Goal: Information Seeking & Learning: Find specific fact

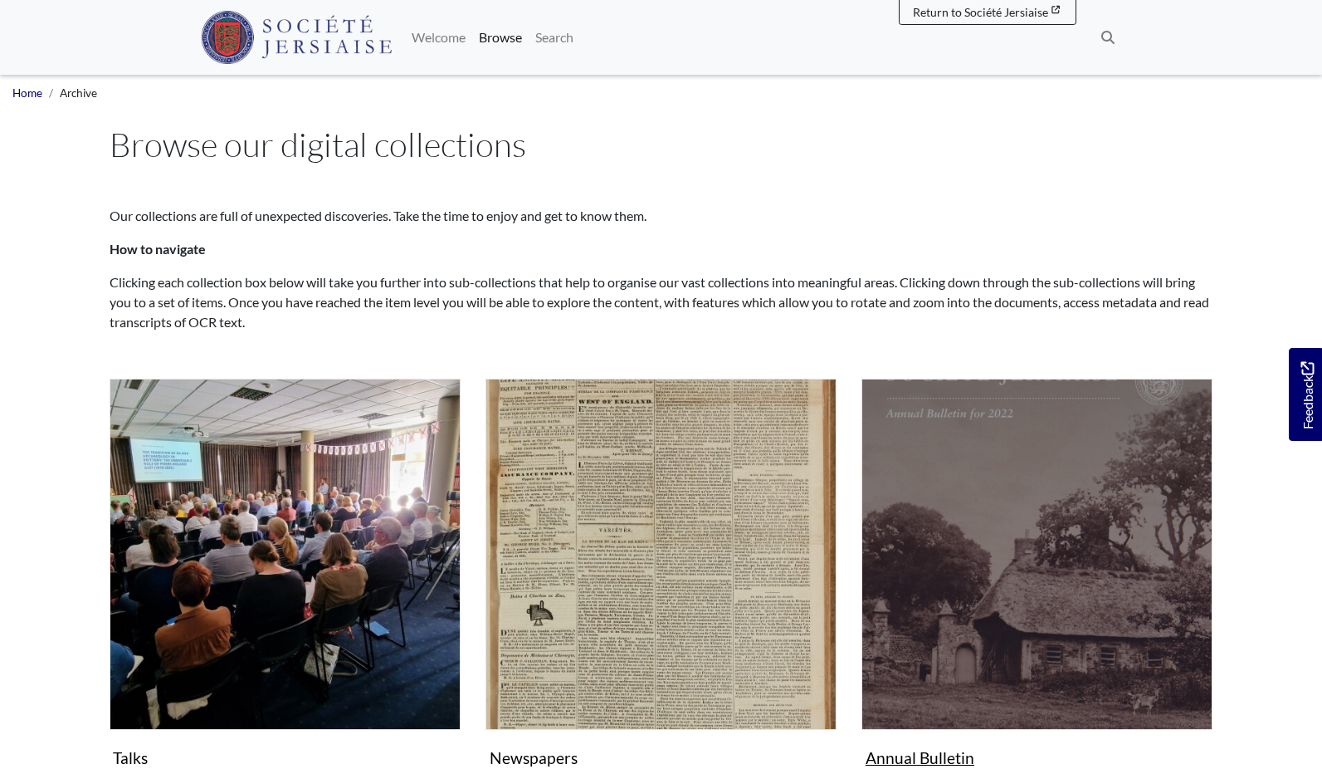
click at [1001, 469] on img "Subcollection" at bounding box center [1037, 553] width 351 height 351
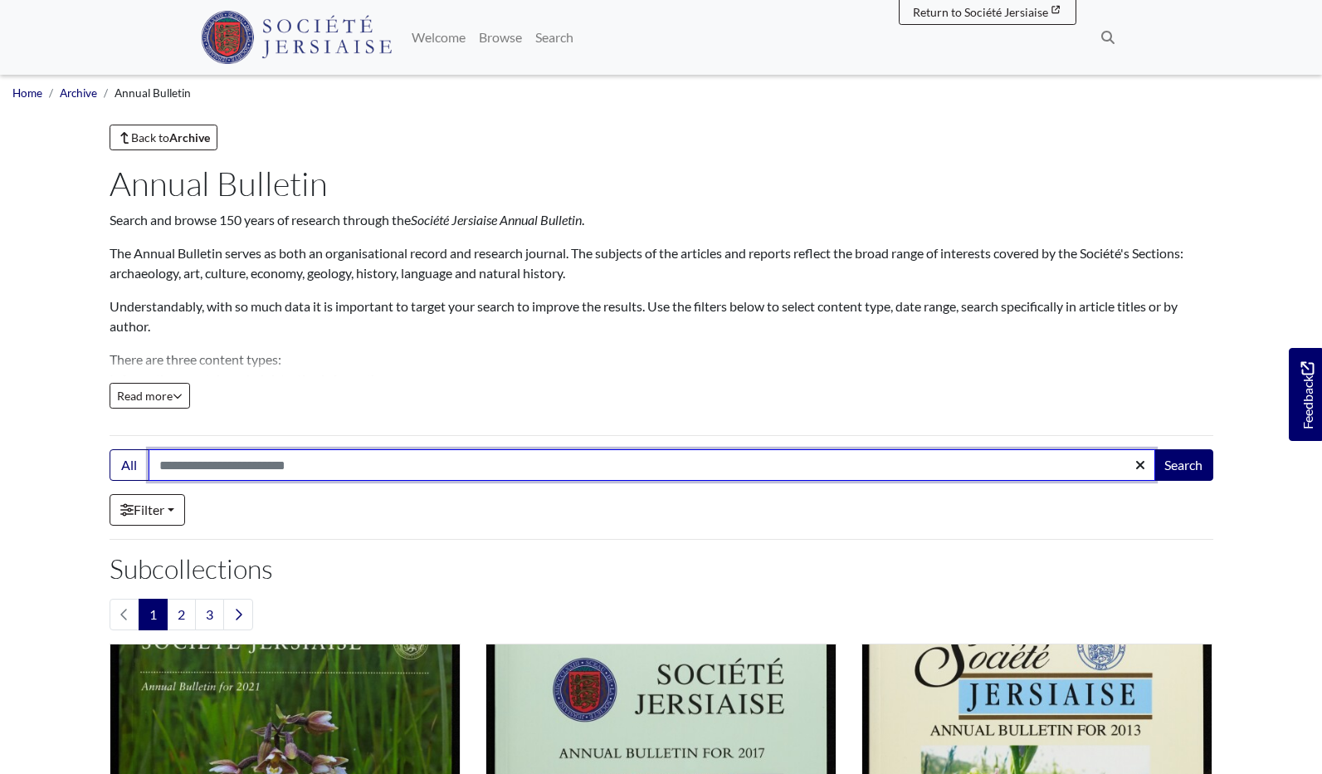
click at [165, 466] on input "Search:" at bounding box center [652, 465] width 1007 height 32
type input "**********"
click at [1182, 465] on button "Search" at bounding box center [1184, 465] width 60 height 32
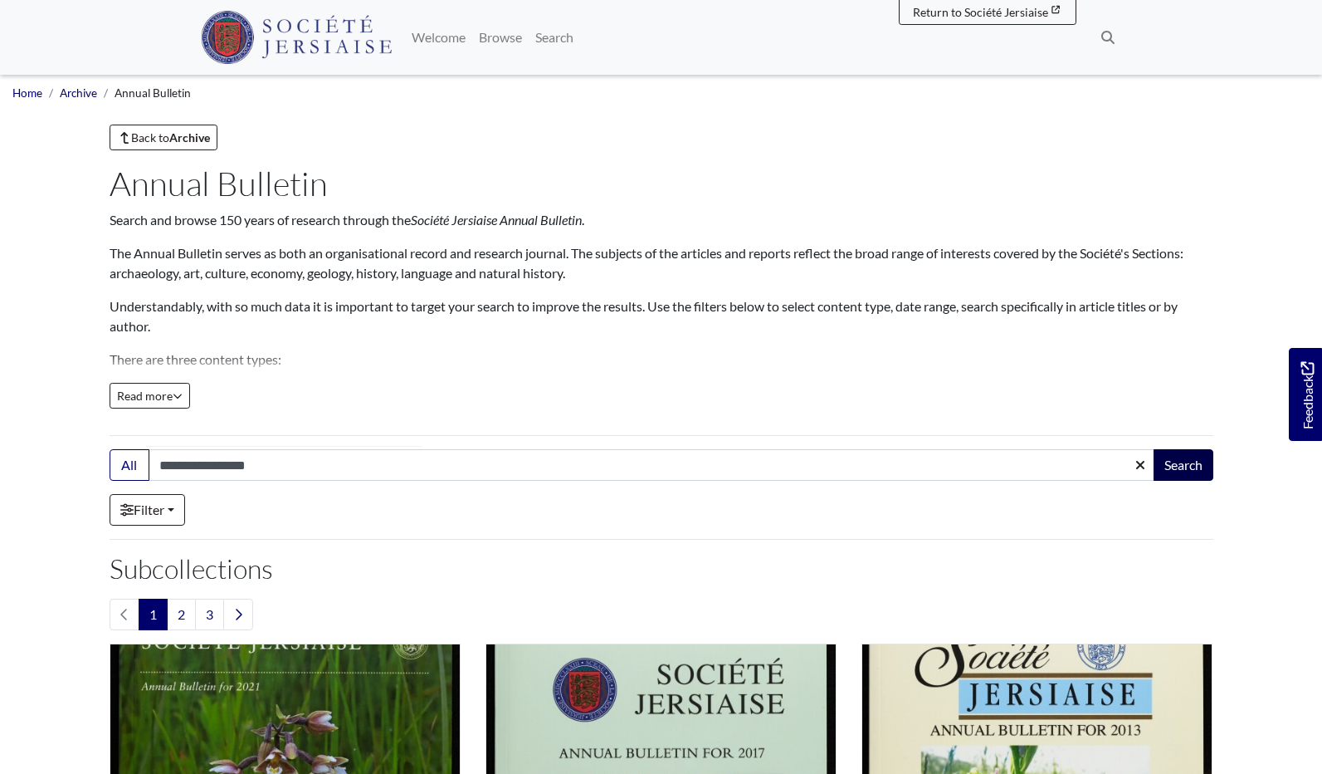
click at [1187, 470] on button "Search" at bounding box center [1184, 465] width 60 height 32
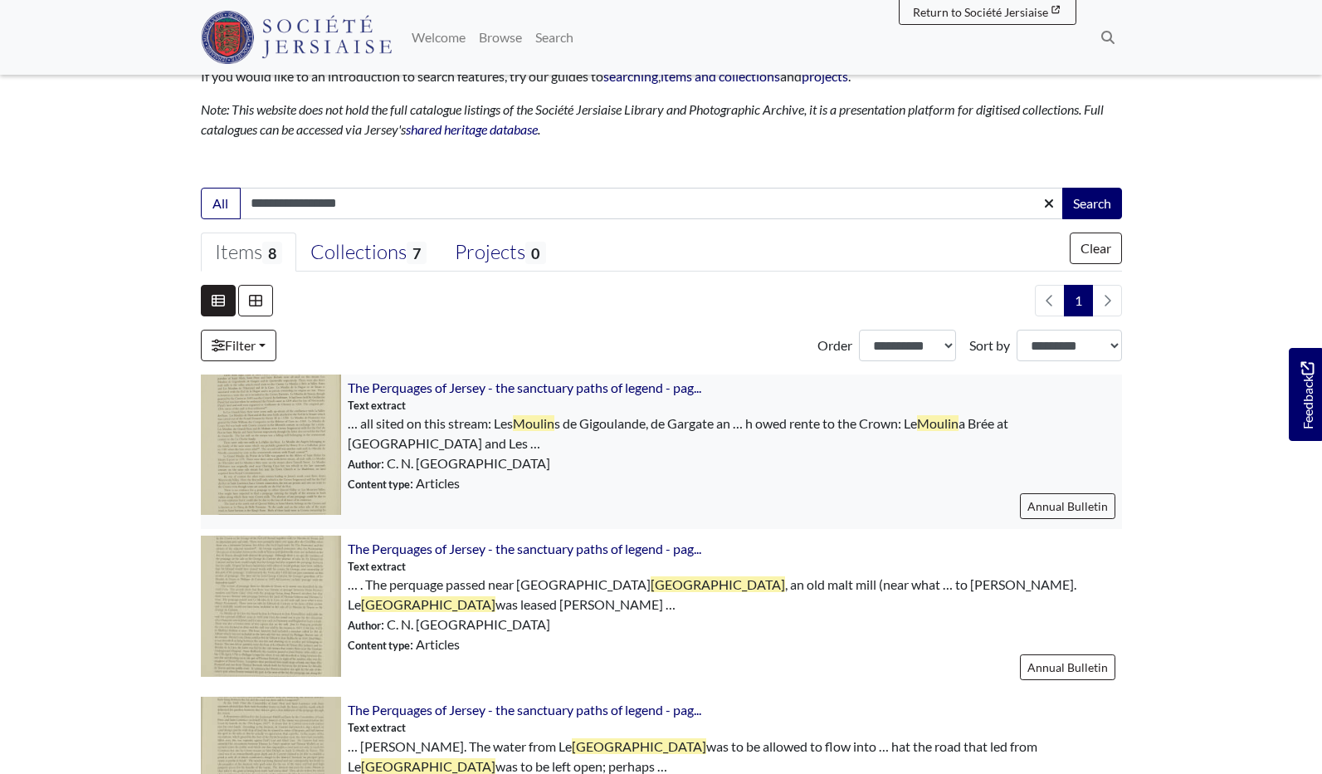
scroll to position [262, 0]
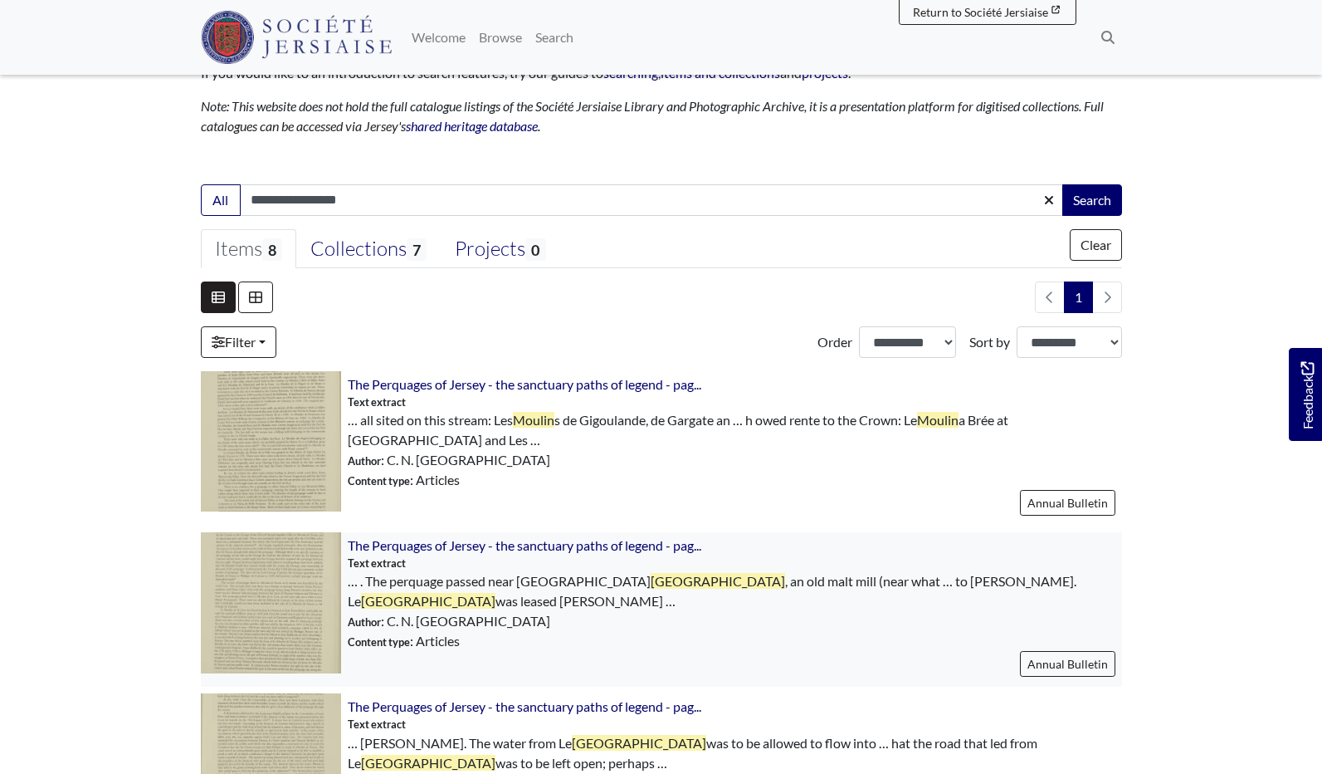
click at [305, 613] on img at bounding box center [271, 602] width 140 height 140
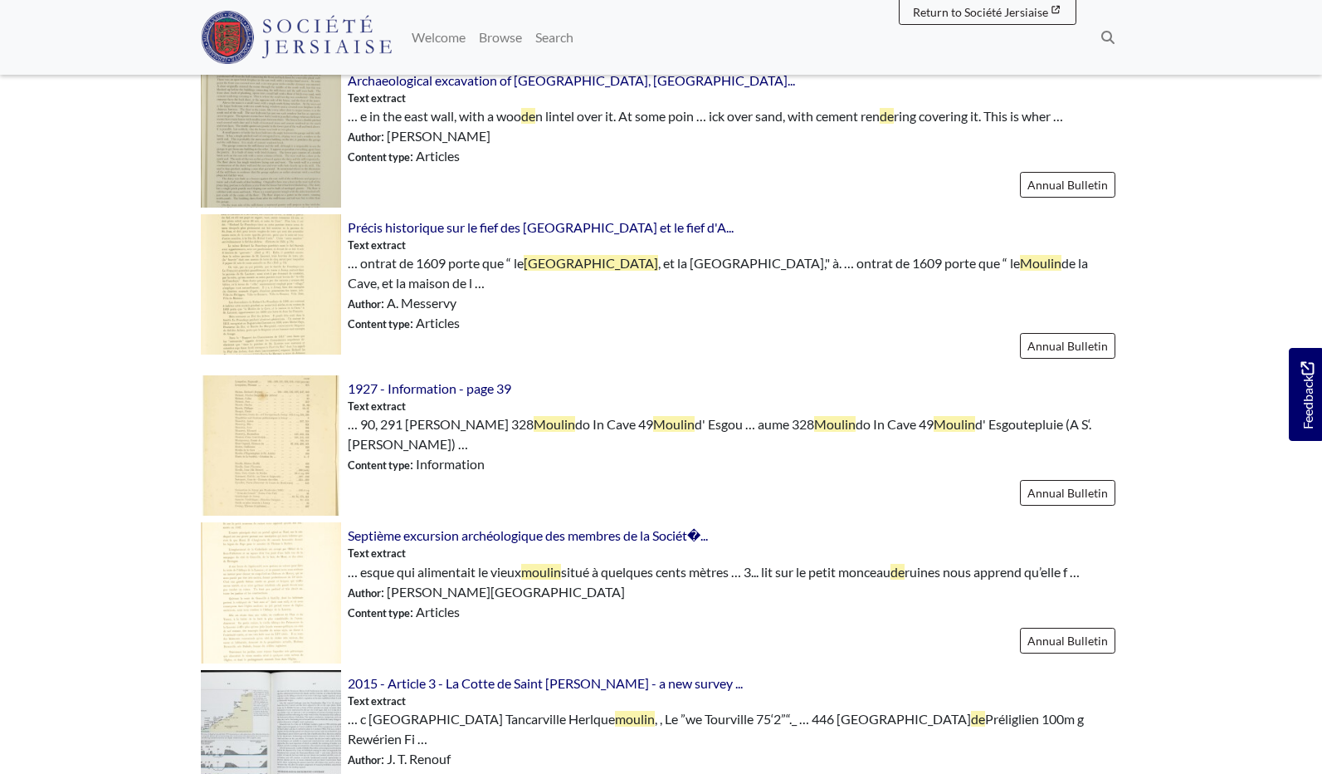
scroll to position [1048, 0]
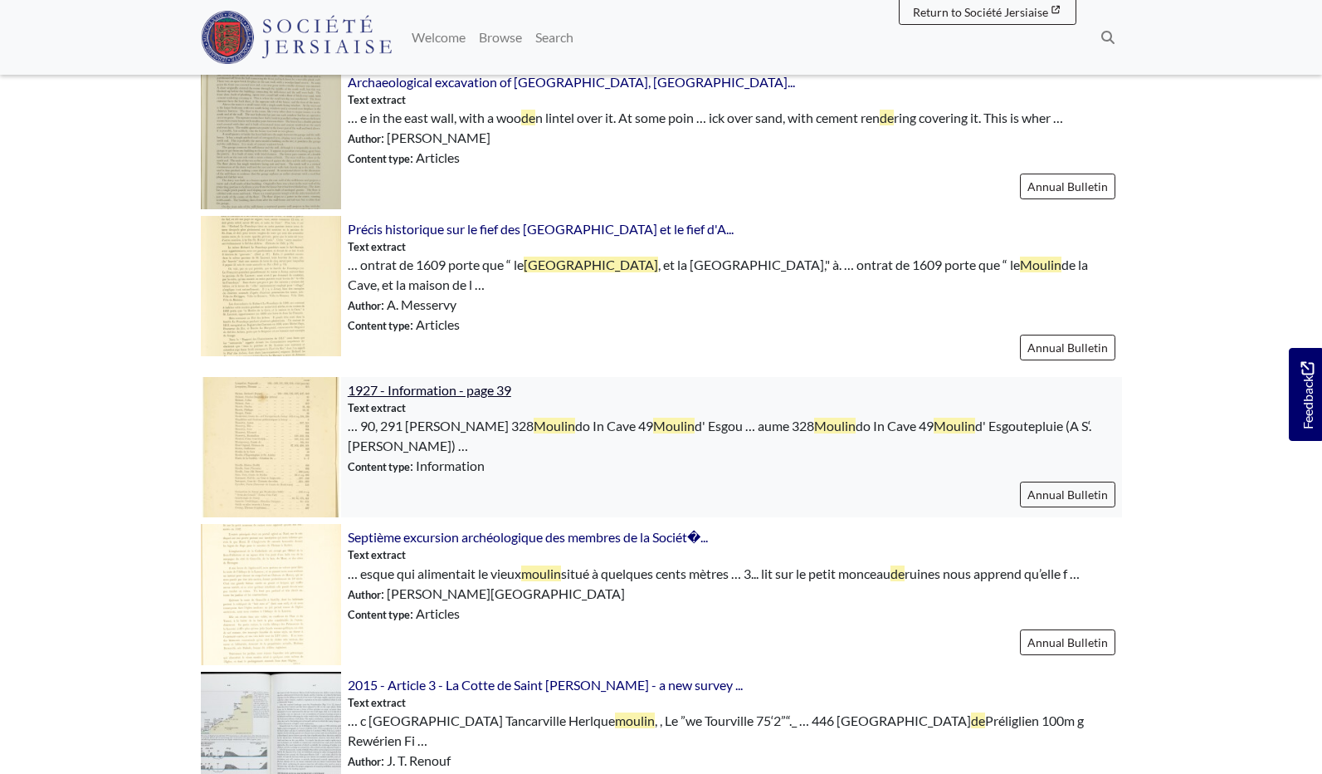
click at [401, 396] on span "1927 - Information - page 39" at bounding box center [430, 390] width 164 height 16
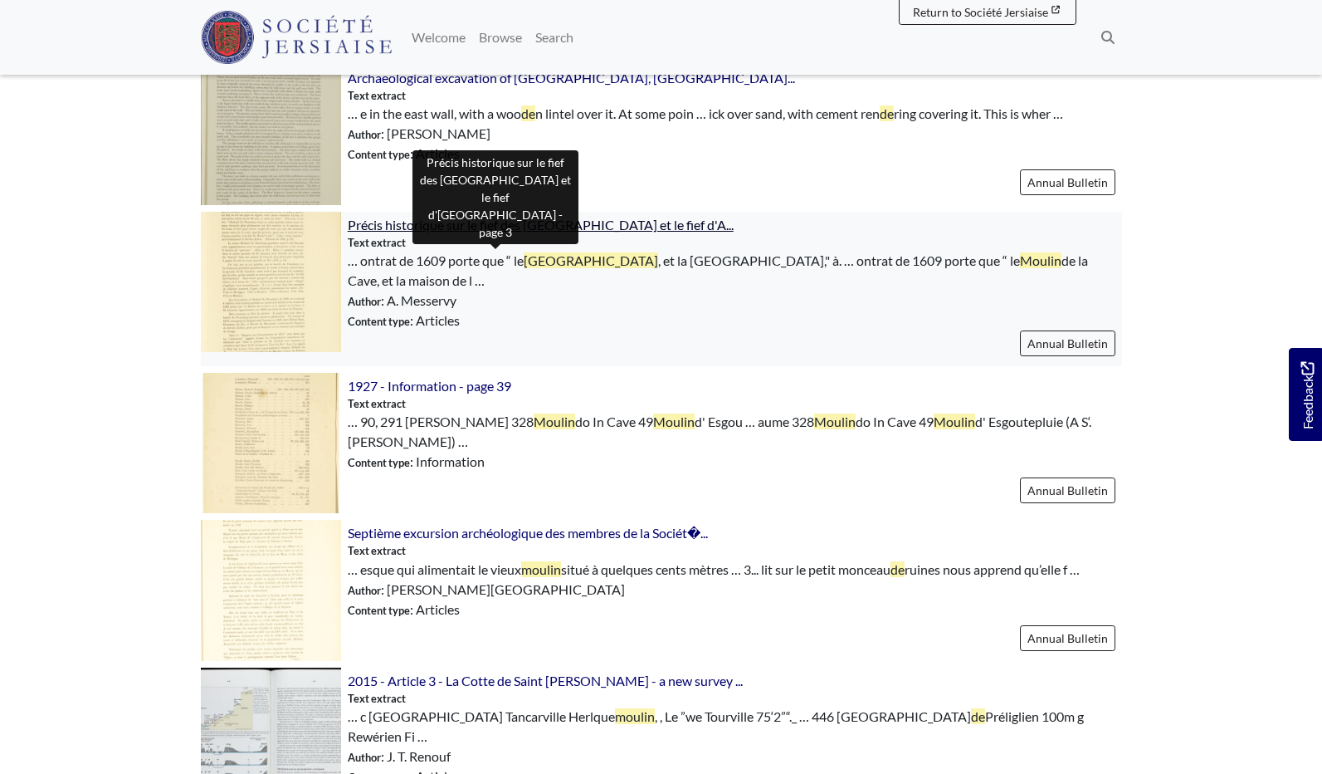
click at [549, 223] on span "Précis historique sur le fief des Arbres et le fief d'A..." at bounding box center [541, 225] width 386 height 16
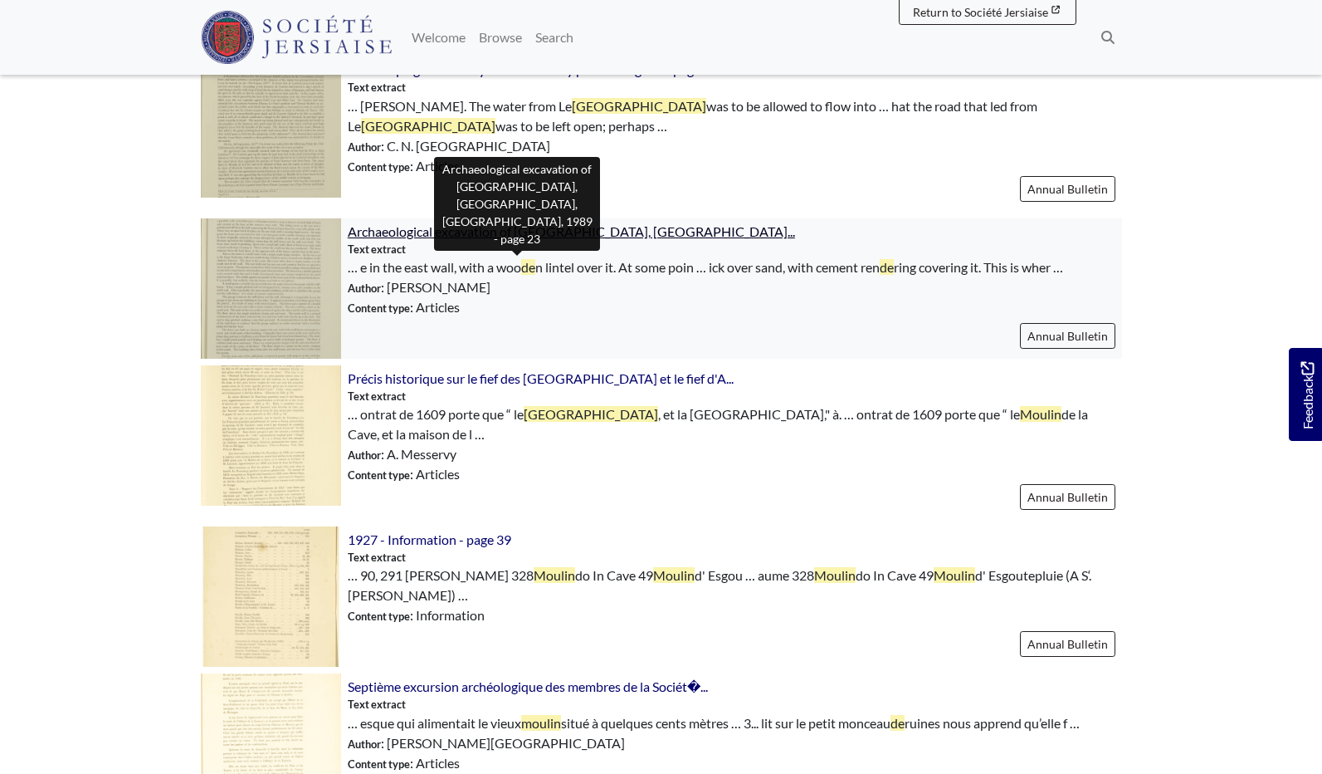
scroll to position [896, 0]
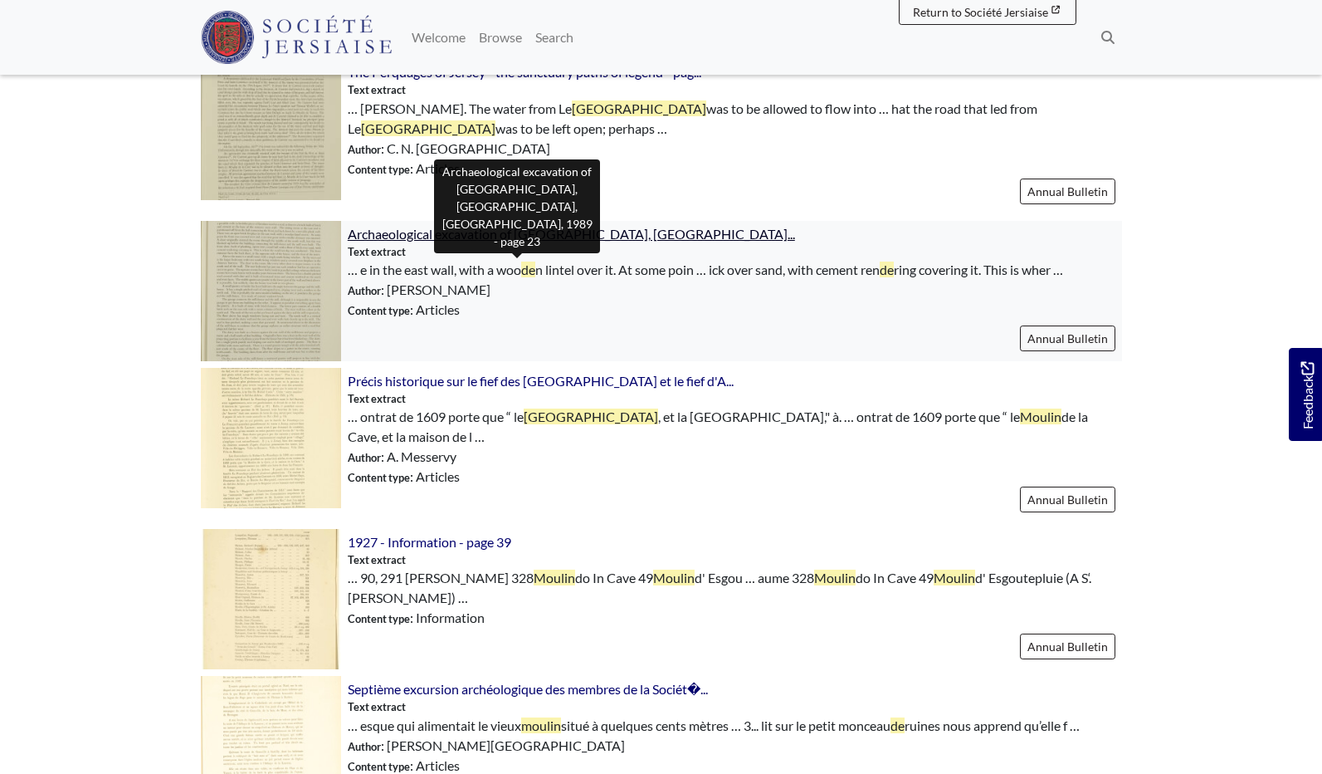
click at [525, 227] on span "Archaeological excavation of Le Blanc Moulin, Queen's Va..." at bounding box center [571, 234] width 447 height 16
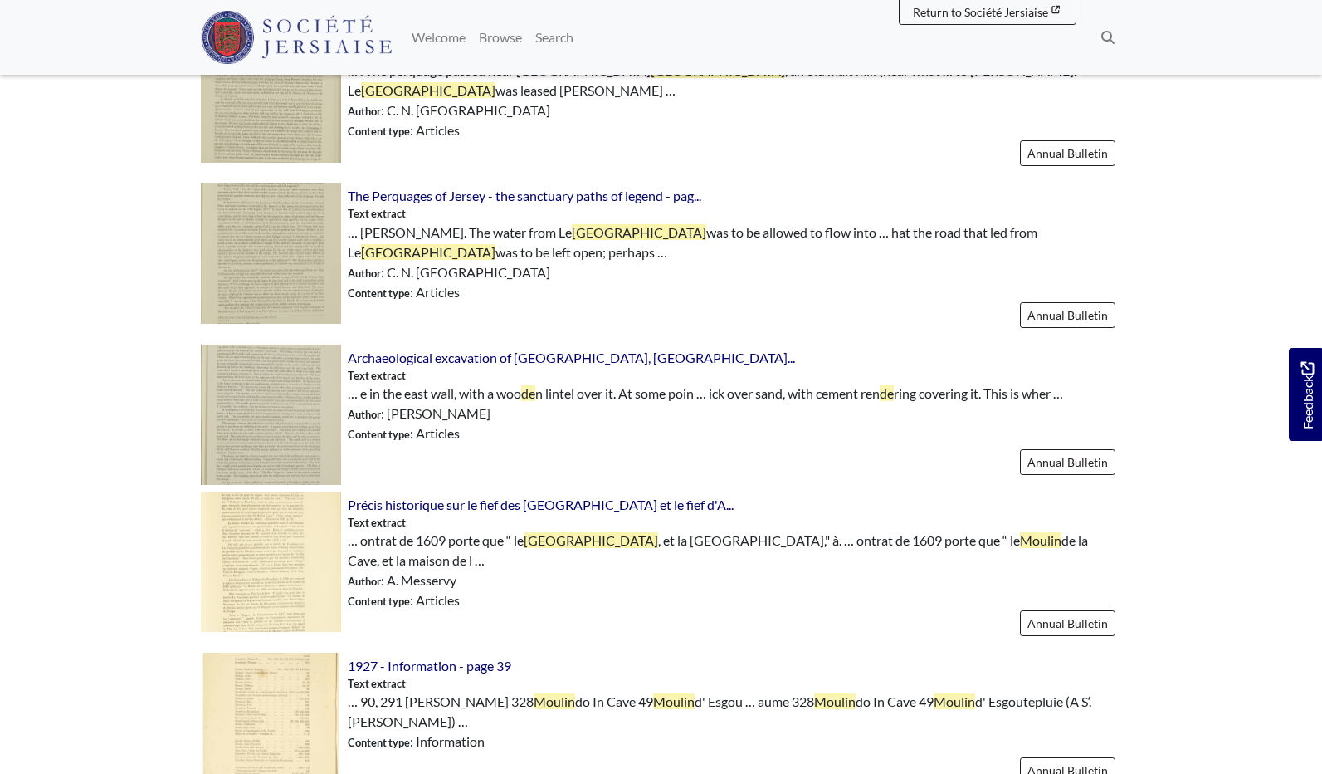
scroll to position [776, 0]
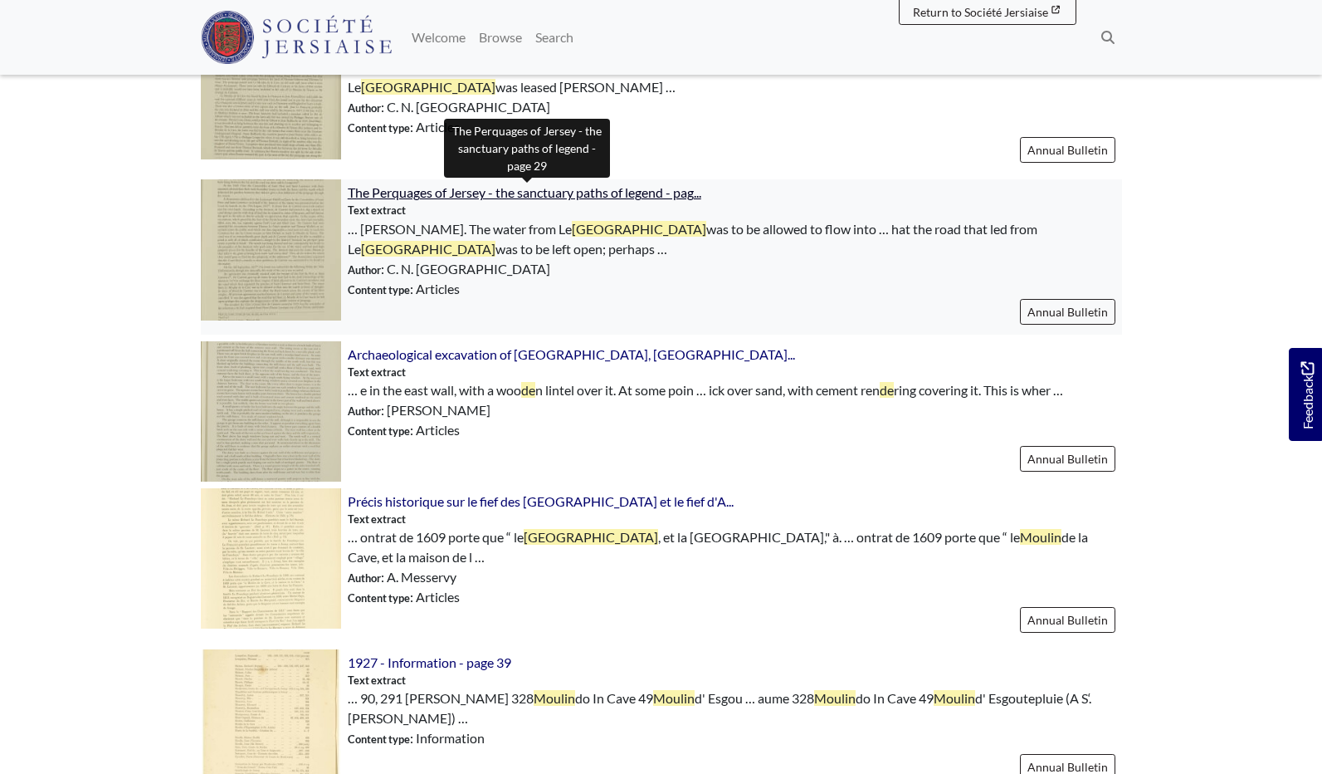
click at [414, 195] on span "The Perquages of Jersey - the sanctuary paths of legend - pag..." at bounding box center [525, 192] width 354 height 16
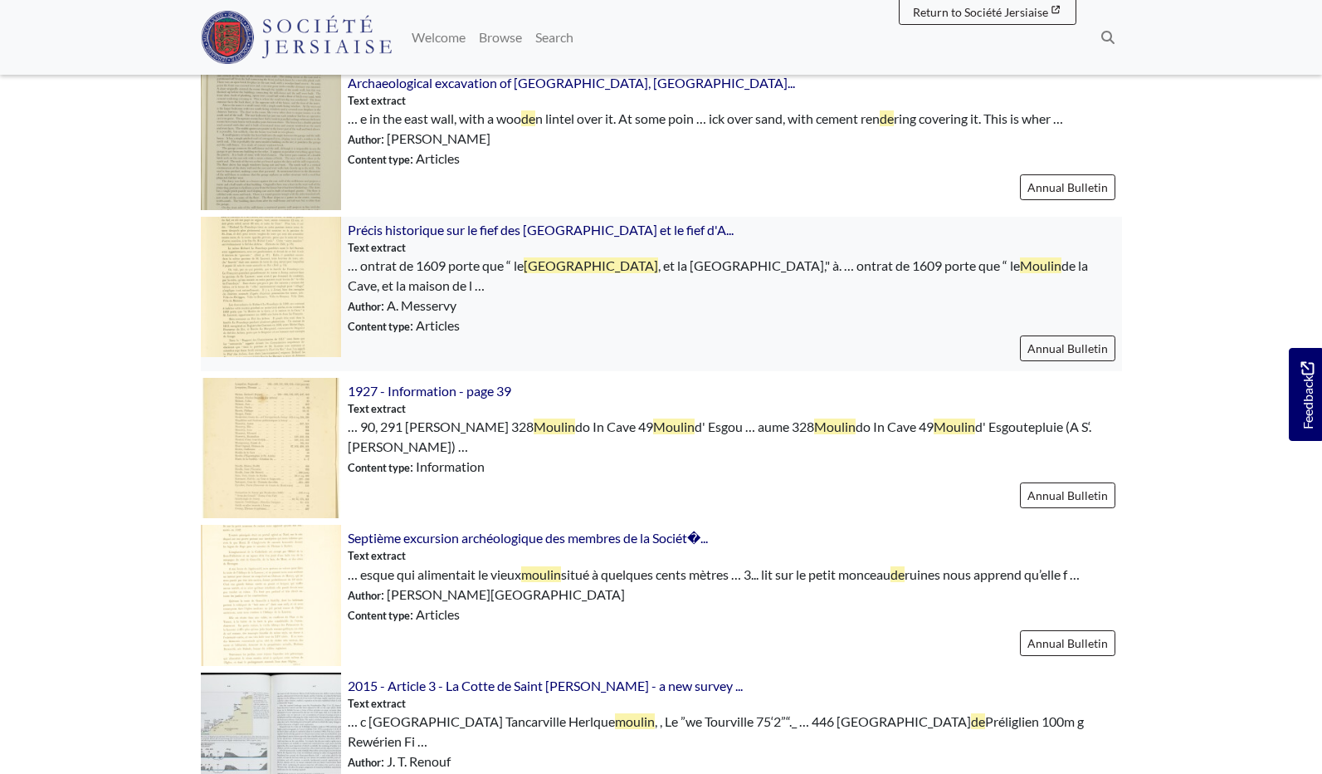
scroll to position [1049, 0]
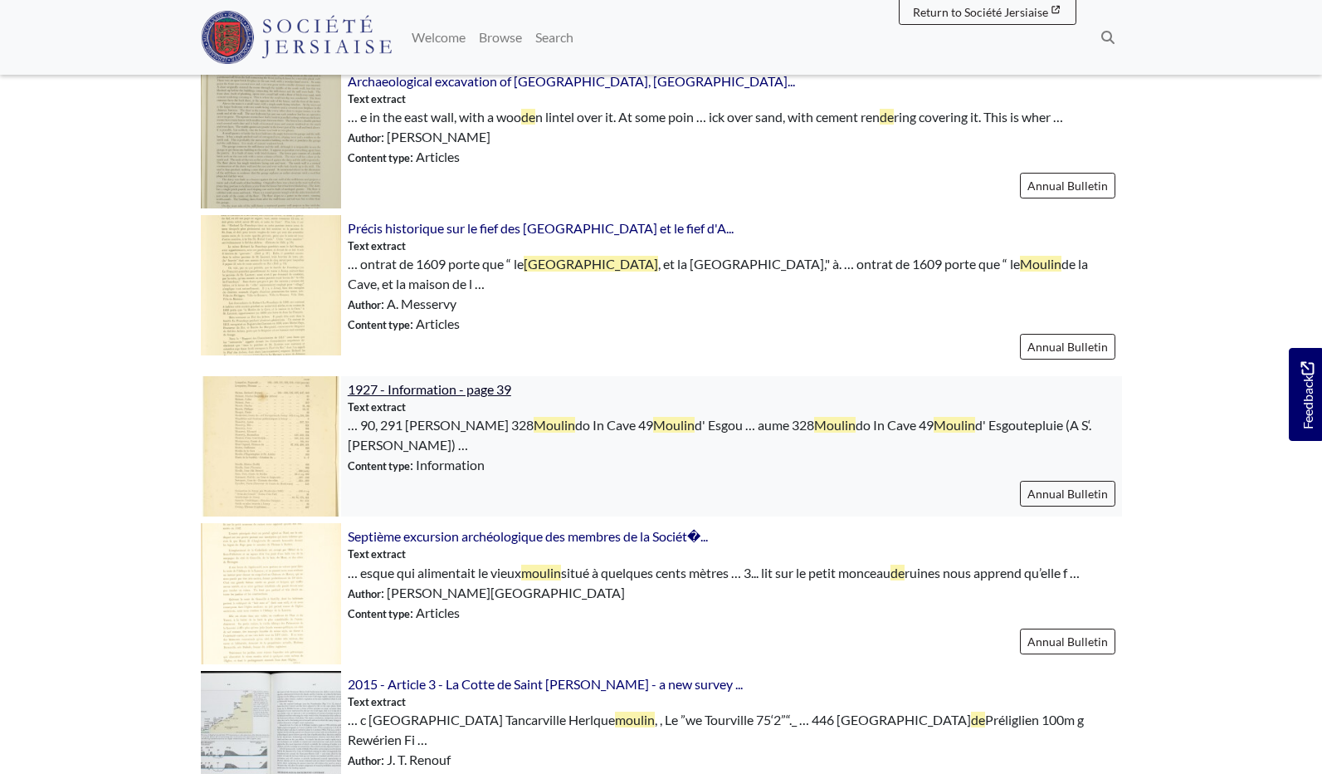
click at [429, 394] on span "1927 - Information - page 39" at bounding box center [430, 389] width 164 height 16
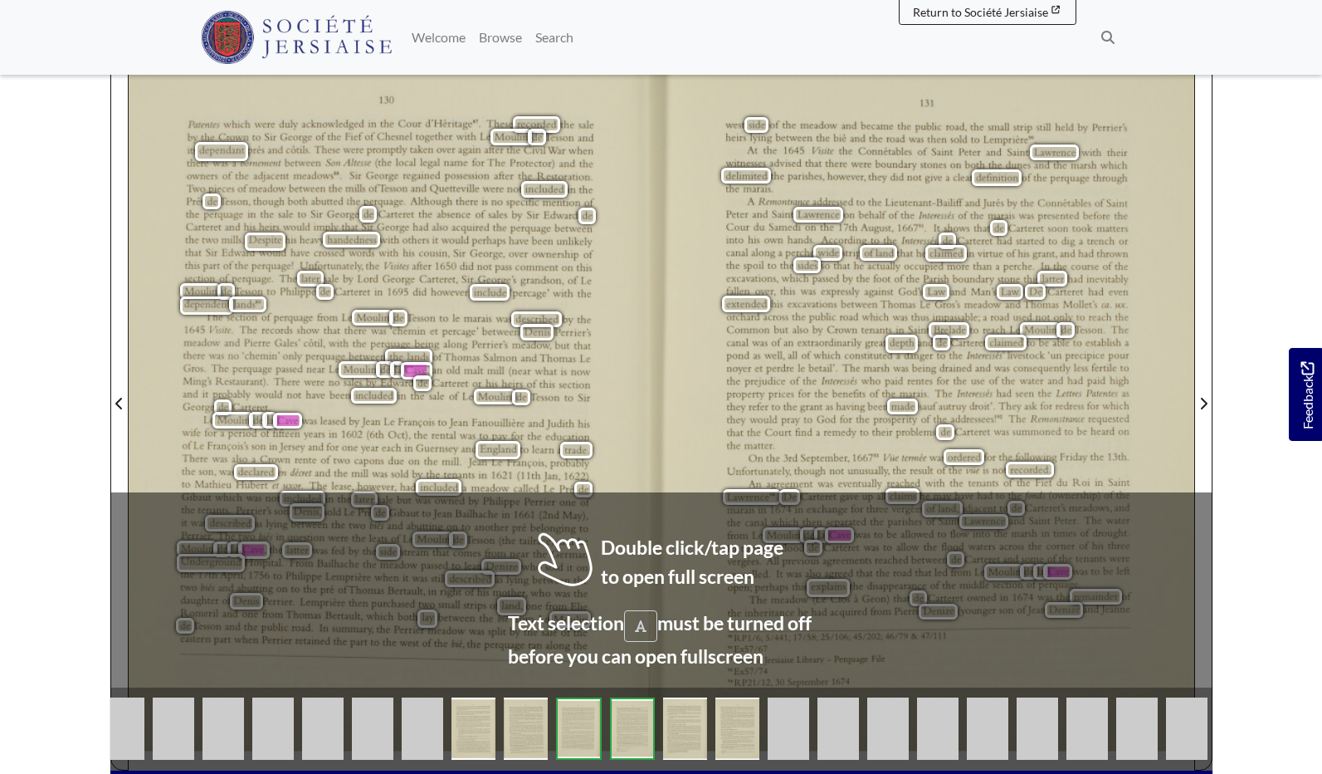
scroll to position [315, 0]
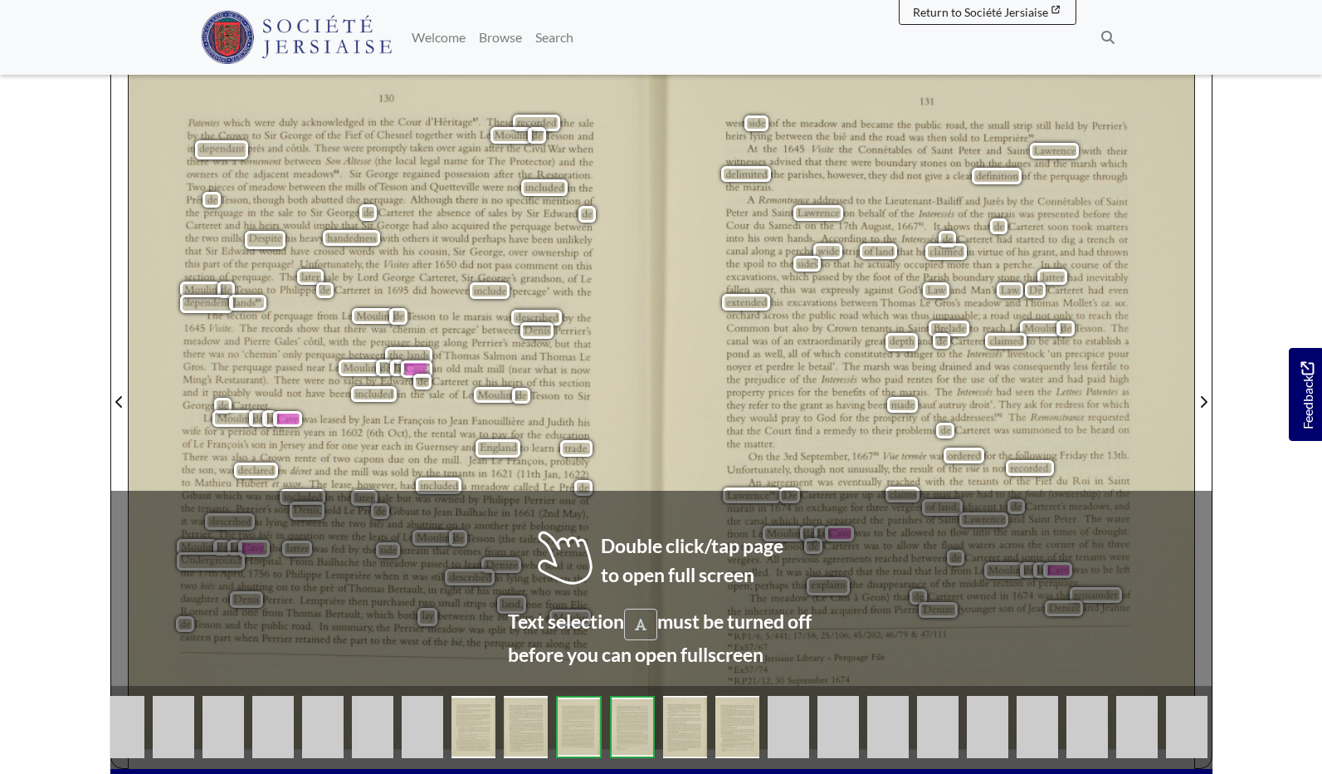
click at [855, 419] on div "A Remomrance addressed to the Lieutenant-Bailiffand jurés by the Connétables of…" at bounding box center [927, 321] width 403 height 251
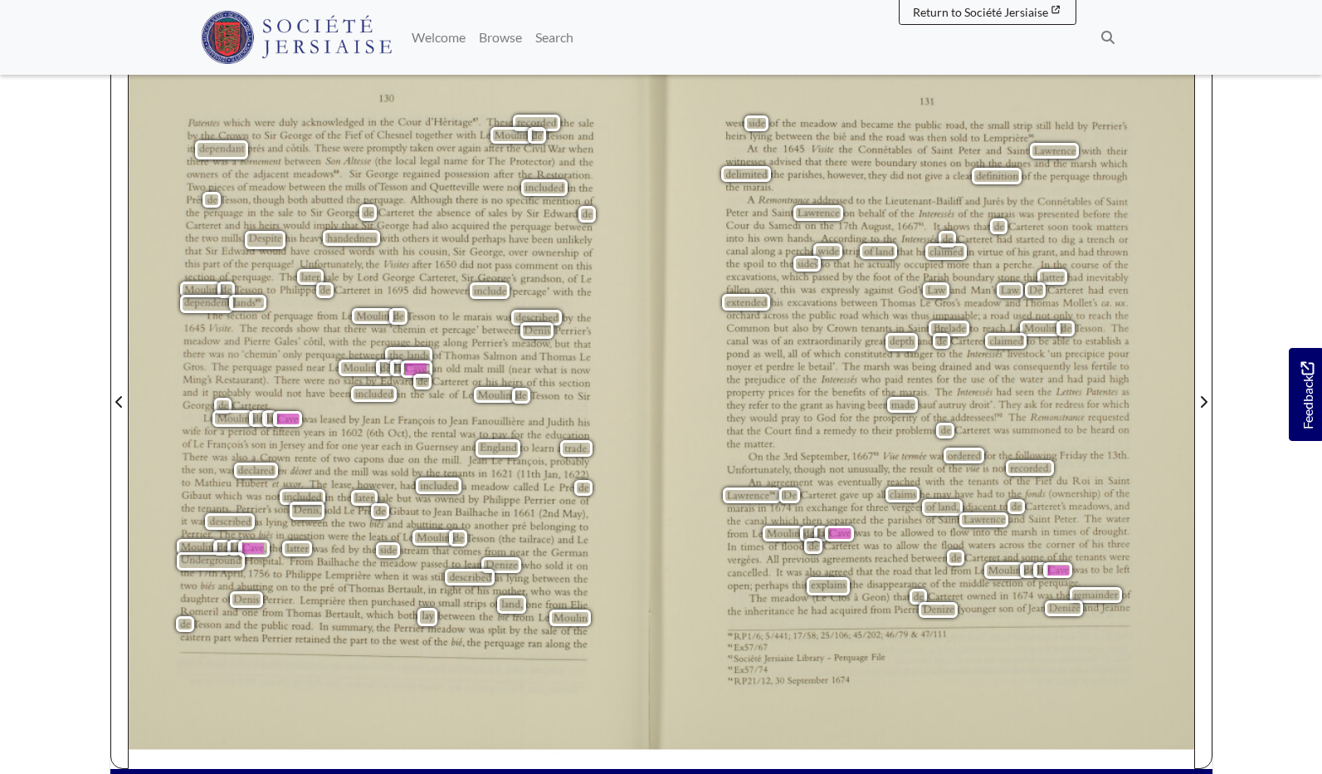
scroll to position [315, 0]
click at [1101, 44] on button "Search" at bounding box center [1108, 37] width 28 height 35
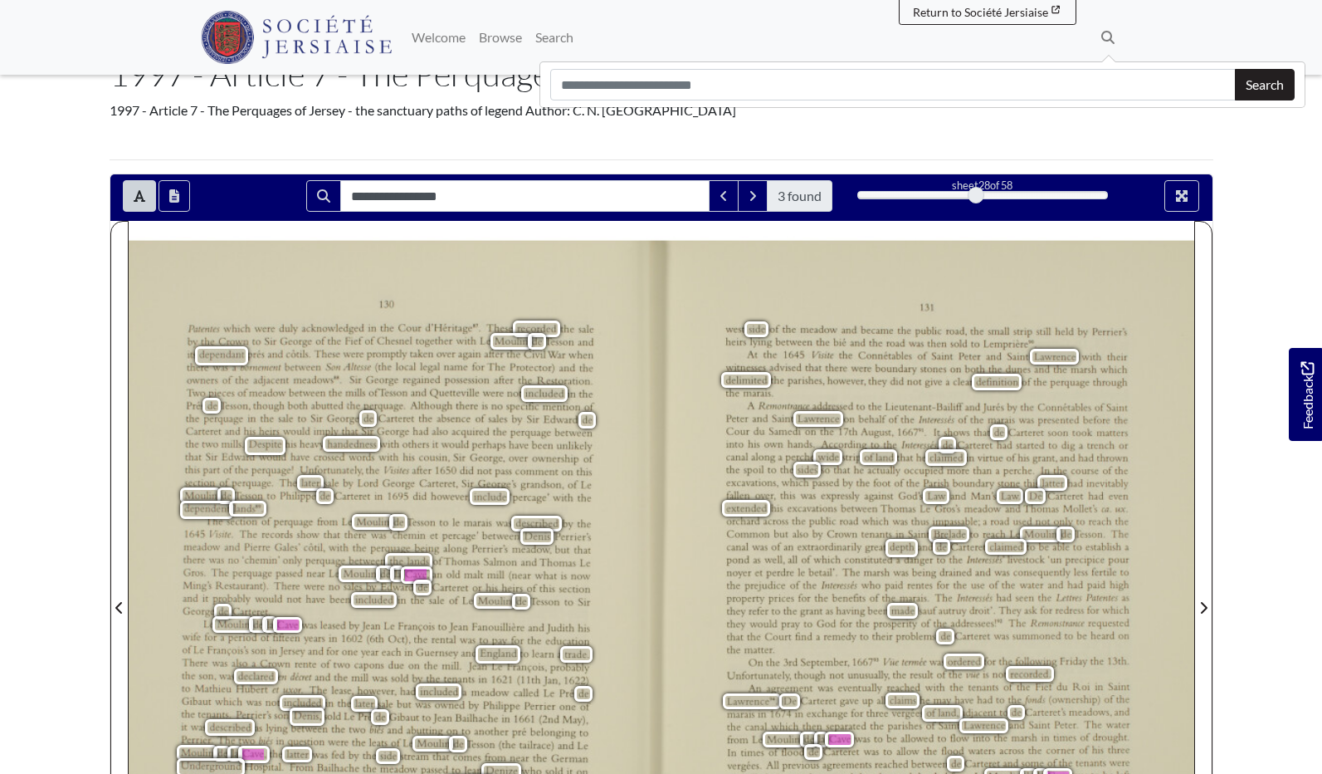
scroll to position [110, 0]
click at [1171, 201] on button "Full screen mode" at bounding box center [1182, 196] width 35 height 32
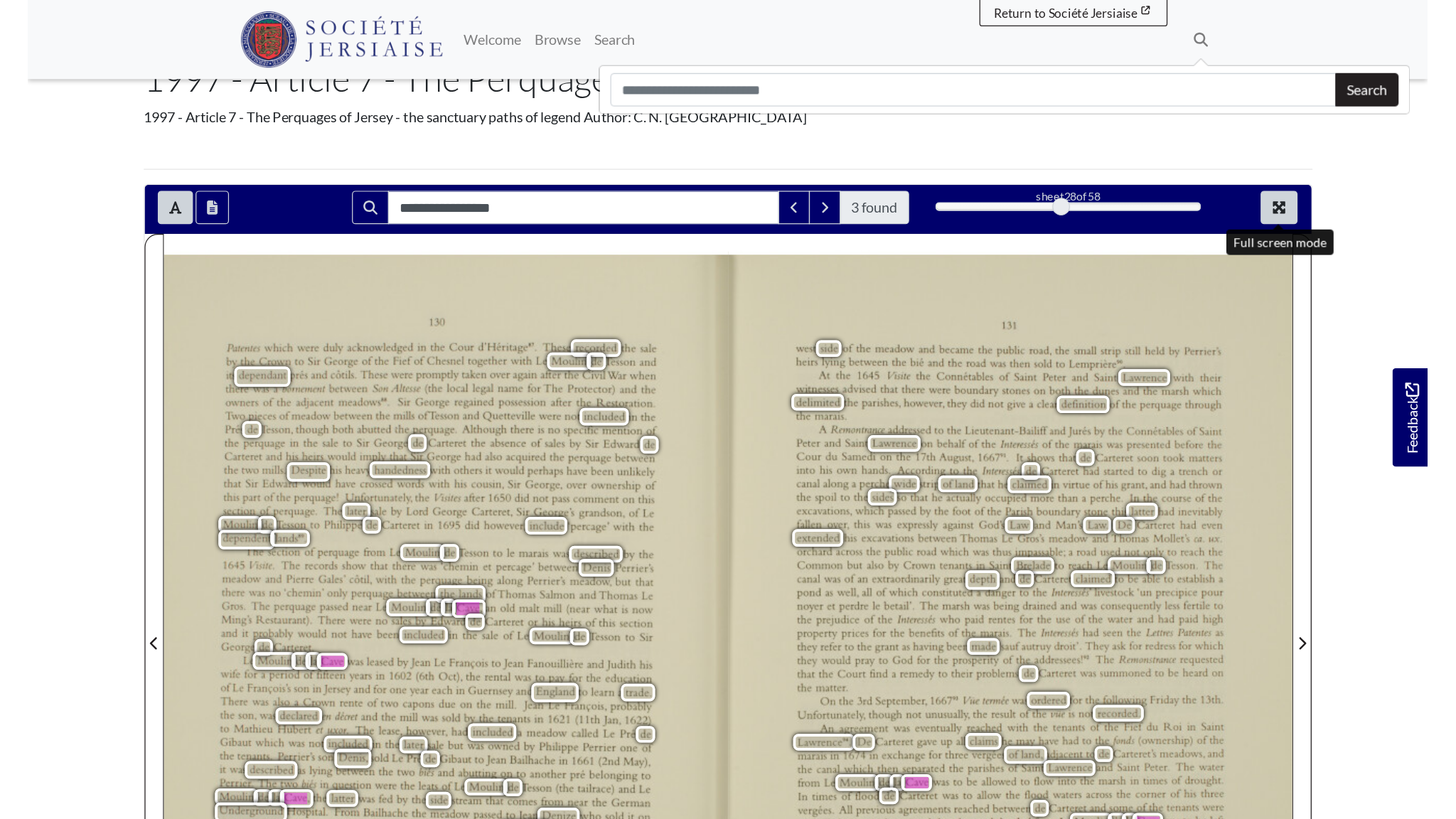
scroll to position [0, 0]
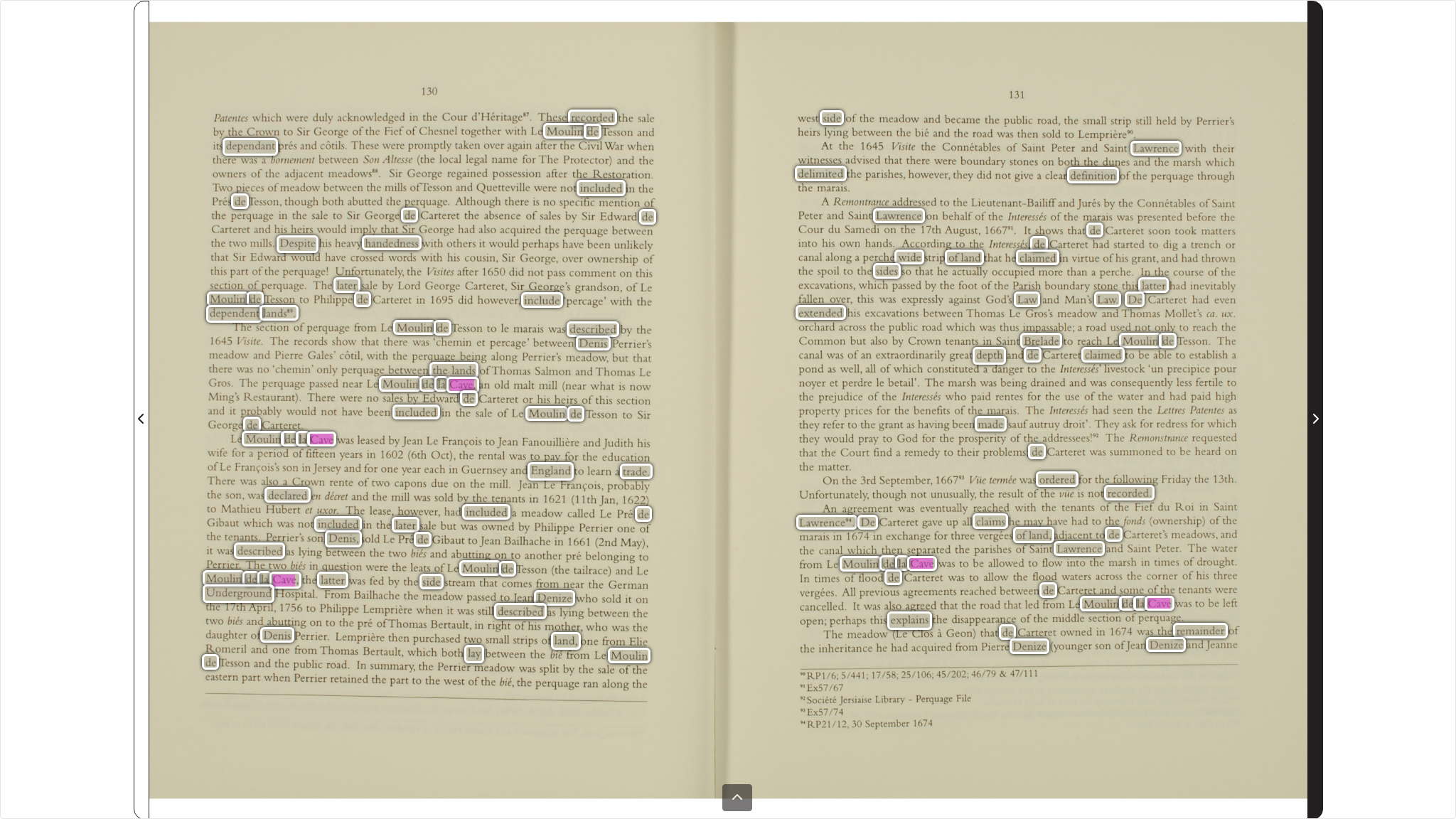
click at [1131, 421] on icon "Next Page" at bounding box center [1315, 418] width 7 height 11
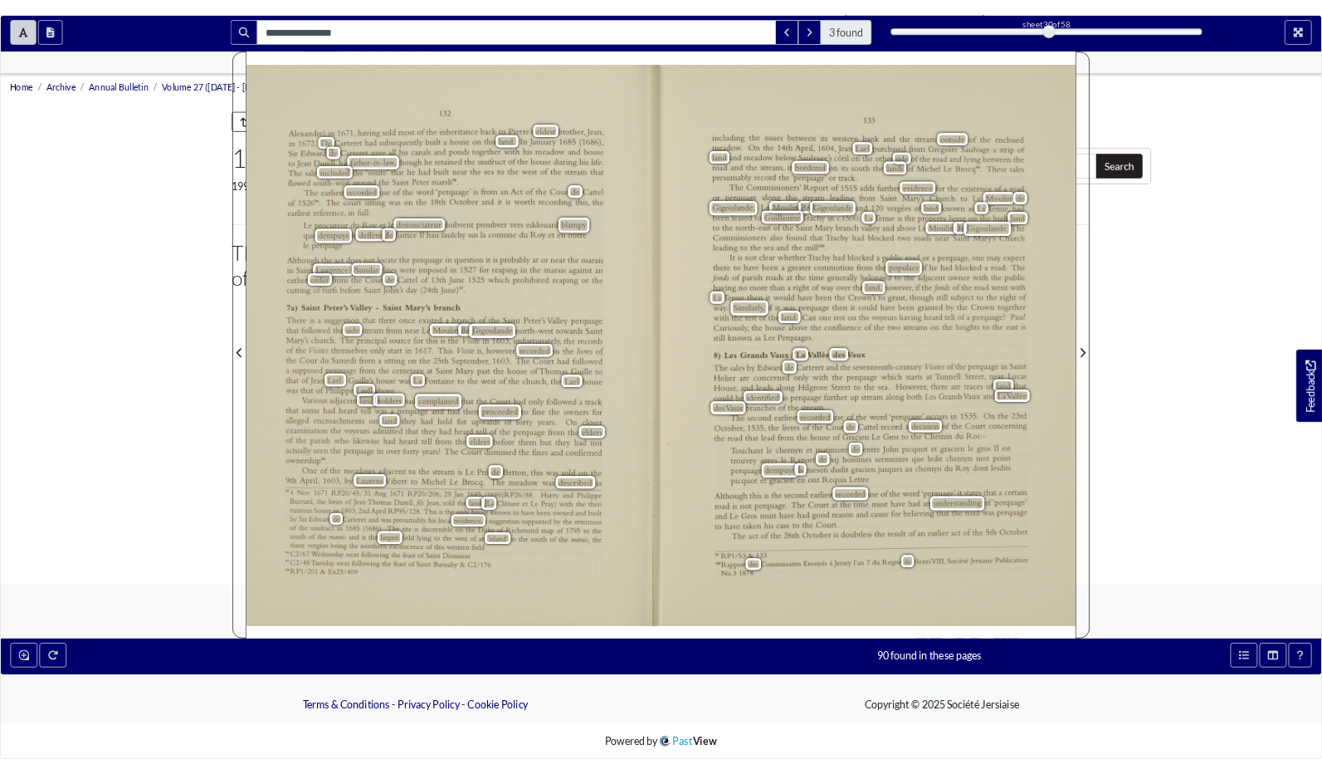
scroll to position [110, 0]
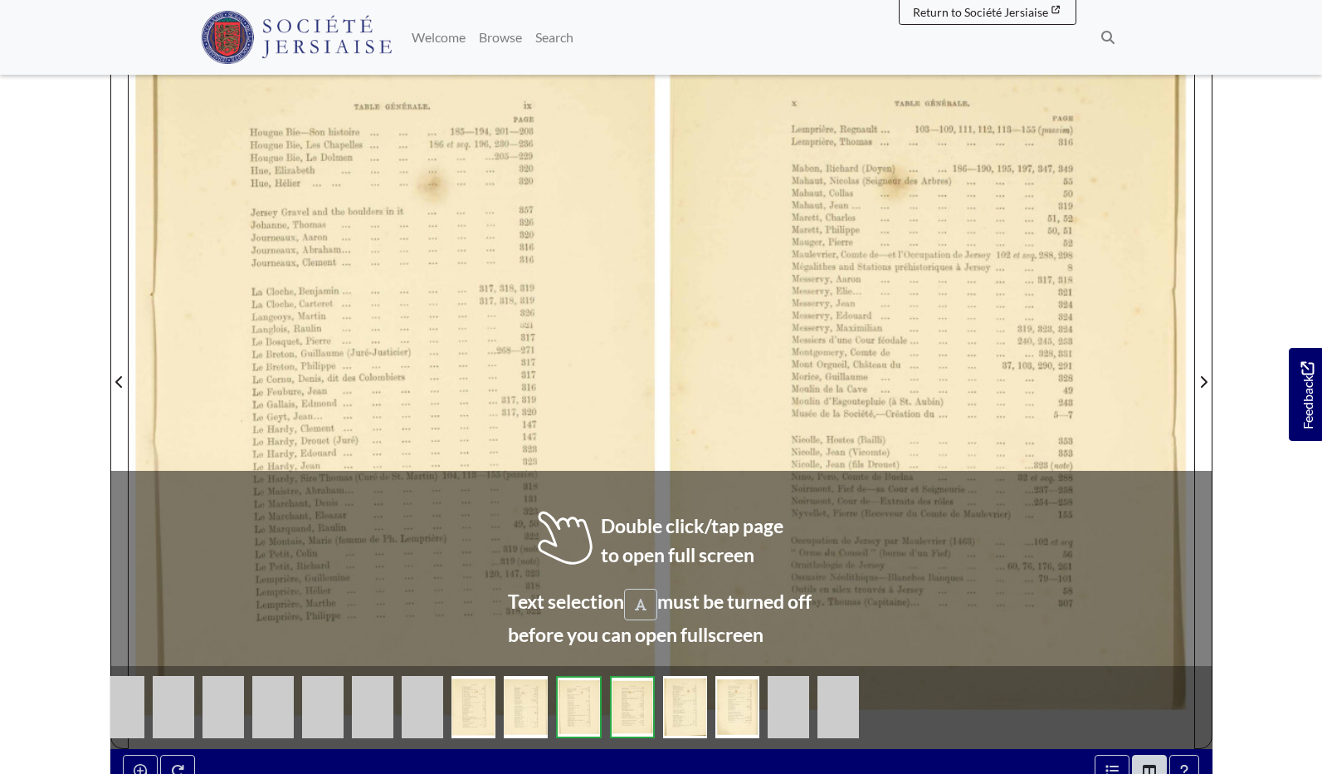
scroll to position [336, 0]
click at [619, 335] on div at bounding box center [395, 371] width 533 height 754
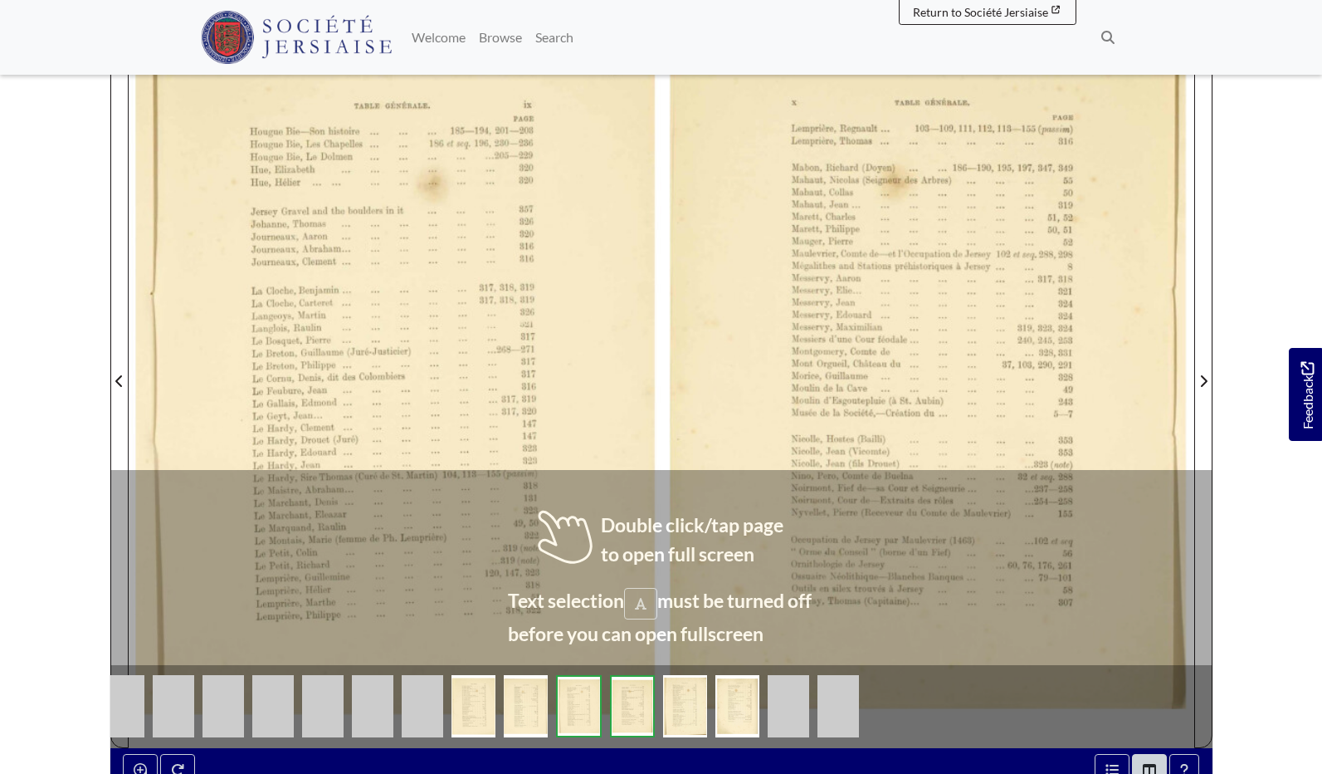
click at [619, 335] on div at bounding box center [395, 371] width 533 height 754
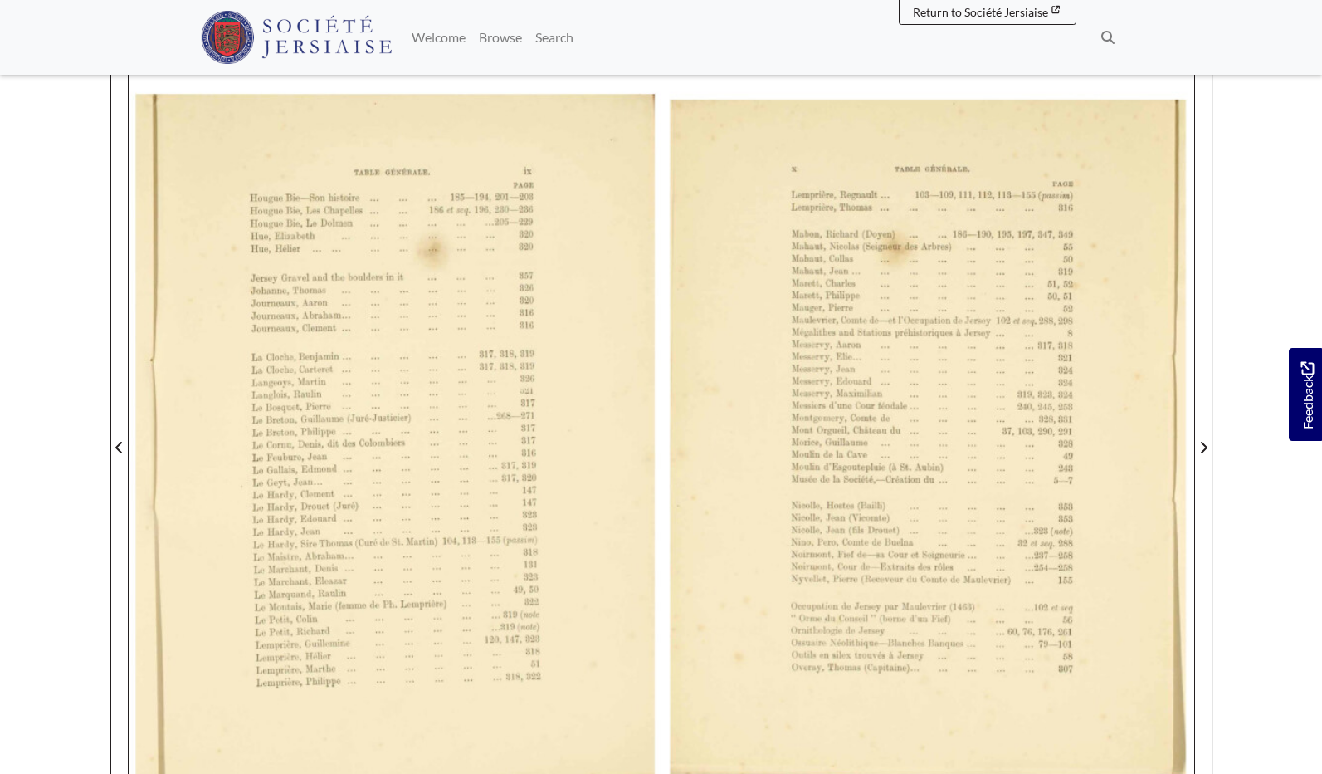
scroll to position [218, 0]
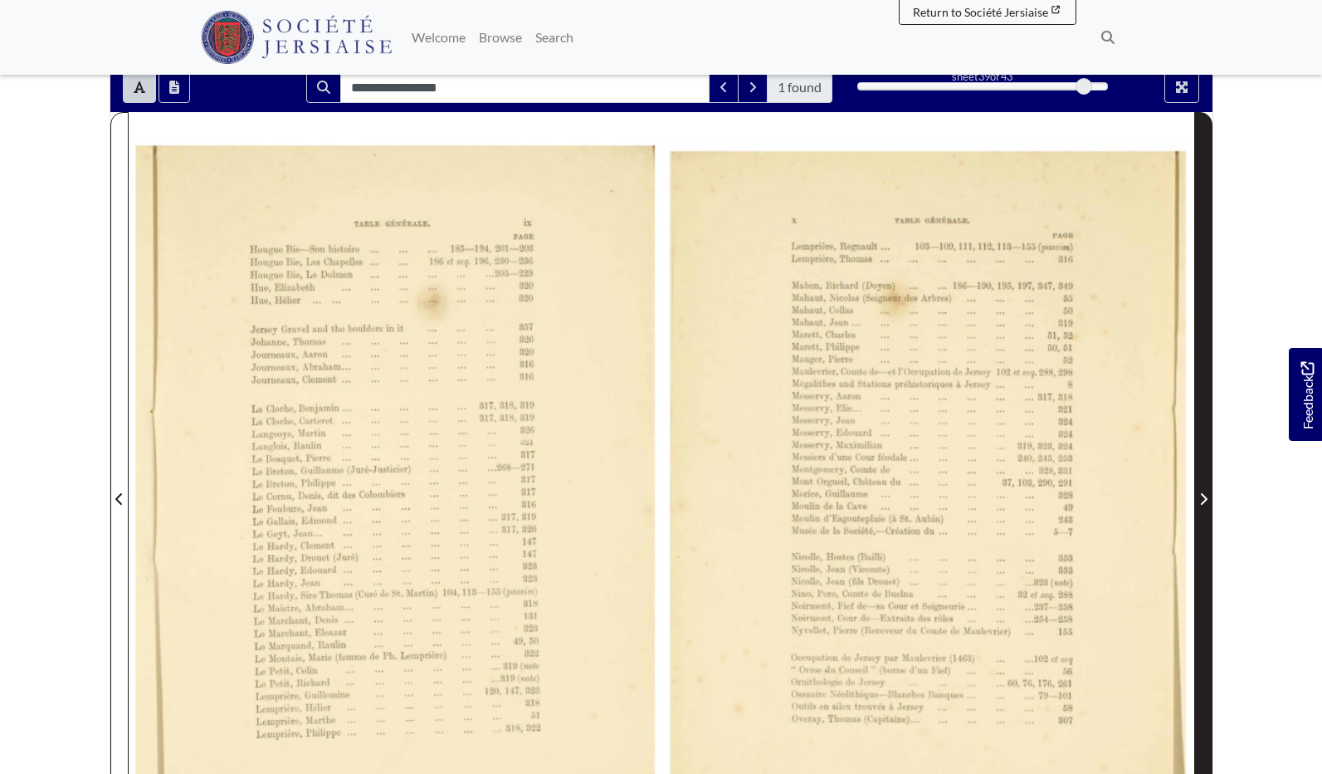
click at [1205, 510] on span "Next Page" at bounding box center [1203, 489] width 17 height 752
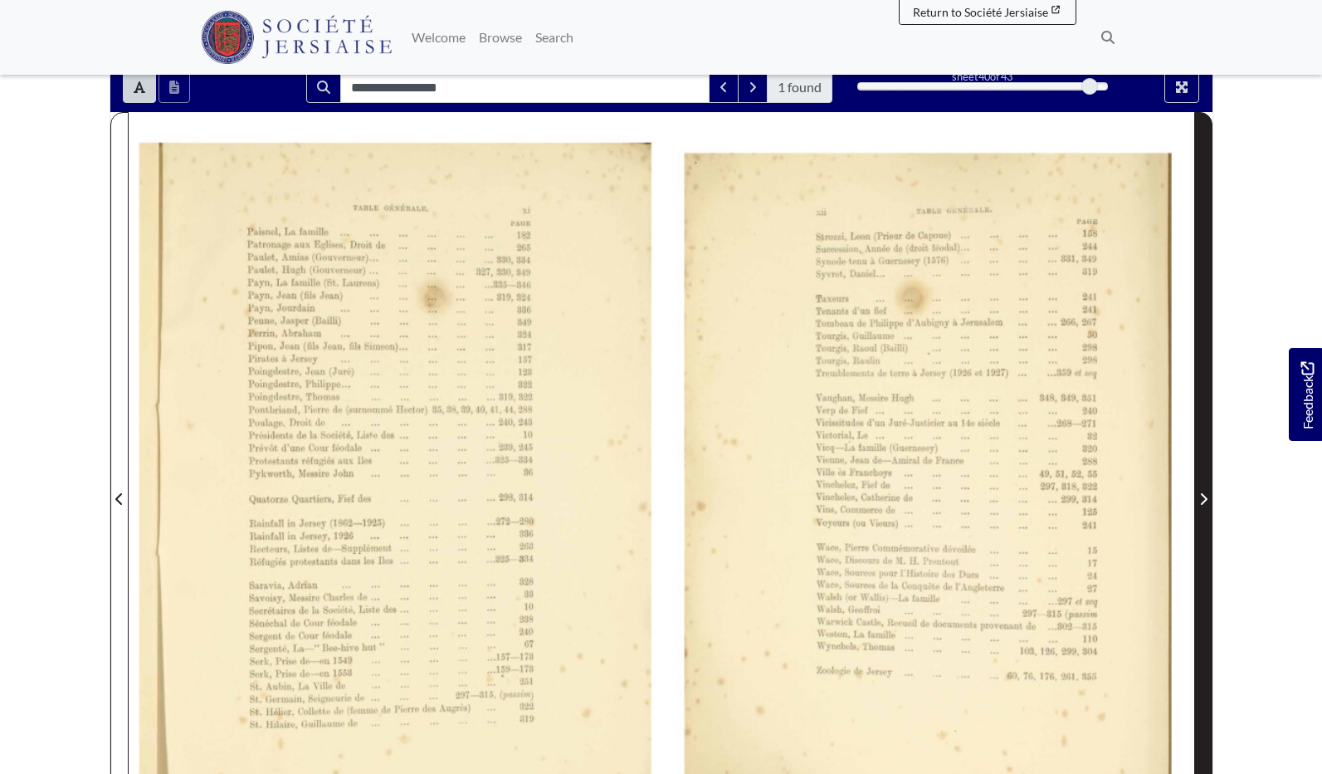
click at [1205, 510] on span "Next Page" at bounding box center [1203, 489] width 17 height 752
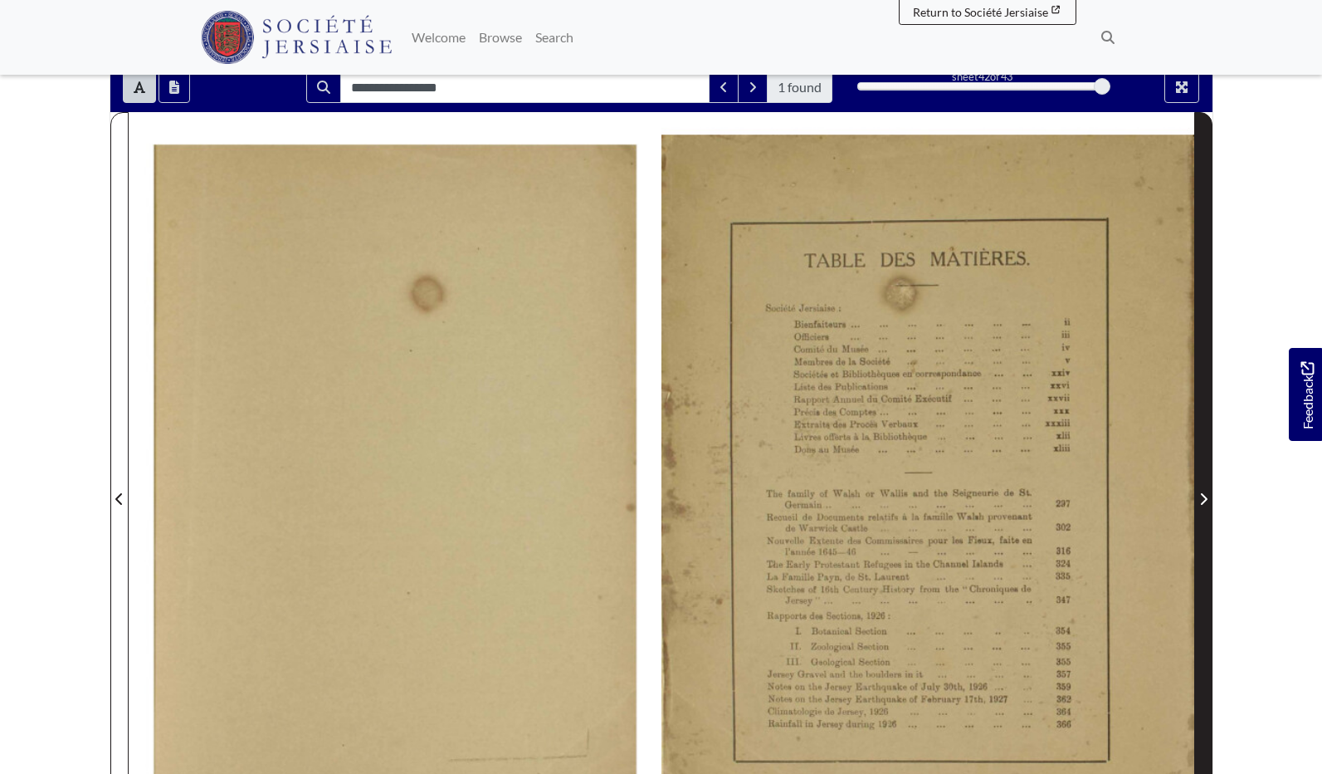
click at [1205, 510] on span "Next Page" at bounding box center [1203, 489] width 17 height 752
click at [1204, 506] on span "Next Page" at bounding box center [1203, 499] width 17 height 20
click at [1199, 500] on span "Next Page" at bounding box center [1203, 499] width 17 height 20
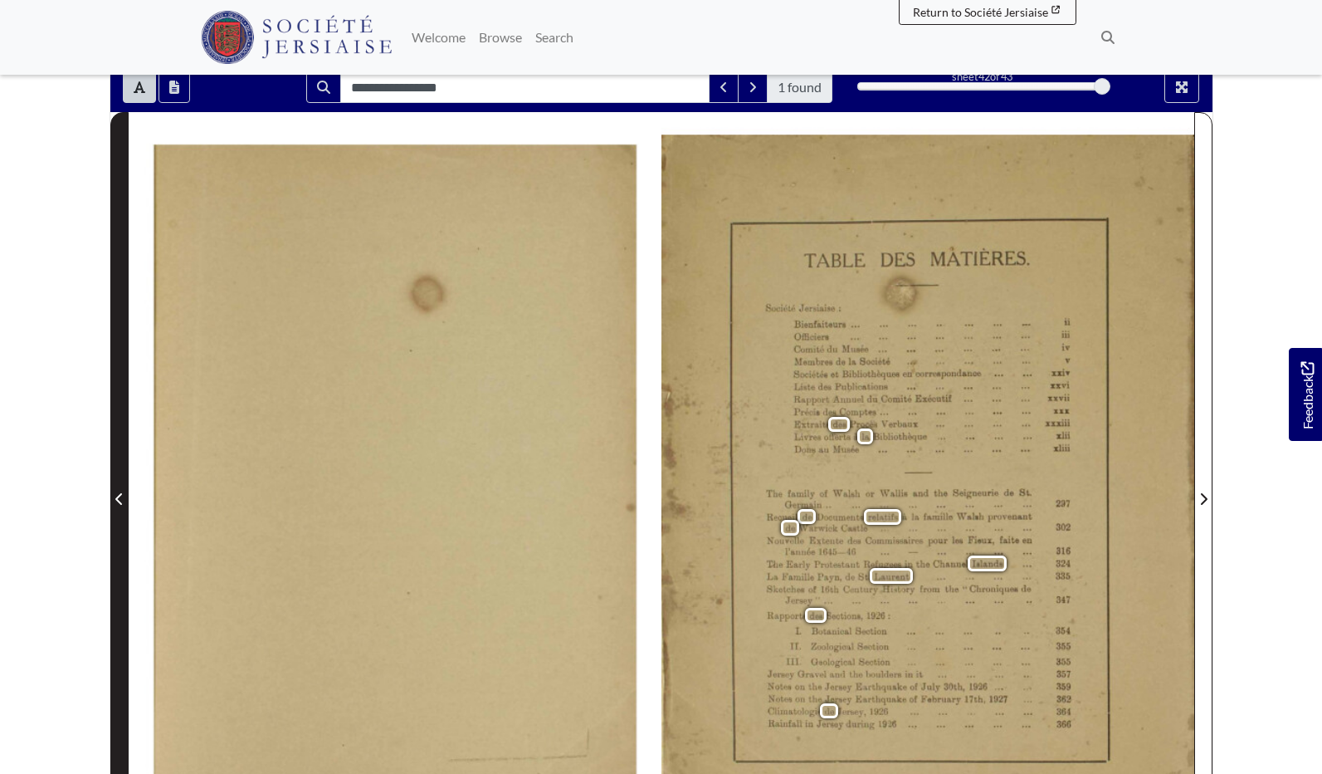
click at [121, 493] on icon "Previous Page" at bounding box center [119, 498] width 8 height 13
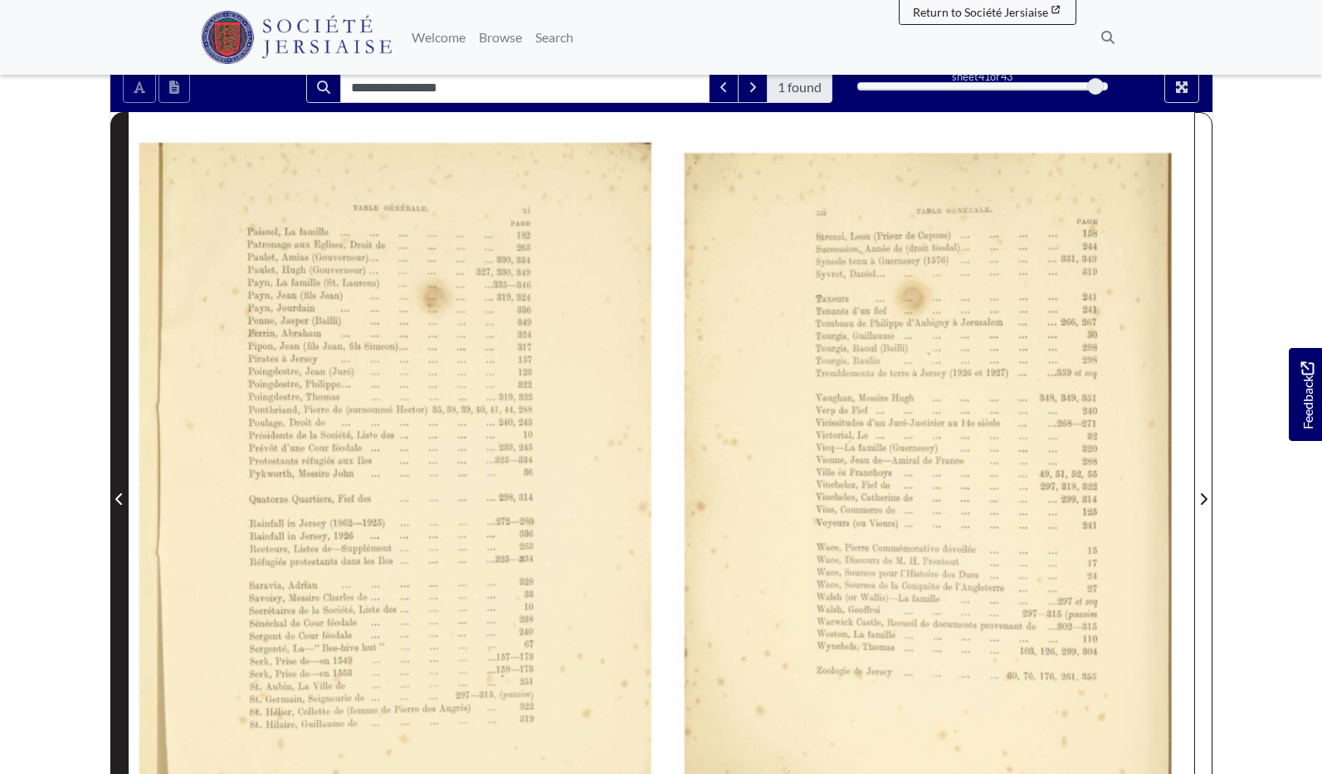
click at [121, 493] on icon "Previous Page" at bounding box center [119, 498] width 8 height 13
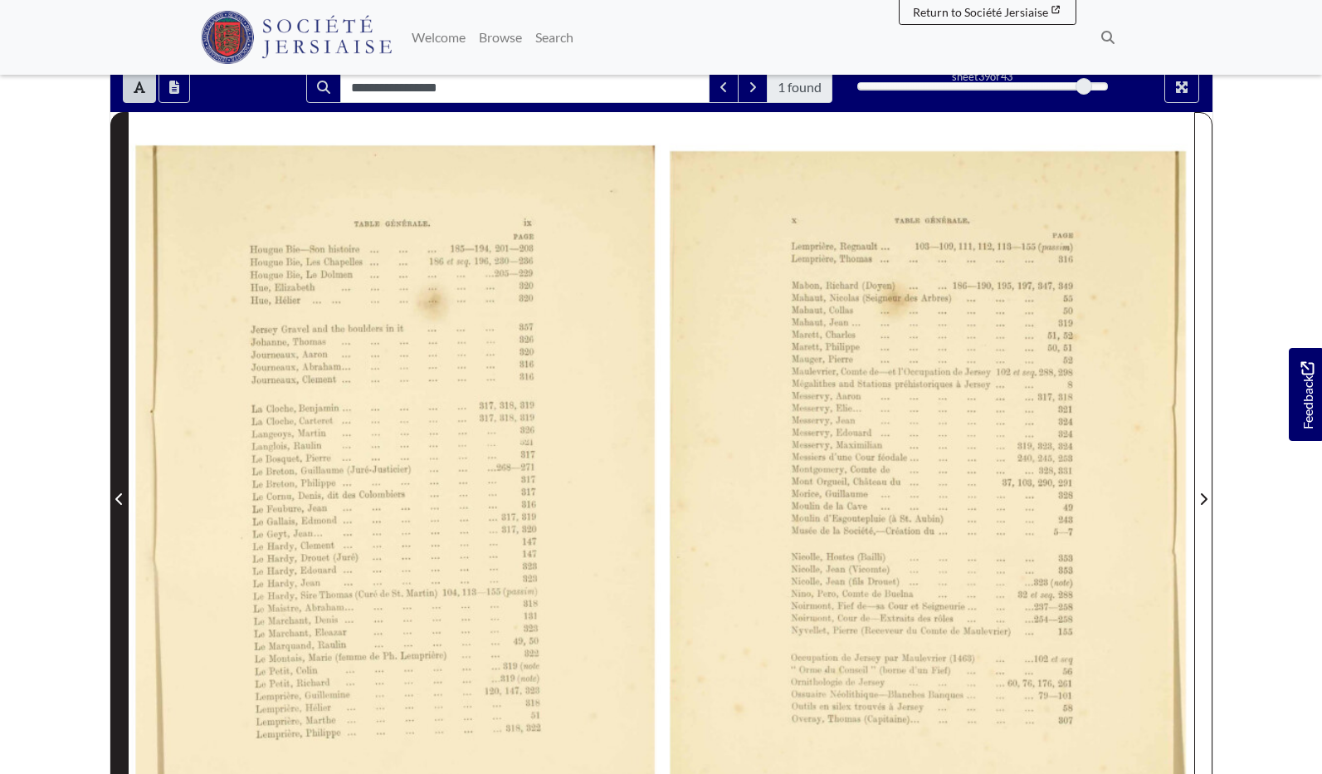
click at [121, 493] on icon "Previous Page" at bounding box center [119, 498] width 8 height 13
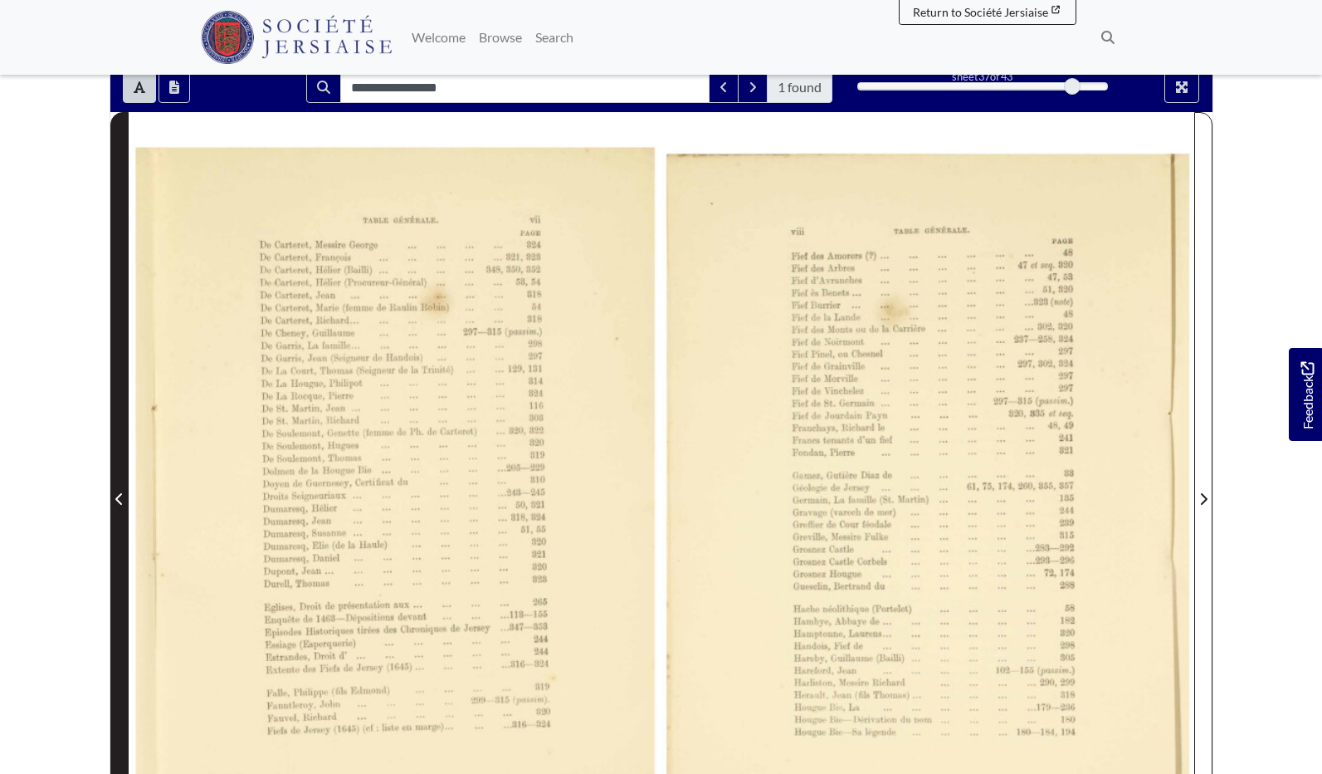
click at [121, 493] on icon "Previous Page" at bounding box center [119, 498] width 8 height 13
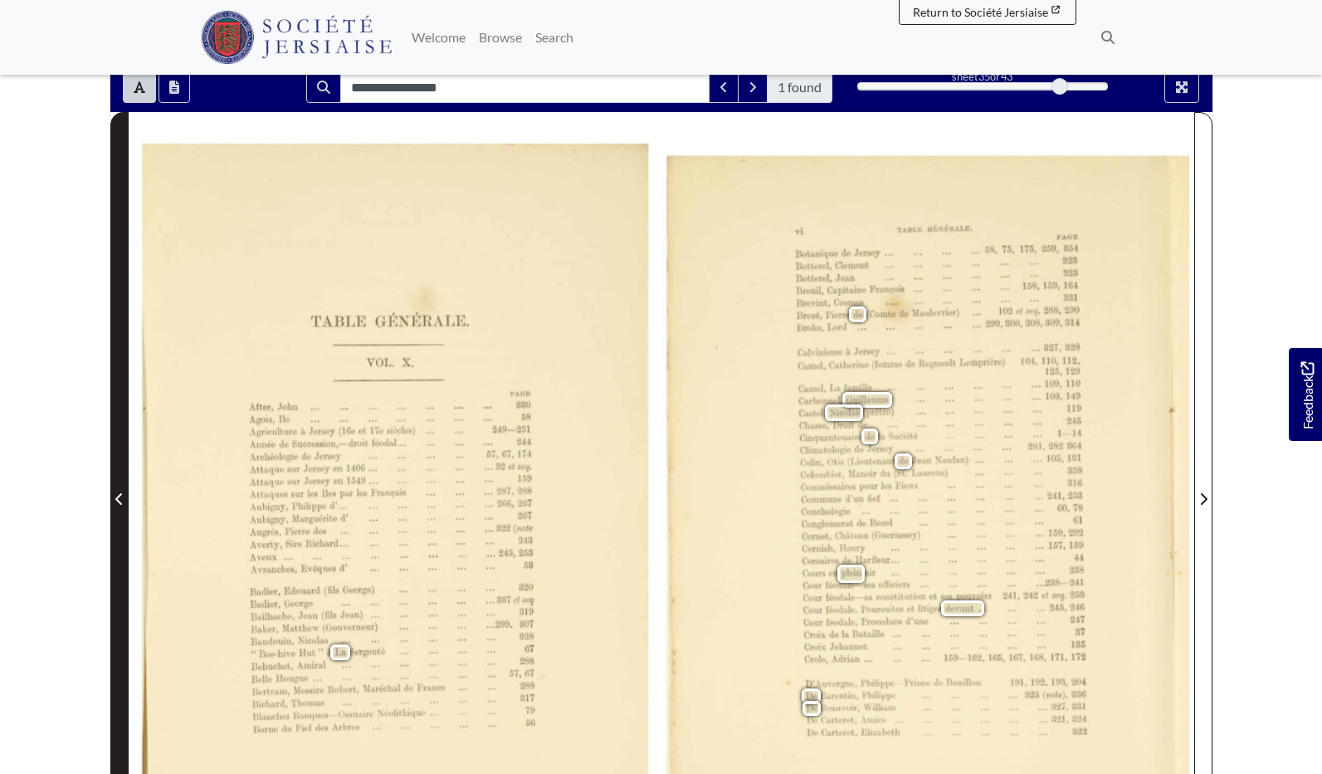
click at [121, 493] on icon "Previous Page" at bounding box center [119, 498] width 8 height 13
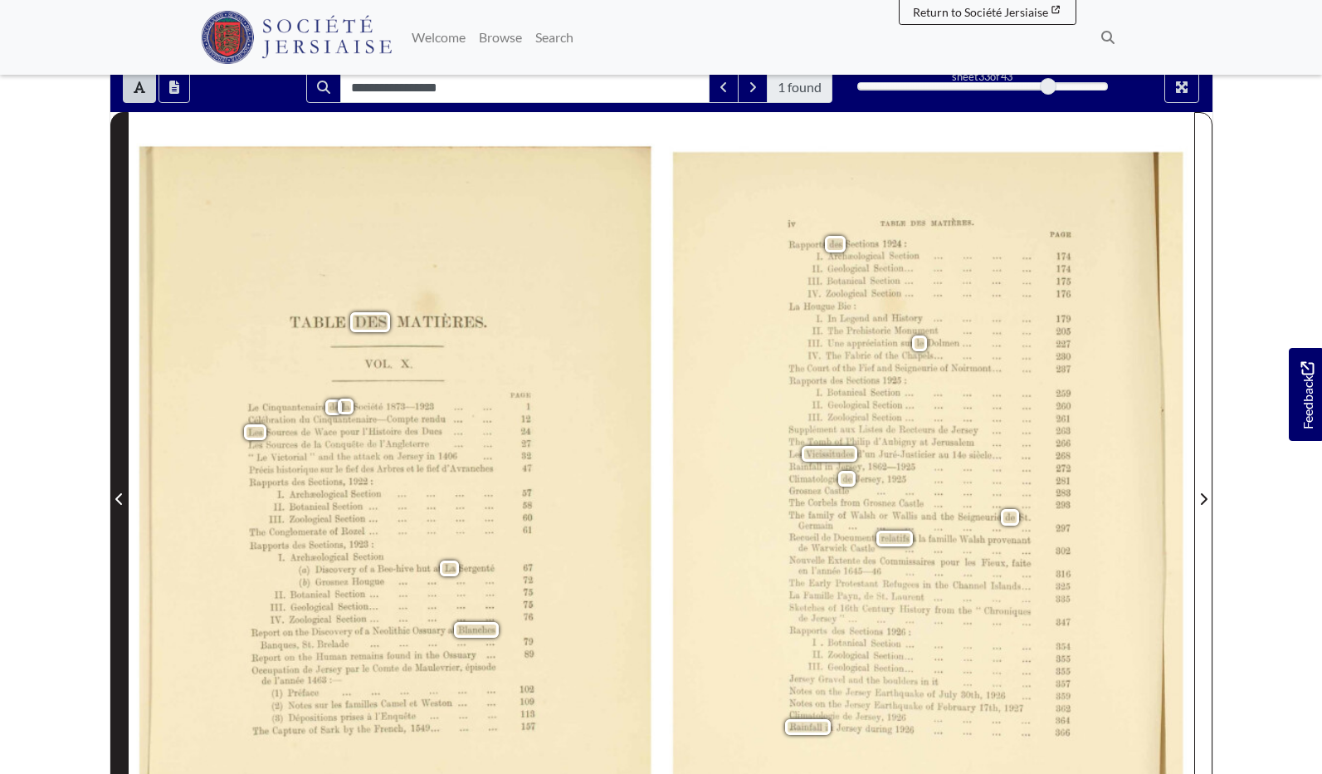
click at [121, 493] on icon "Previous Page" at bounding box center [119, 498] width 8 height 13
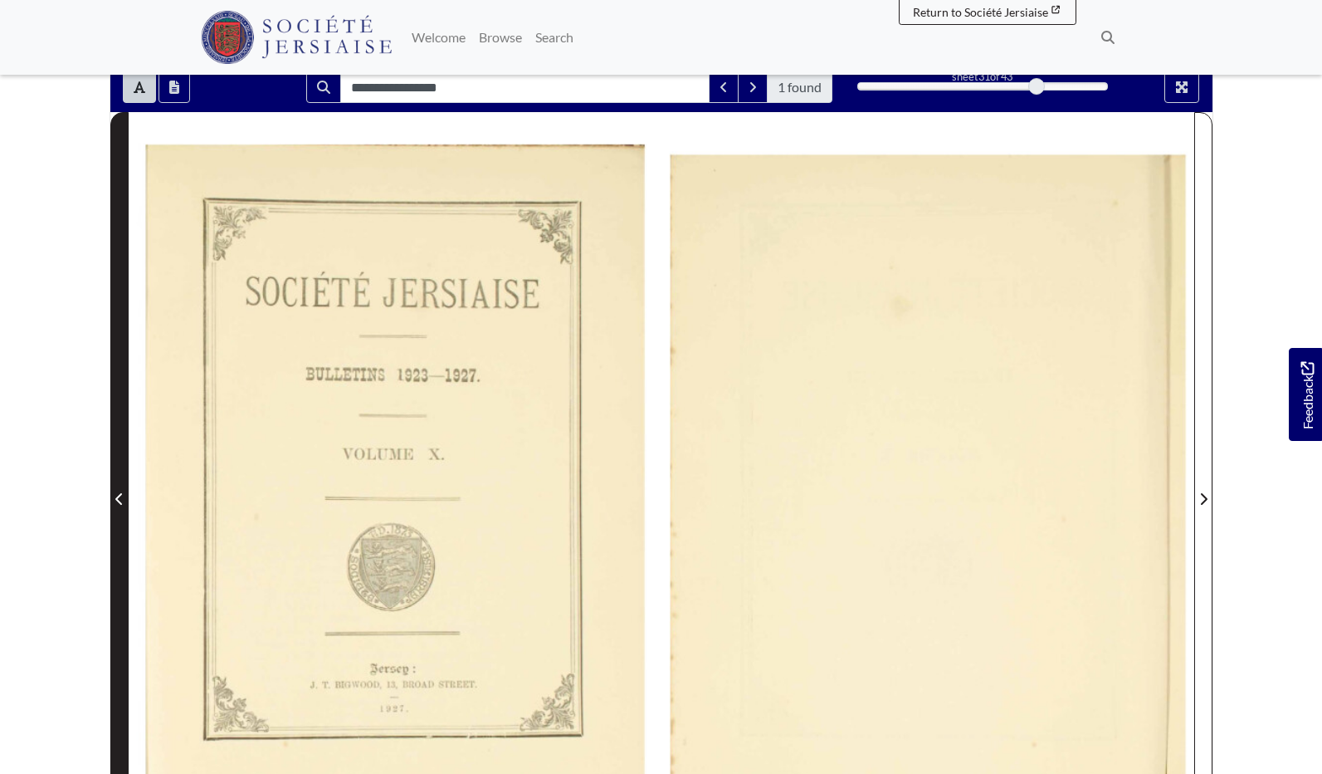
click at [121, 493] on icon "Previous Page" at bounding box center [119, 498] width 8 height 13
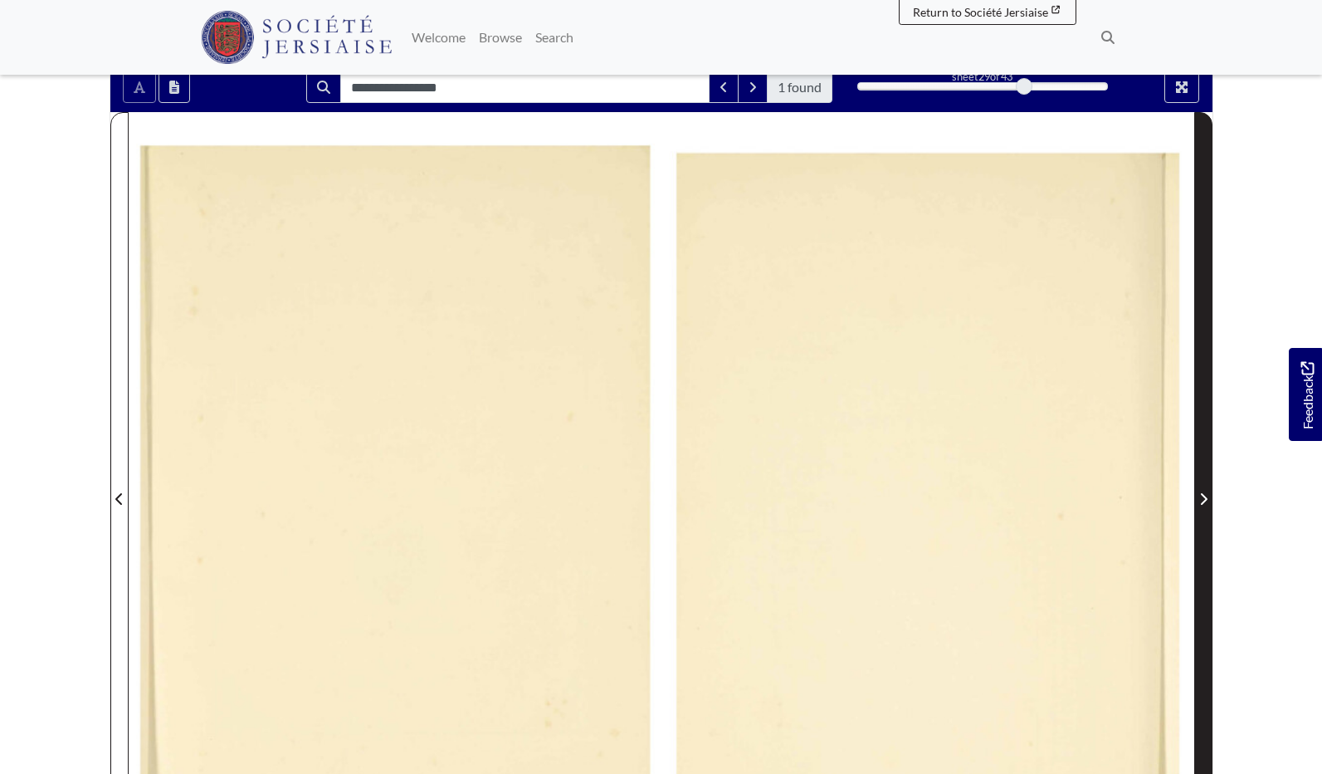
click at [1206, 500] on icon "Next Page" at bounding box center [1203, 499] width 7 height 12
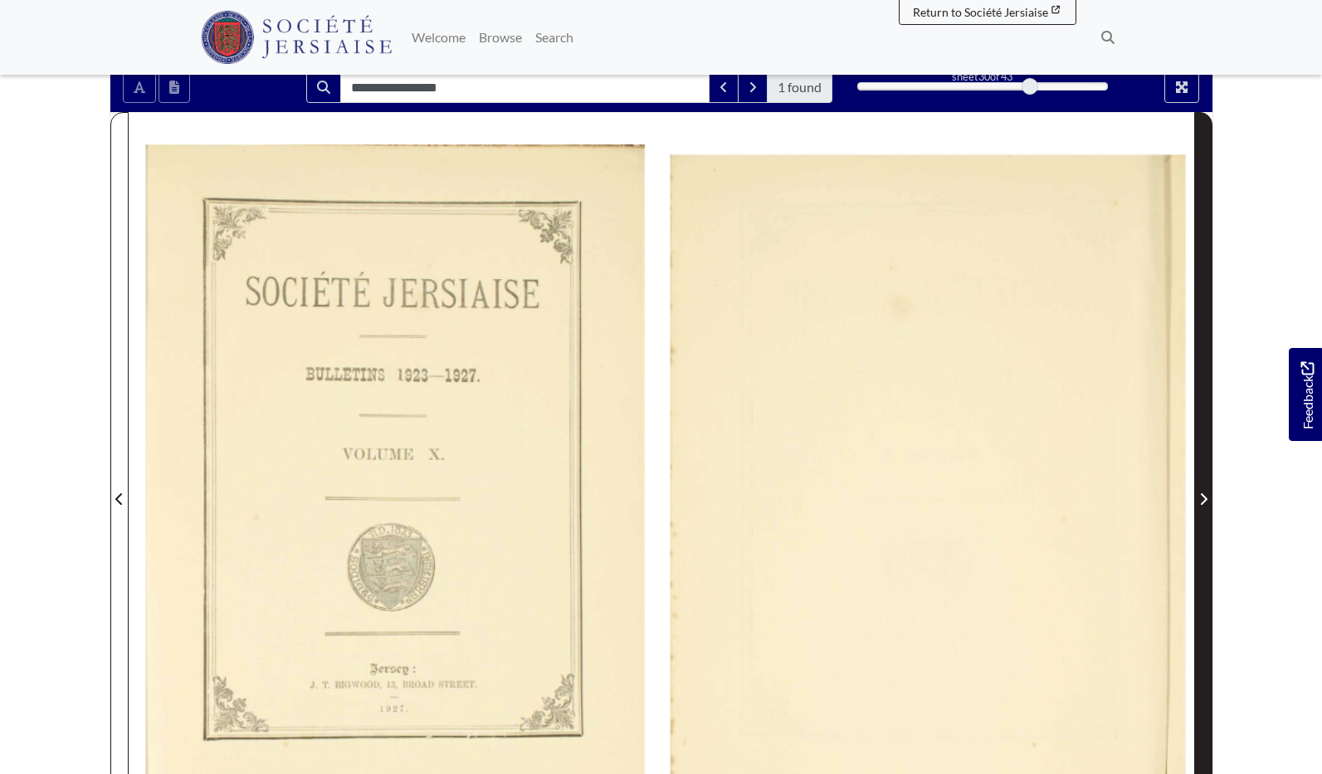
click at [1206, 500] on icon "Next Page" at bounding box center [1203, 499] width 7 height 12
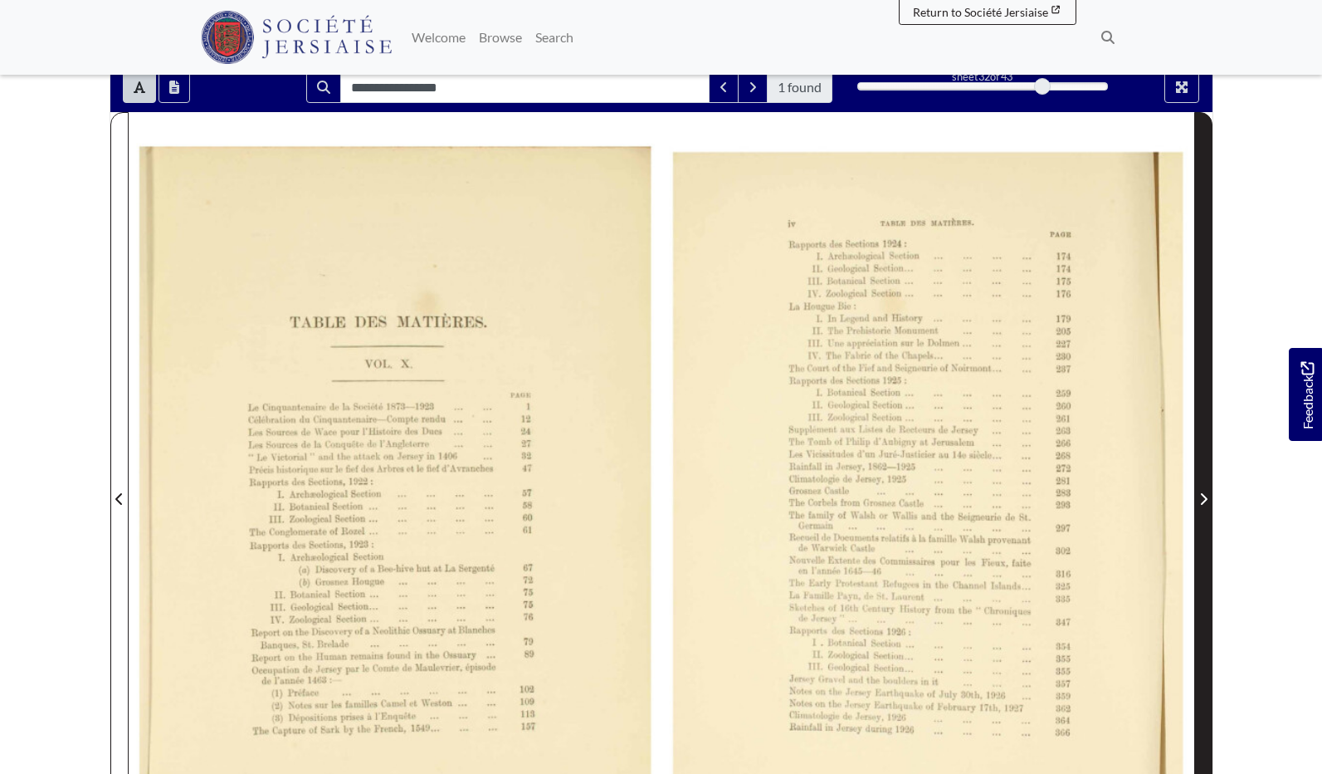
click at [1206, 500] on icon "Next Page" at bounding box center [1203, 499] width 7 height 12
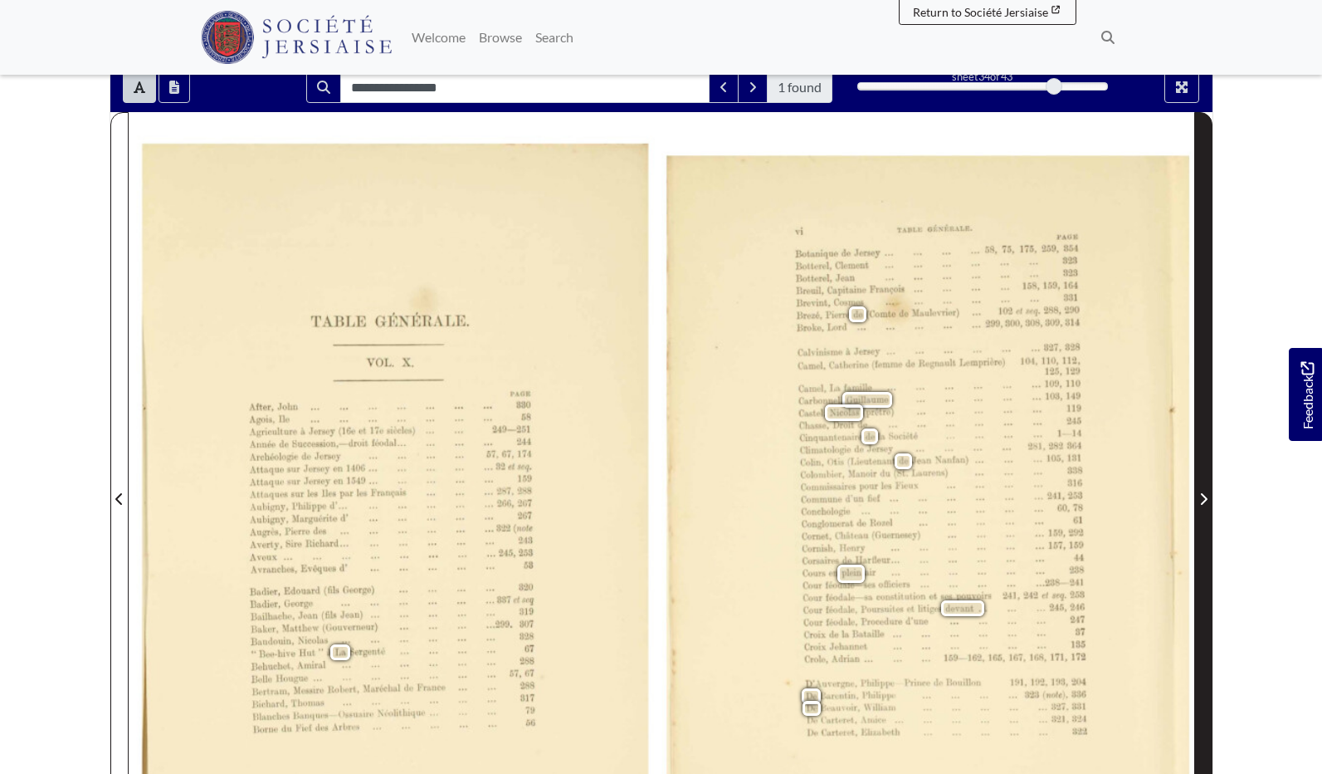
click at [1206, 500] on icon "Next Page" at bounding box center [1203, 499] width 7 height 12
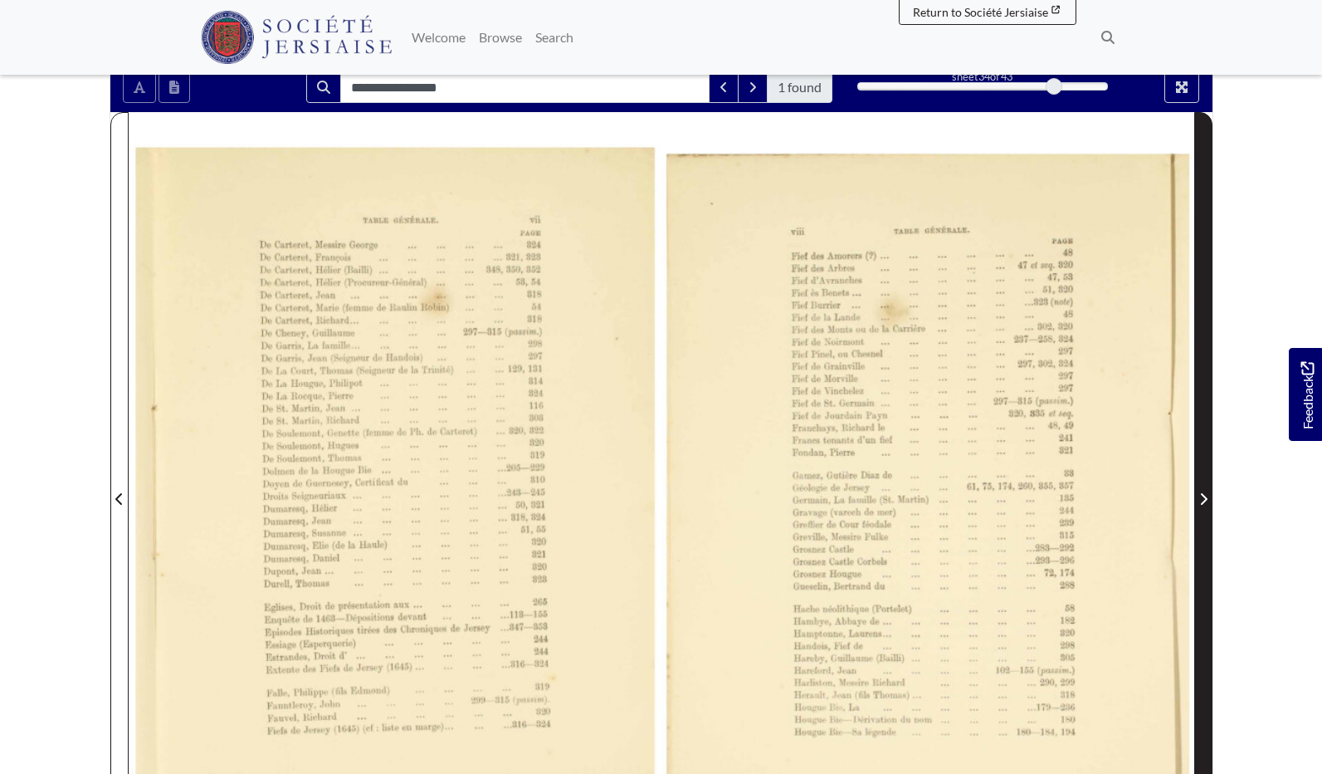
click at [1206, 500] on icon "Next Page" at bounding box center [1203, 499] width 7 height 12
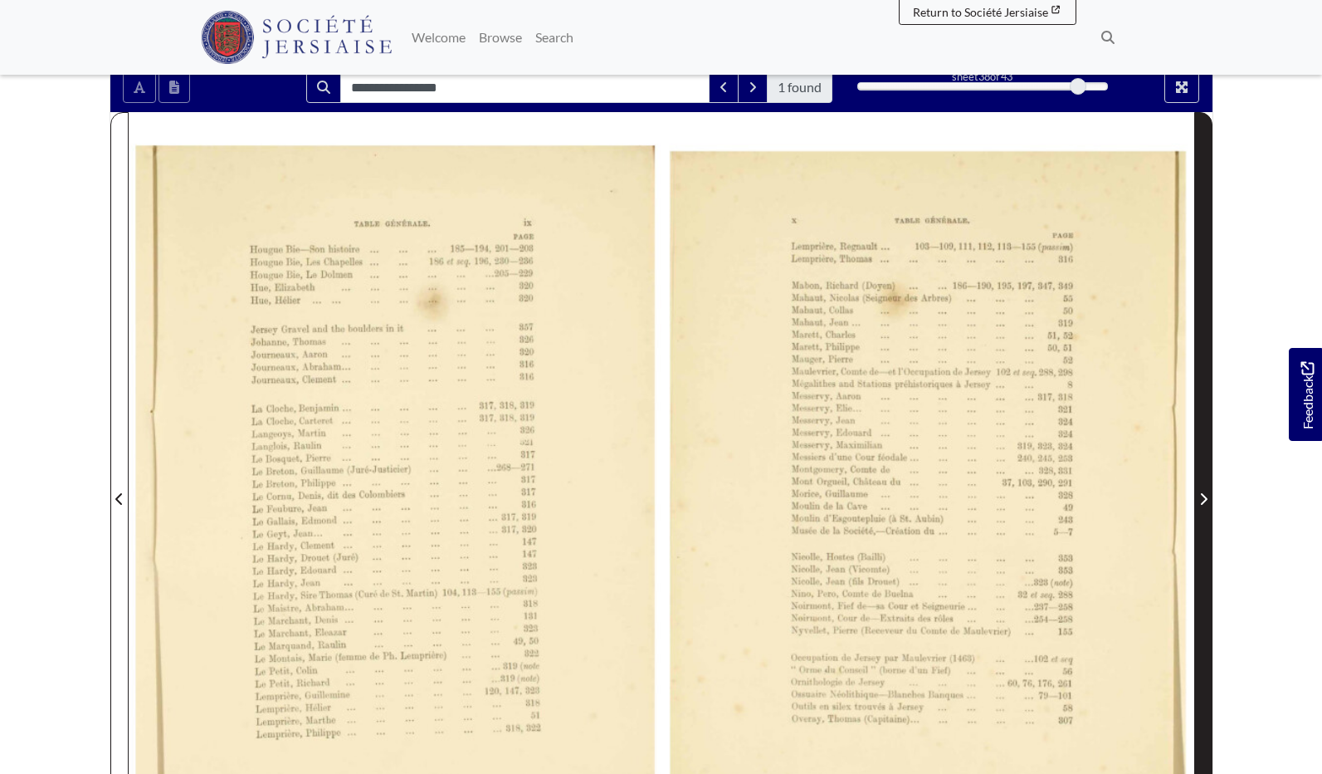
click at [1206, 500] on icon "Next Page" at bounding box center [1203, 499] width 7 height 12
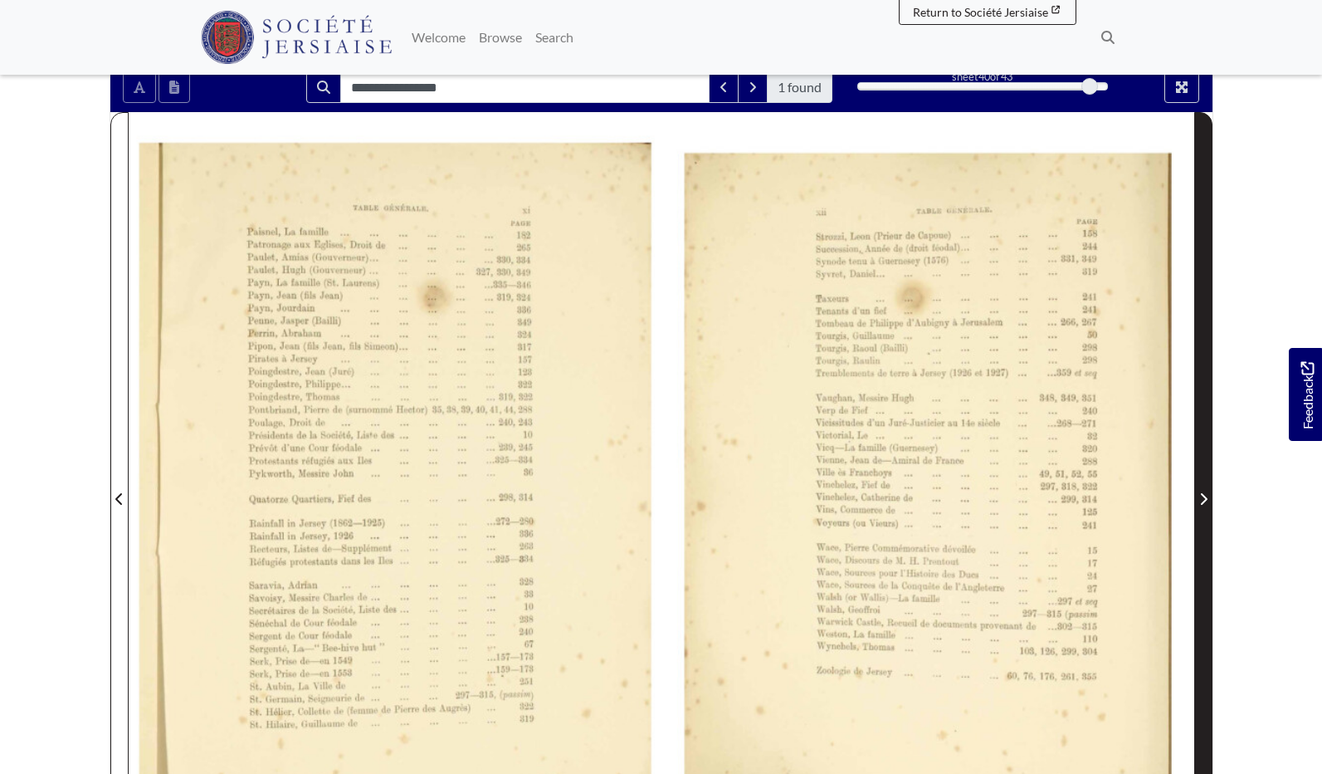
click at [1206, 500] on icon "Next Page" at bounding box center [1203, 499] width 7 height 12
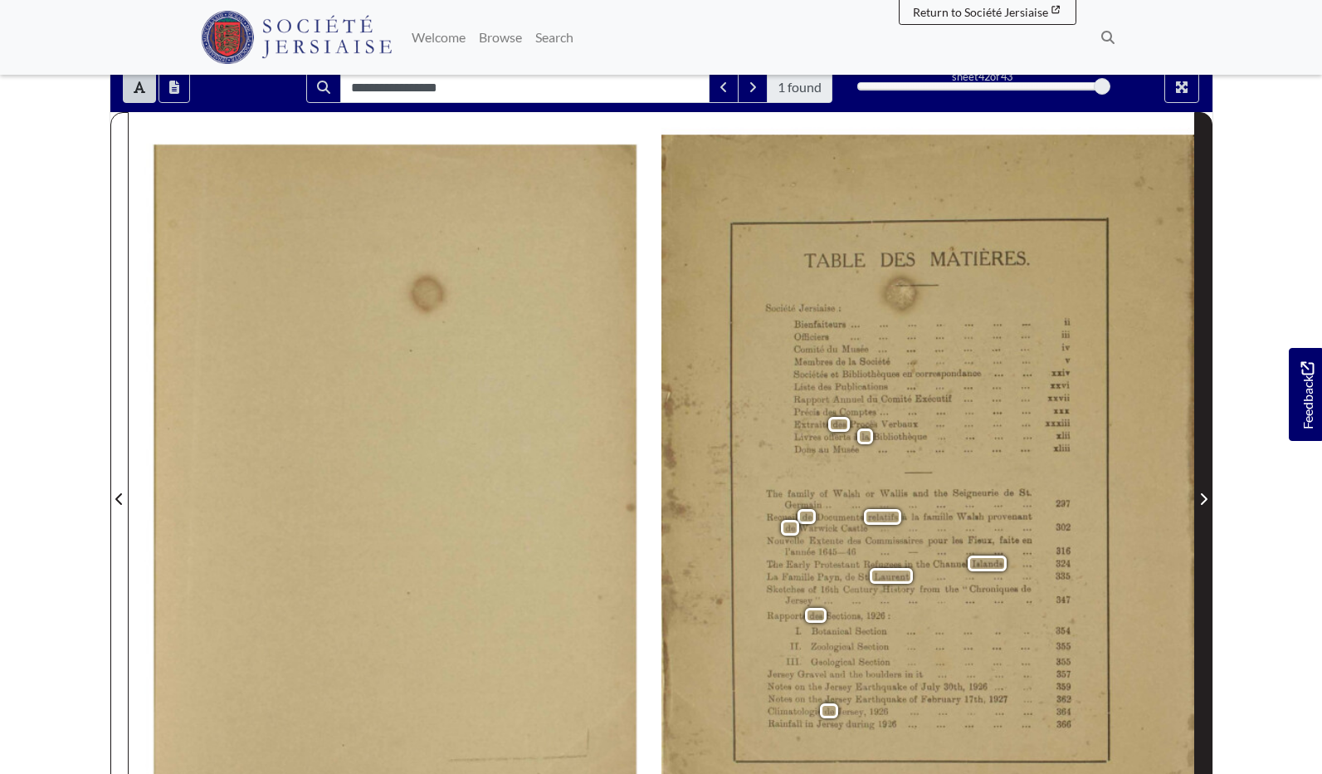
click at [1206, 500] on icon "Next Page" at bounding box center [1203, 499] width 7 height 12
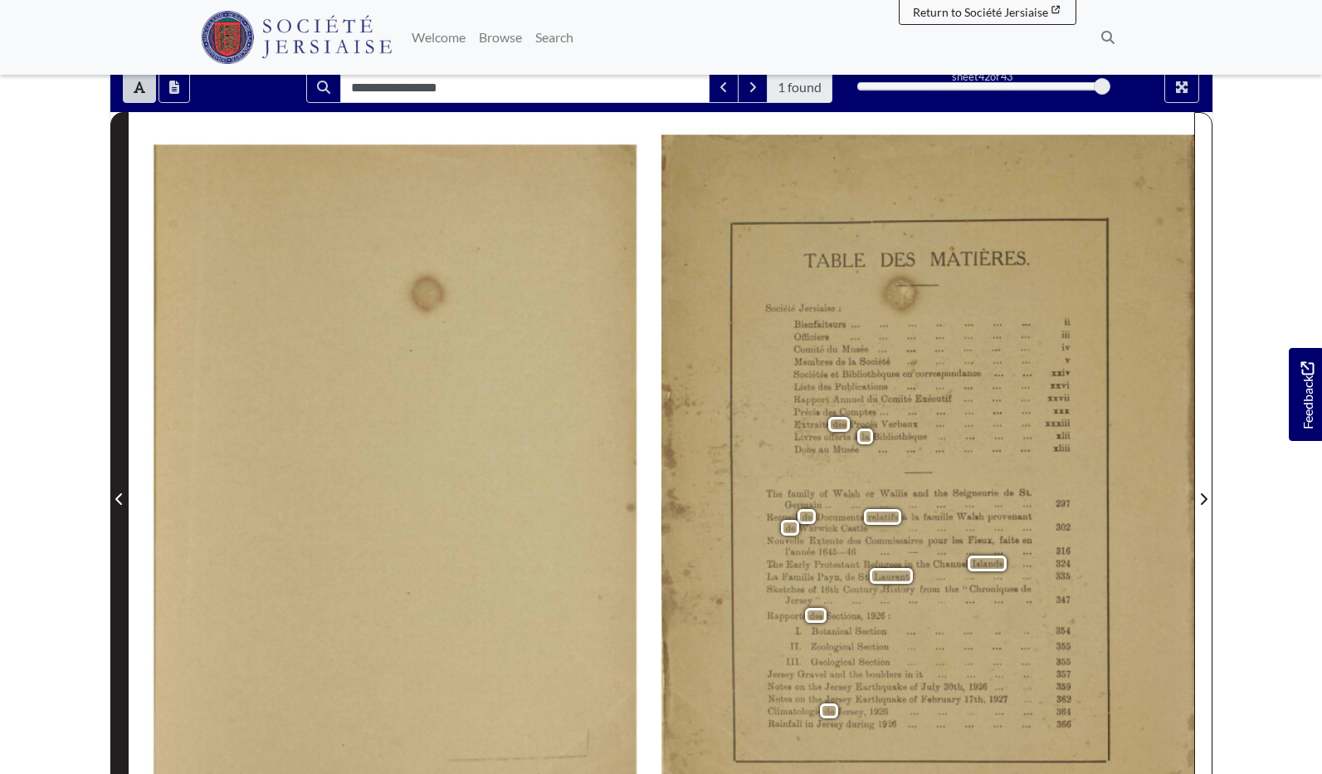
click at [119, 496] on icon "Previous Page" at bounding box center [118, 499] width 7 height 12
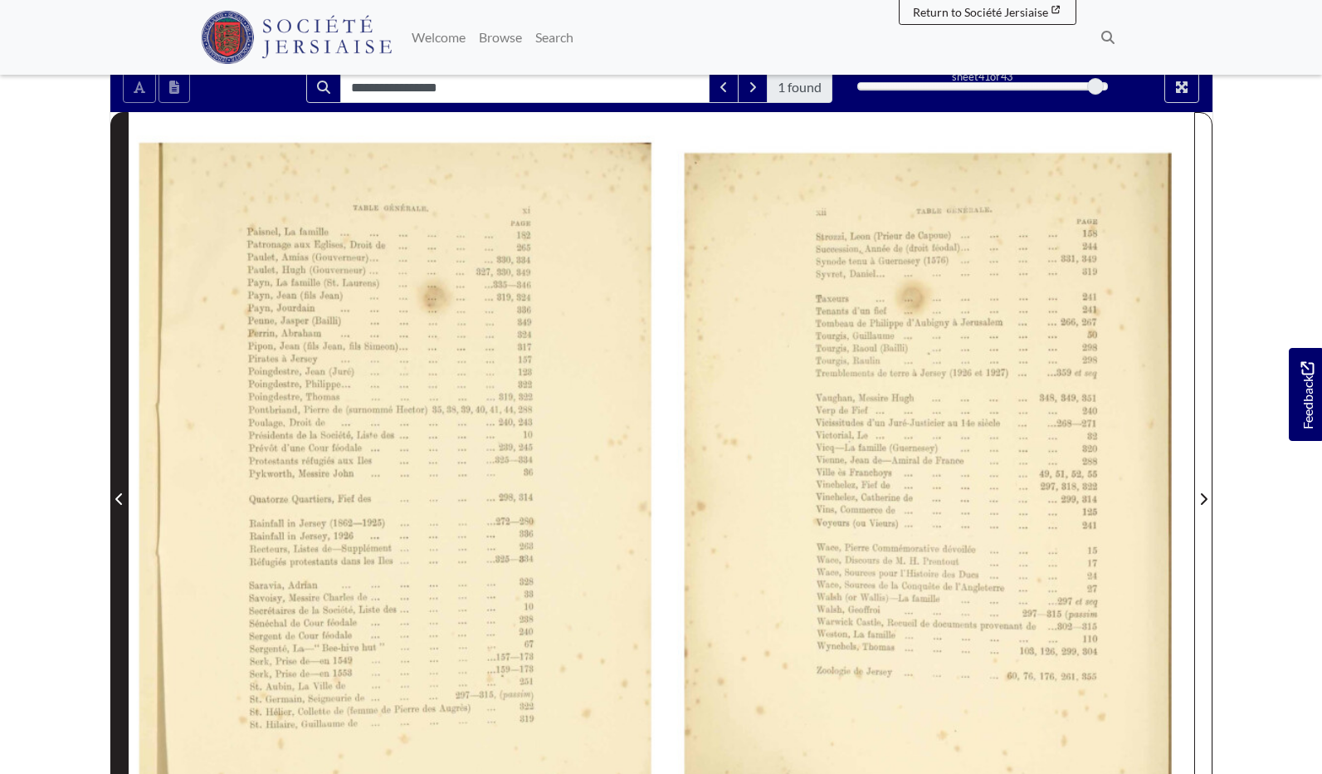
click at [119, 496] on icon "Previous Page" at bounding box center [118, 499] width 7 height 12
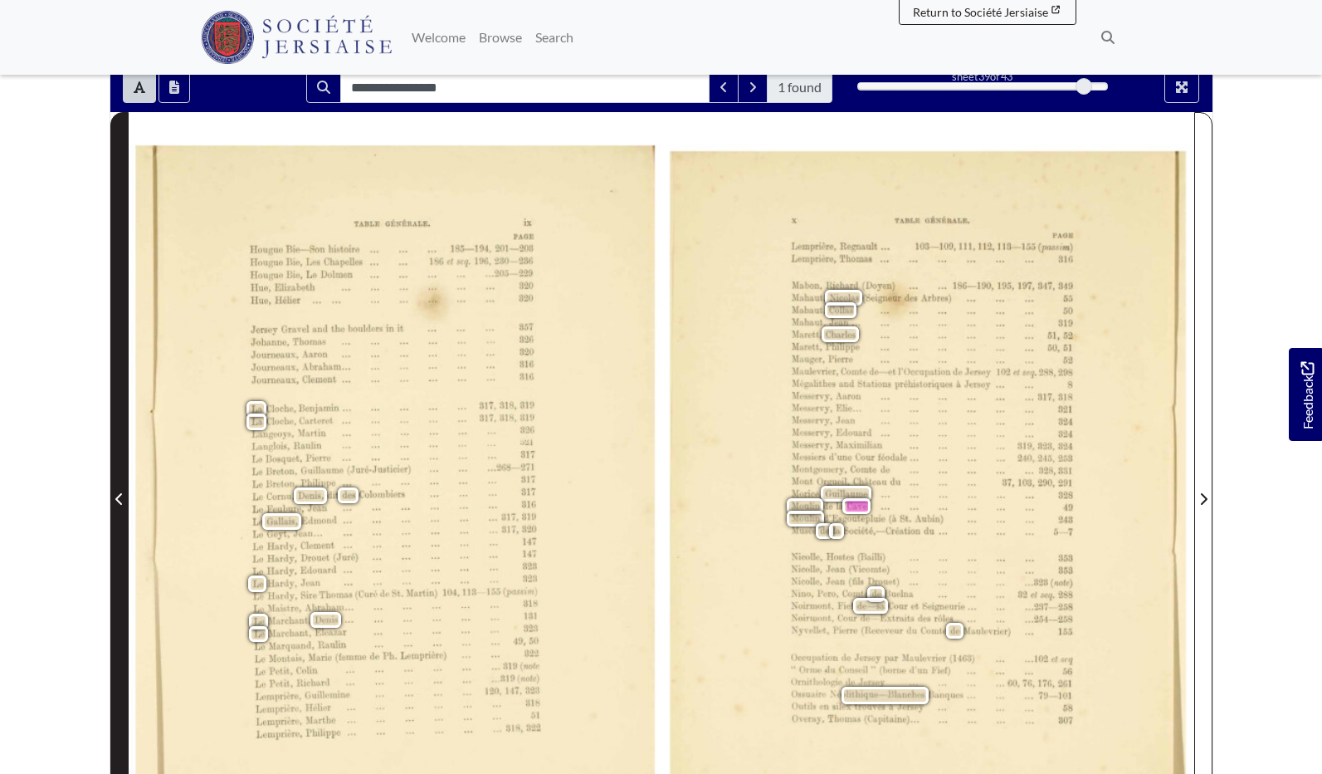
click at [119, 496] on icon "Previous Page" at bounding box center [118, 499] width 7 height 12
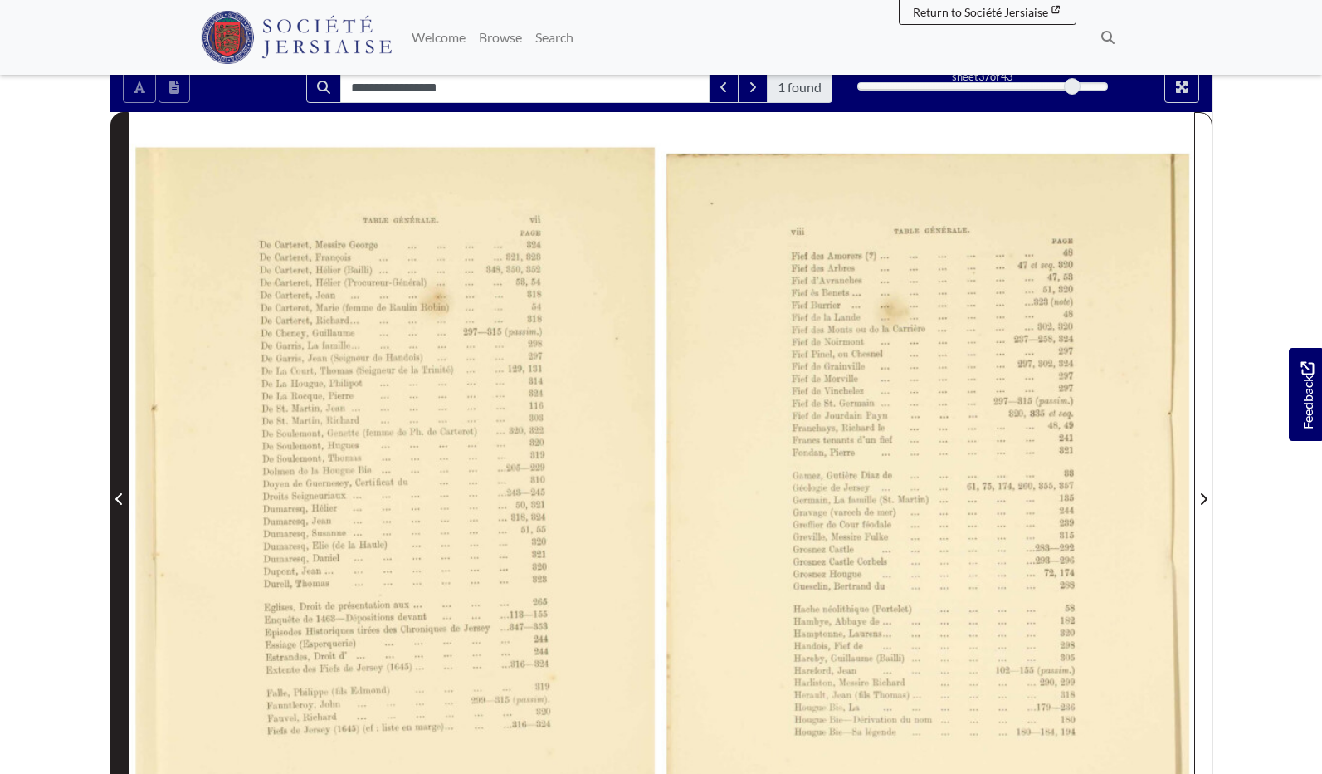
click at [119, 496] on icon "Previous Page" at bounding box center [118, 499] width 7 height 12
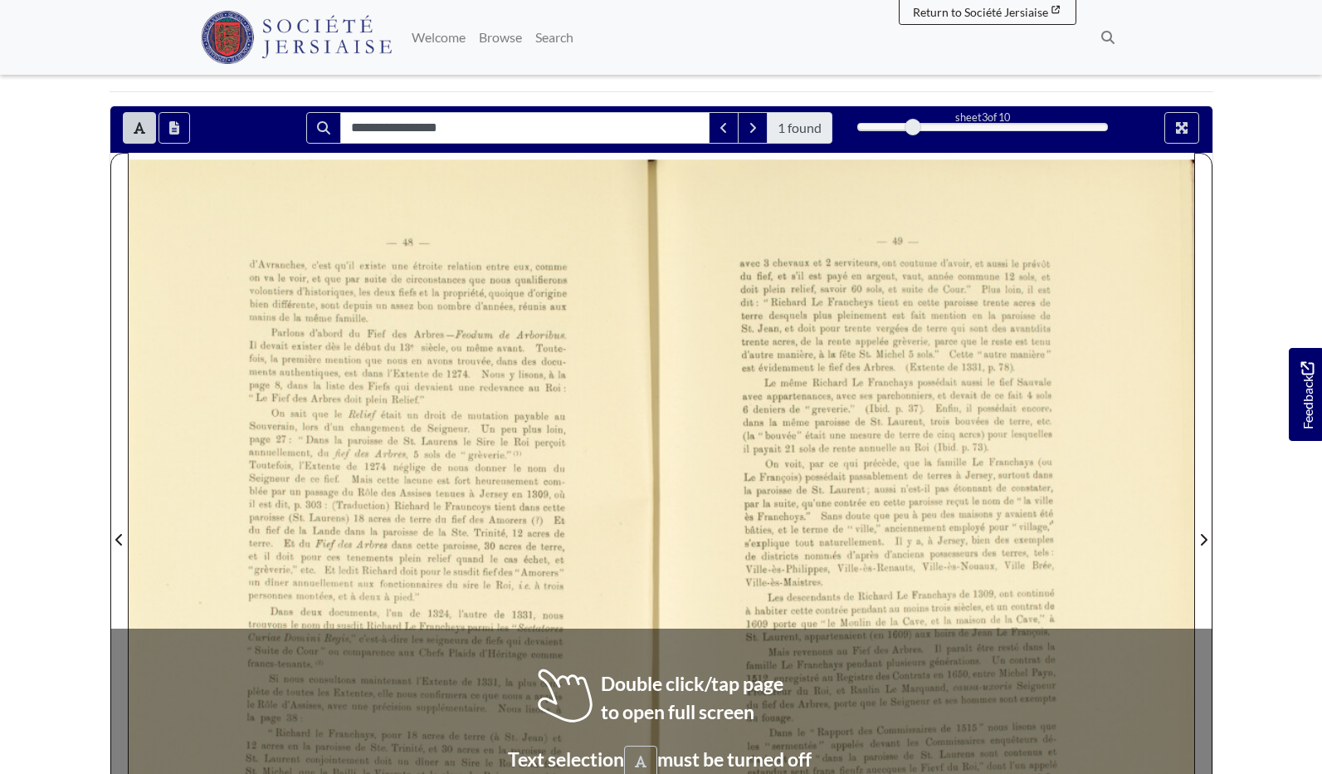
scroll to position [237, 0]
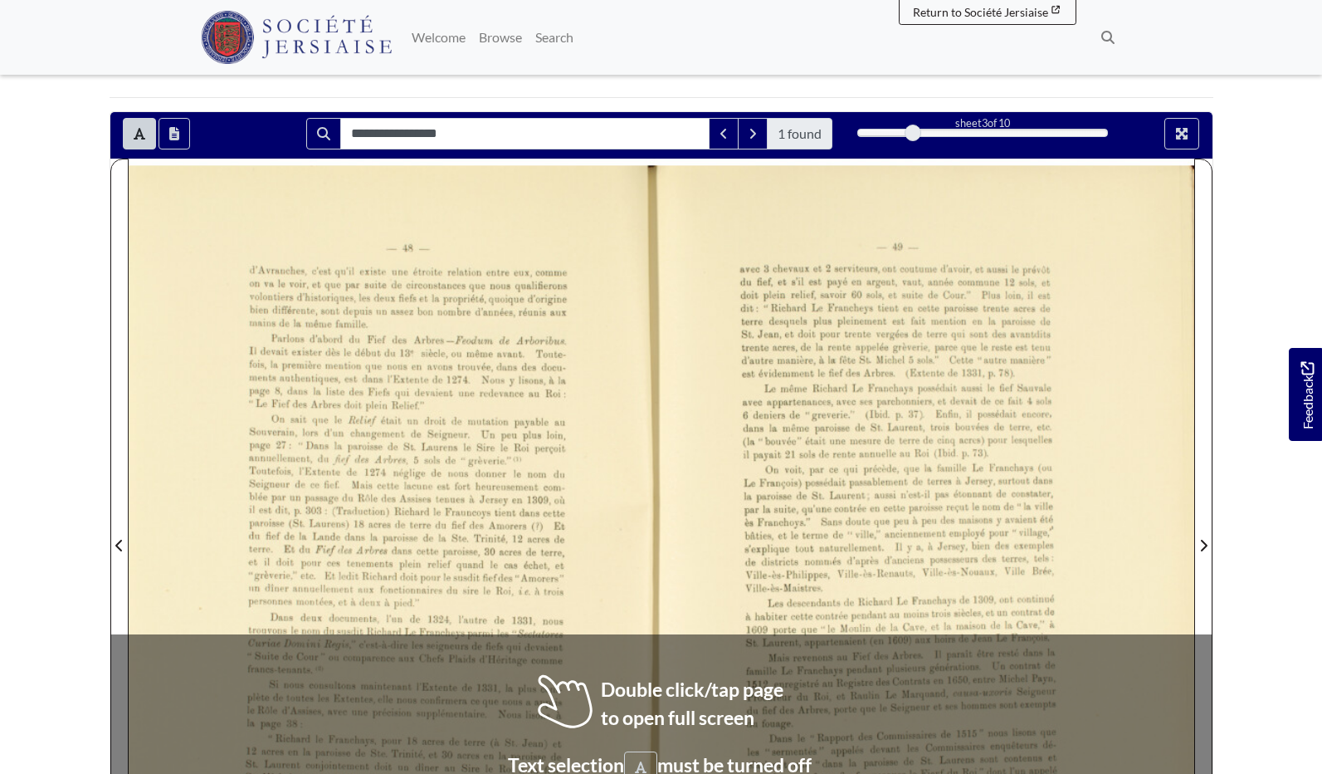
click at [518, 330] on div at bounding box center [395, 536] width 533 height 754
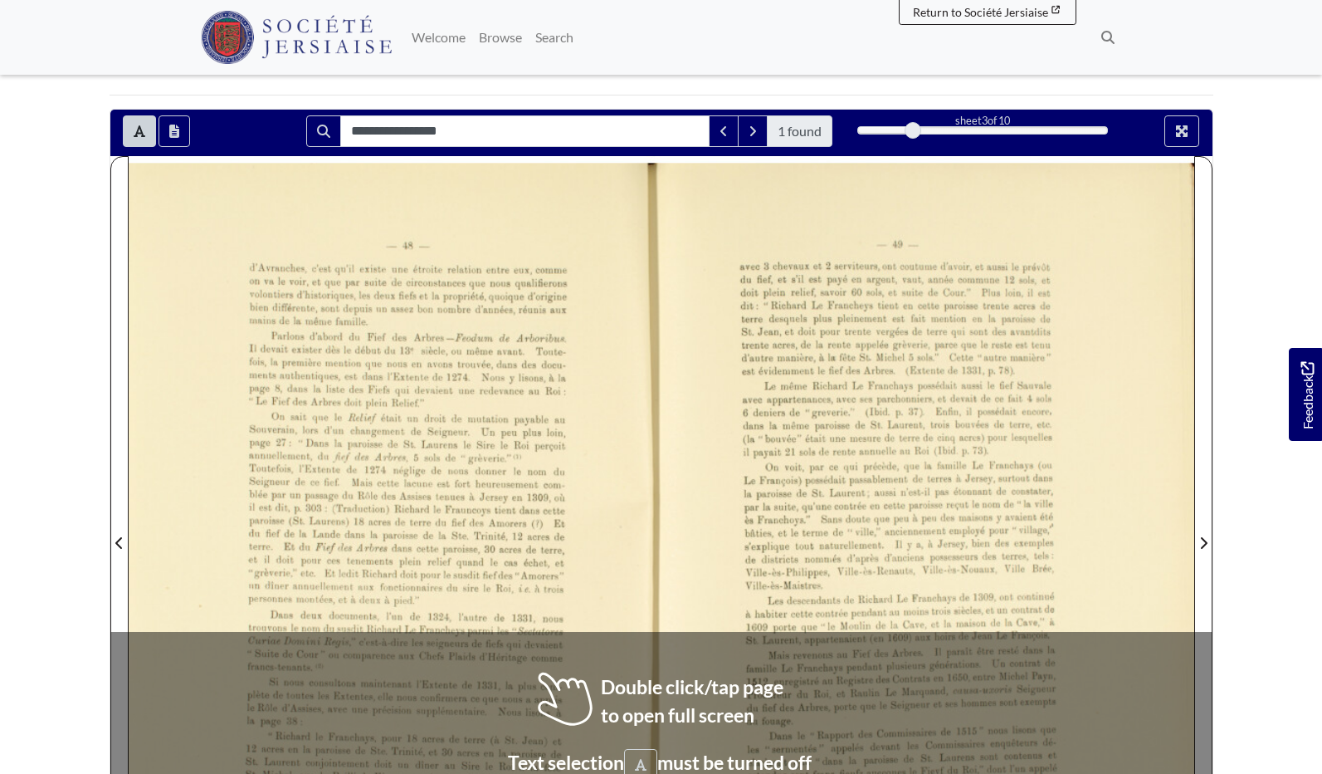
scroll to position [229, 1]
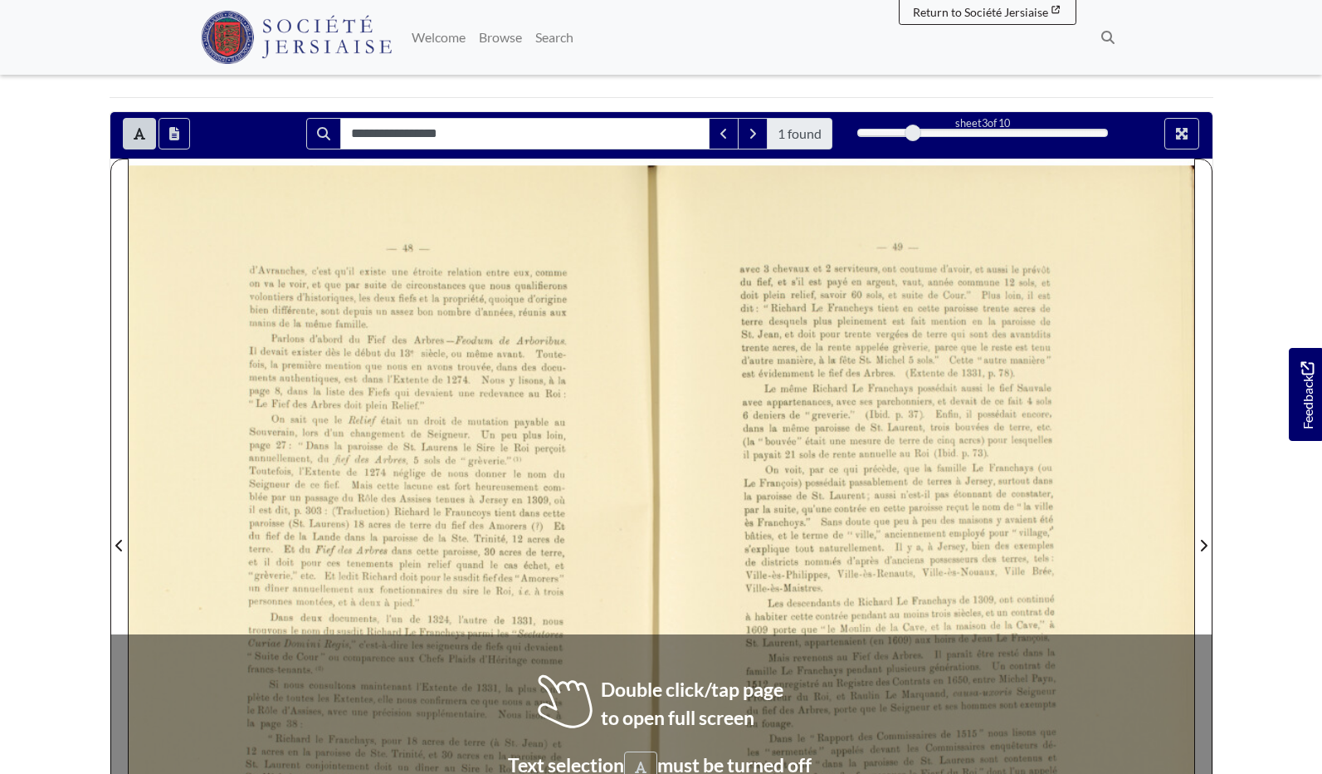
click at [518, 330] on div at bounding box center [395, 536] width 533 height 754
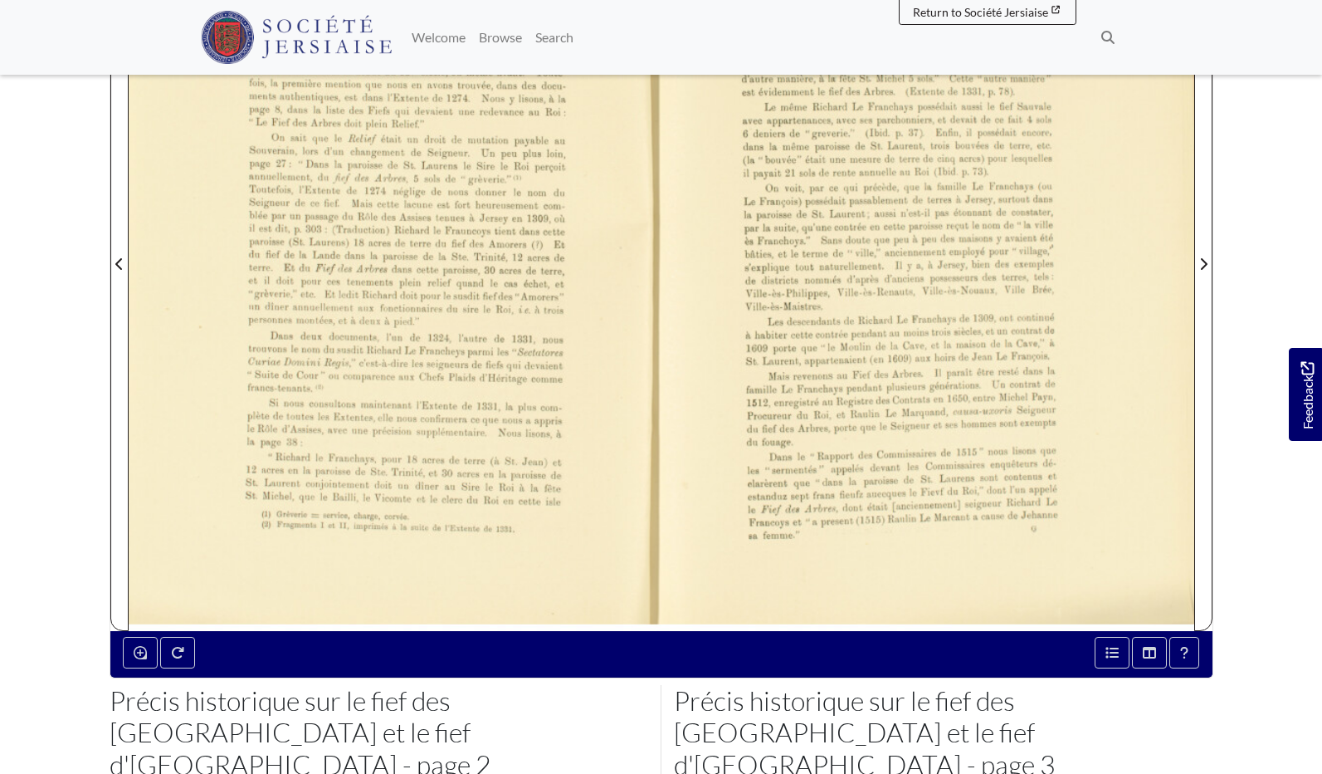
scroll to position [510, 1]
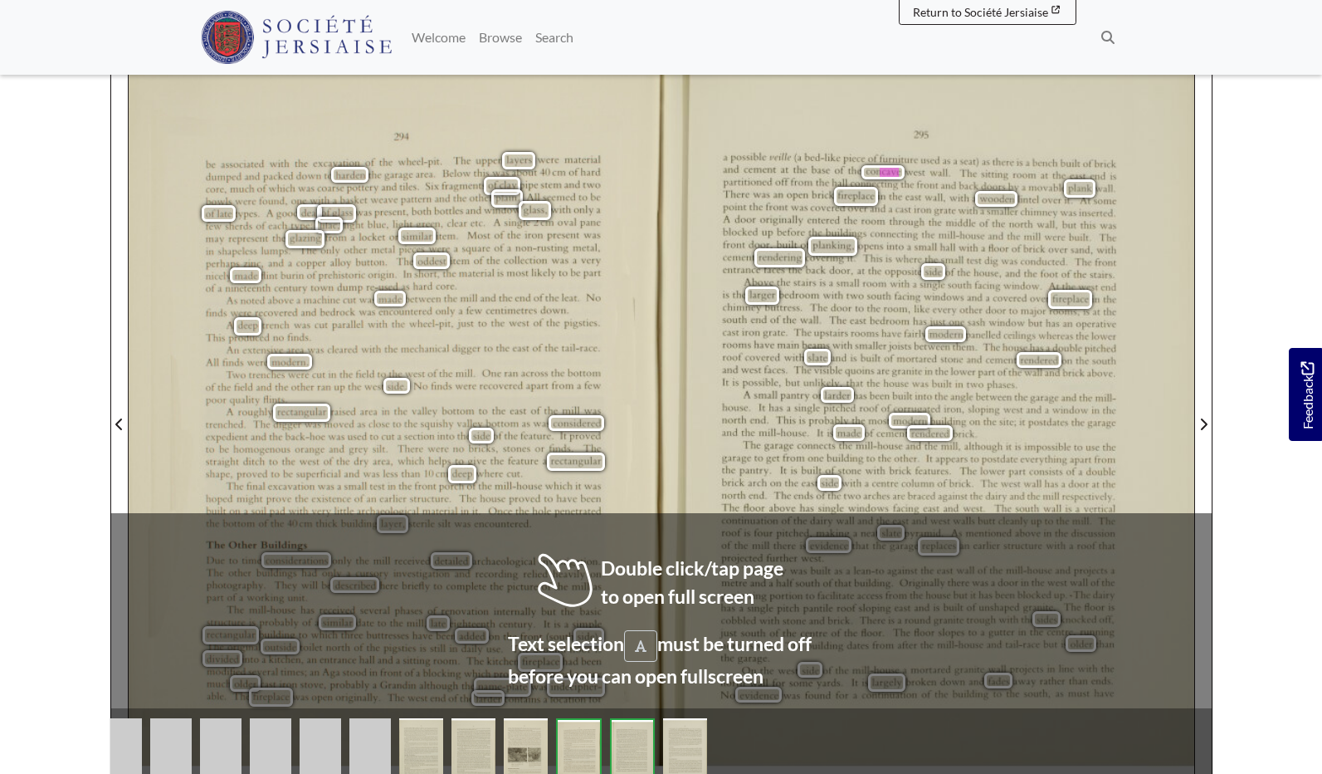
scroll to position [352, 0]
click at [511, 278] on div "be associated with the excavation of the wheel—pit. The upper layers were mater…" at bounding box center [403, 223] width 395 height 138
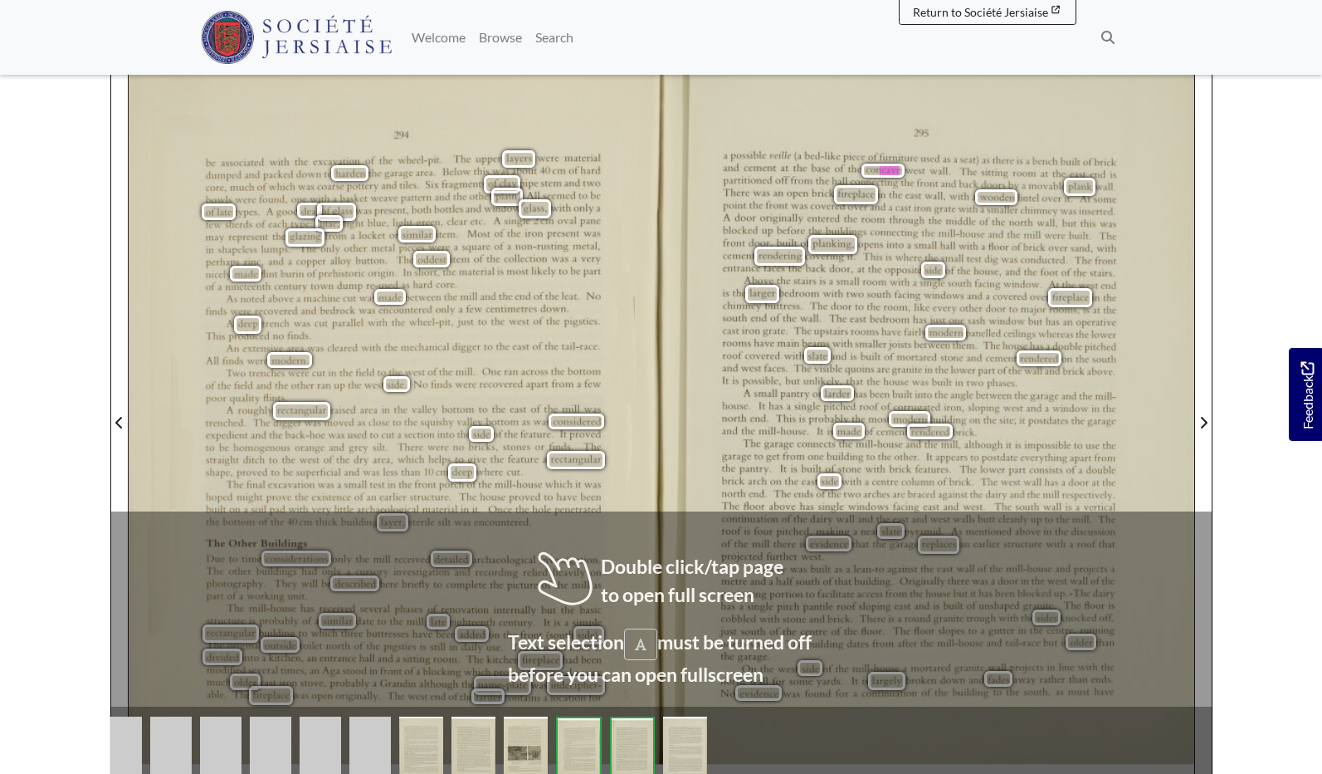
click at [511, 278] on div "be associated with the excavation of the wheel—pit. The upper layers were mater…" at bounding box center [403, 223] width 395 height 138
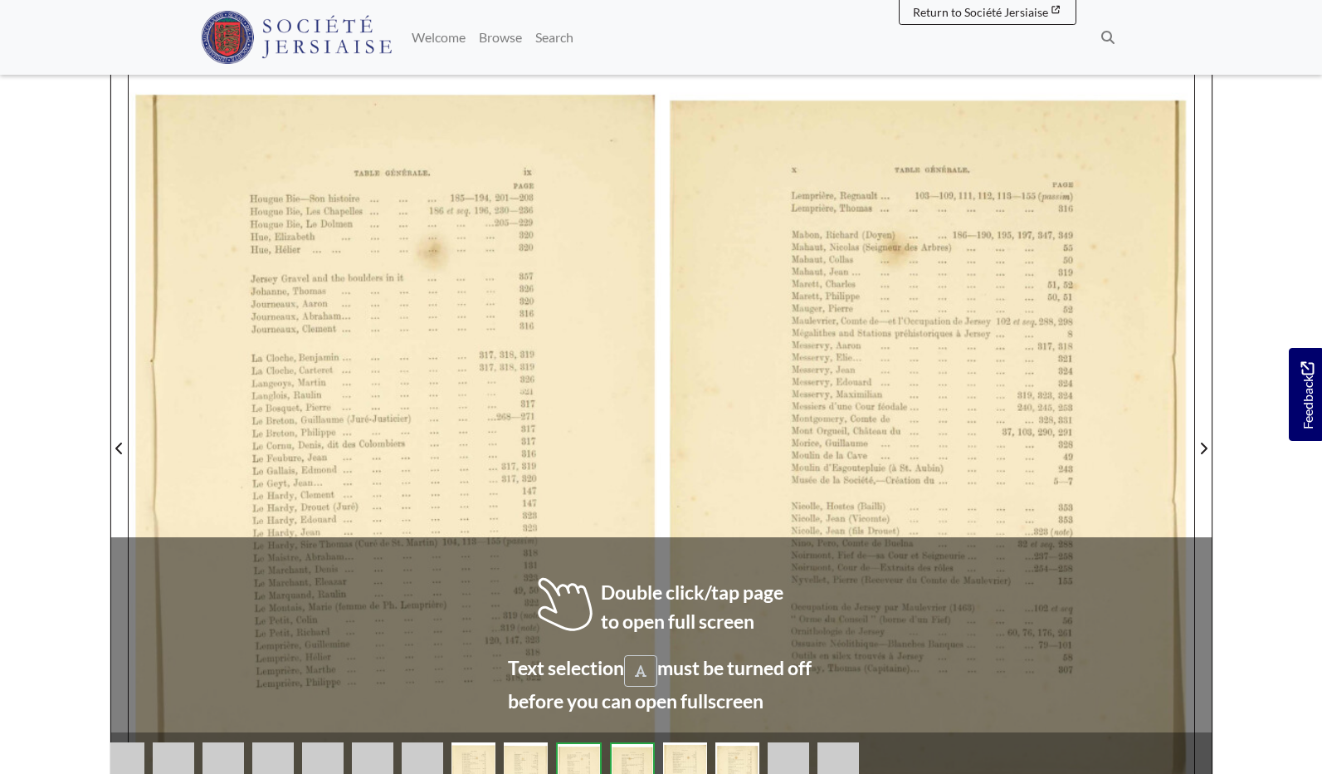
scroll to position [282, 0]
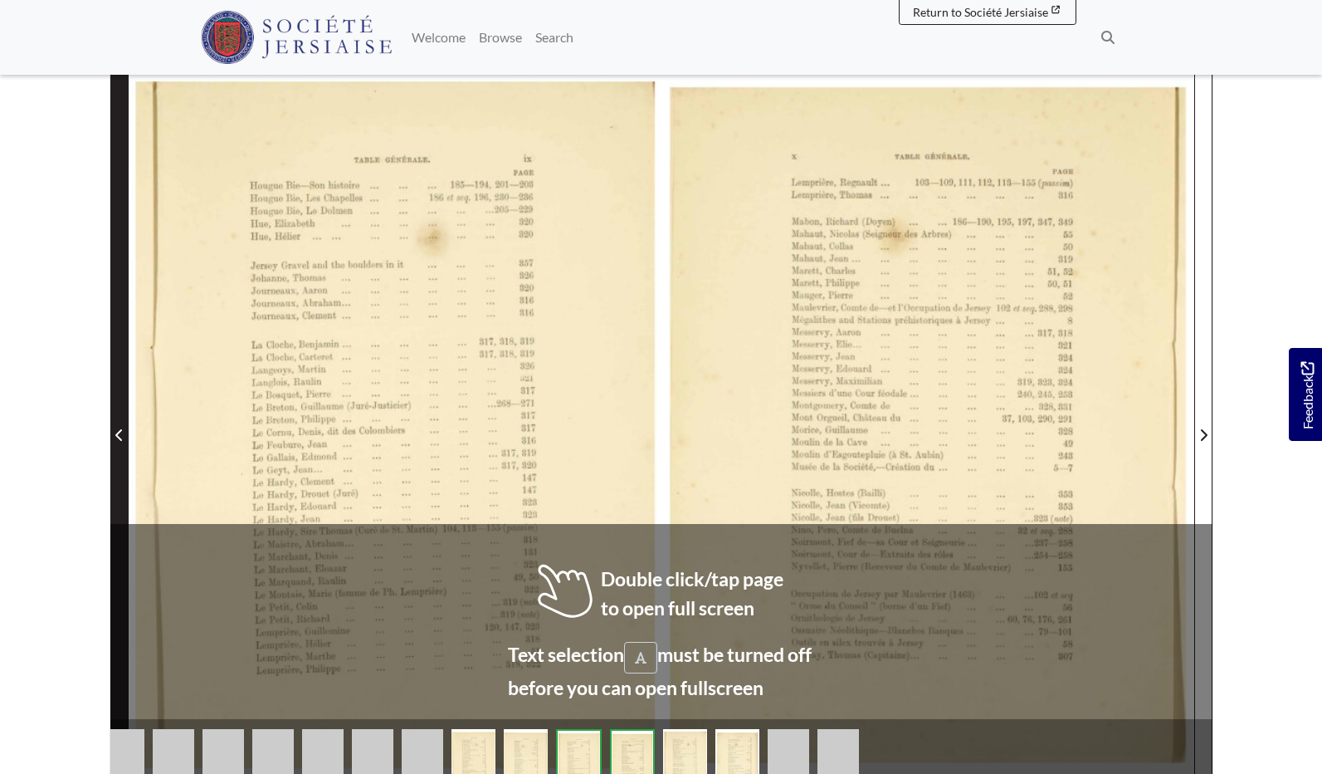
click at [121, 434] on icon "Previous Page" at bounding box center [119, 434] width 8 height 13
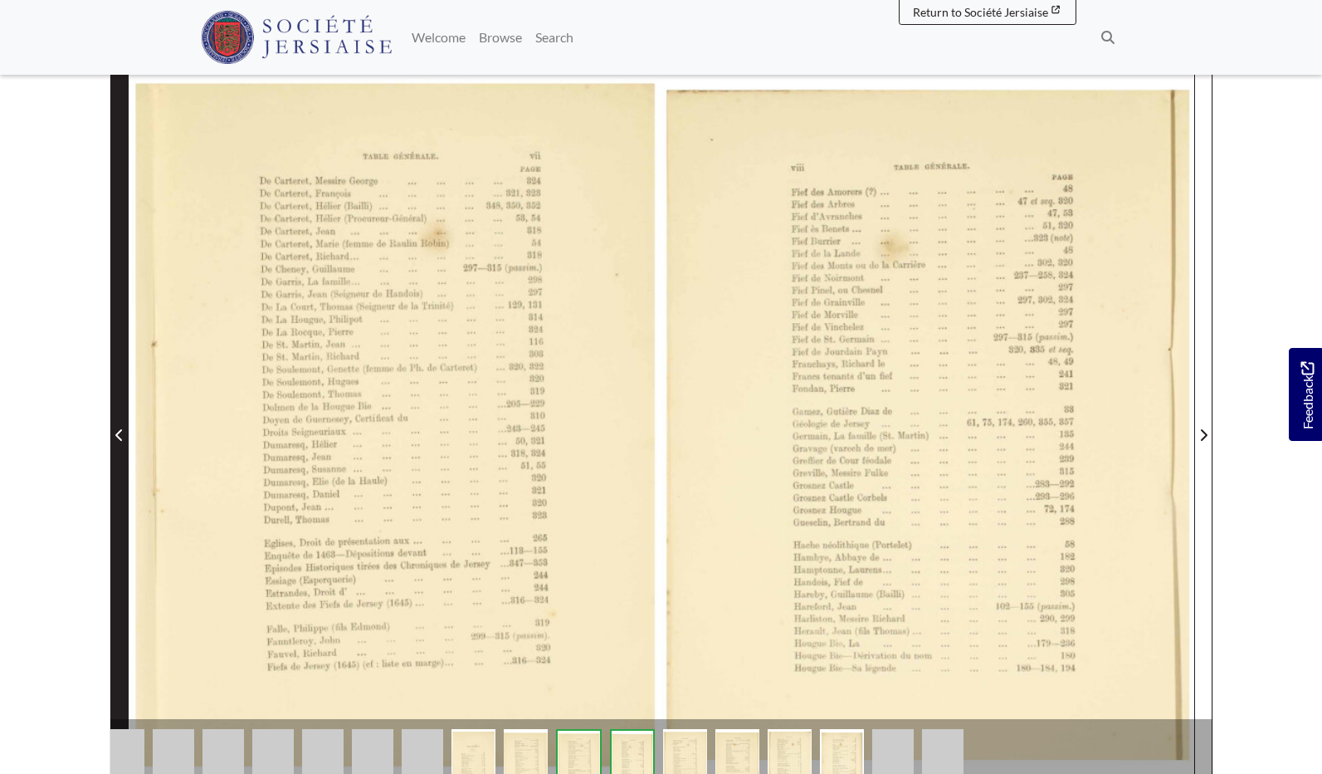
click at [121, 434] on icon "Previous Page" at bounding box center [119, 434] width 8 height 13
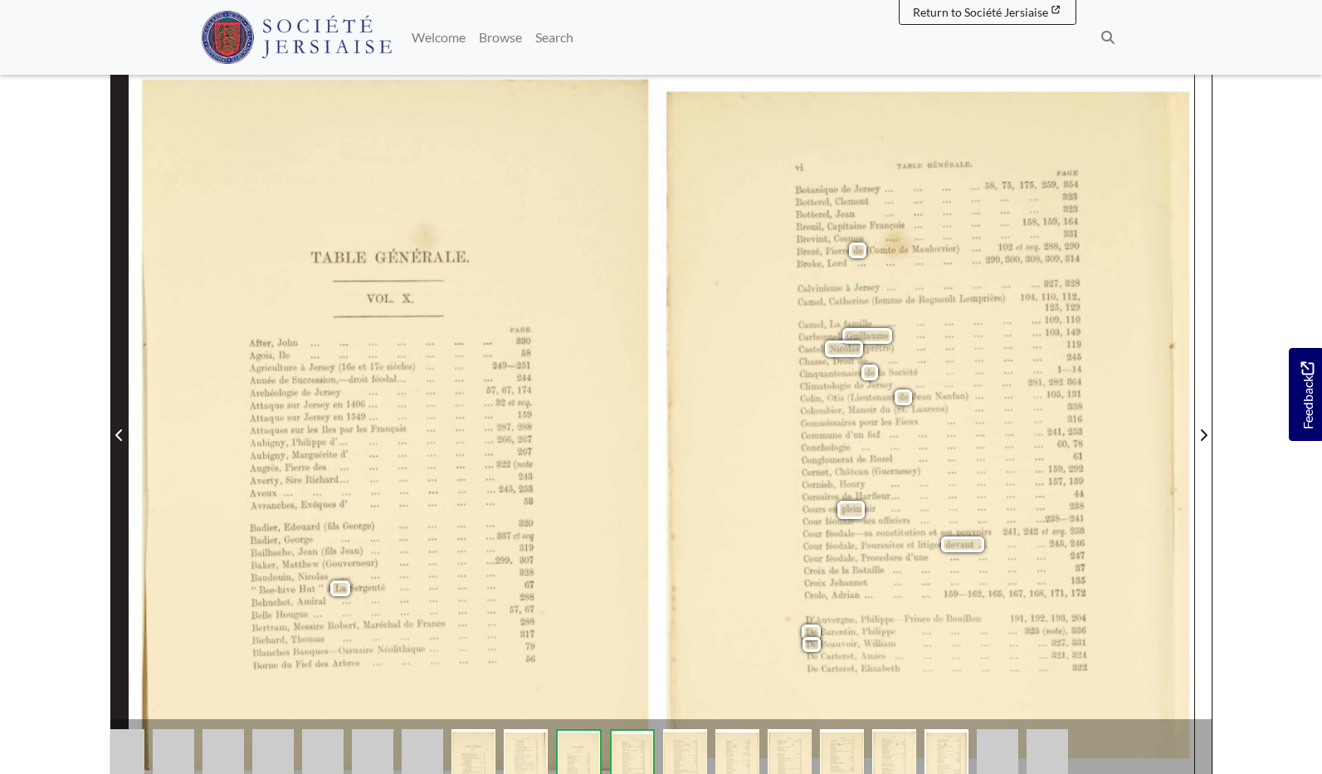
click at [121, 434] on icon "Previous Page" at bounding box center [119, 434] width 8 height 13
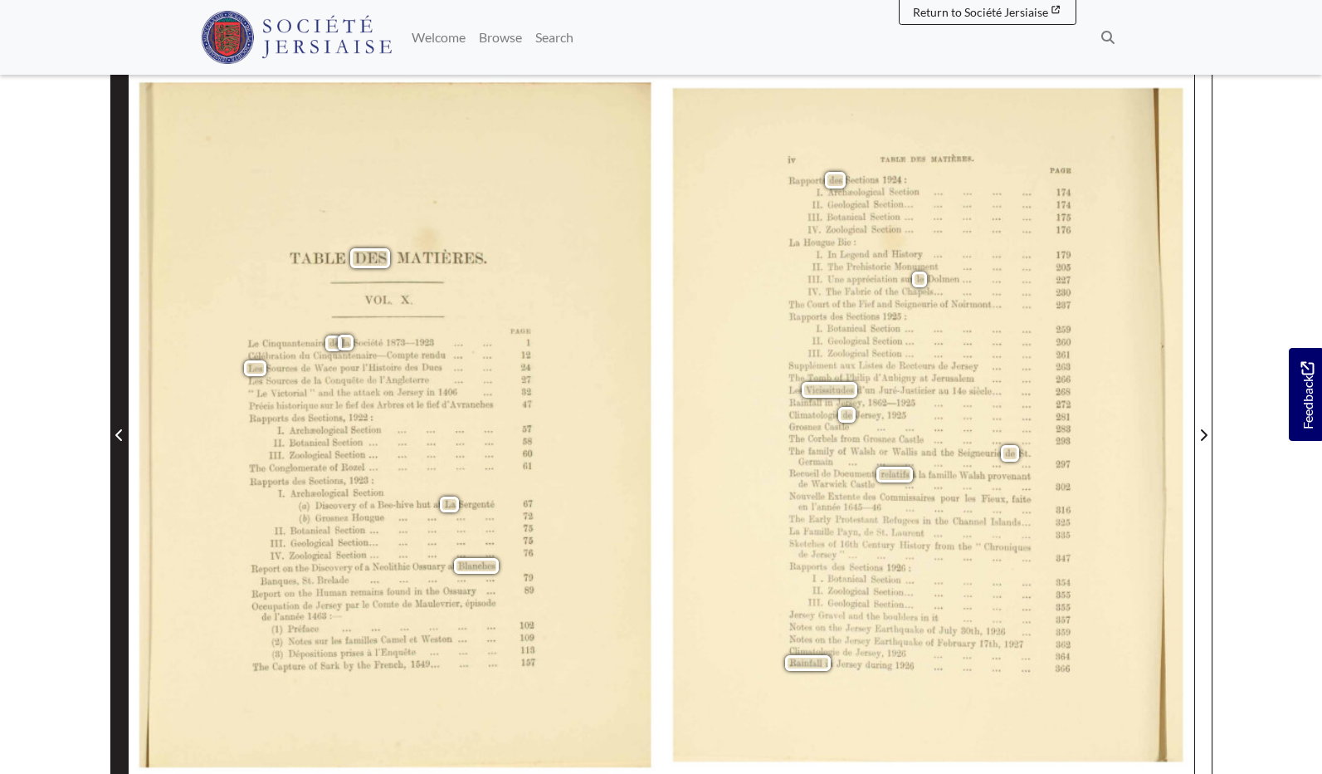
click at [121, 434] on icon "Previous Page" at bounding box center [119, 434] width 8 height 13
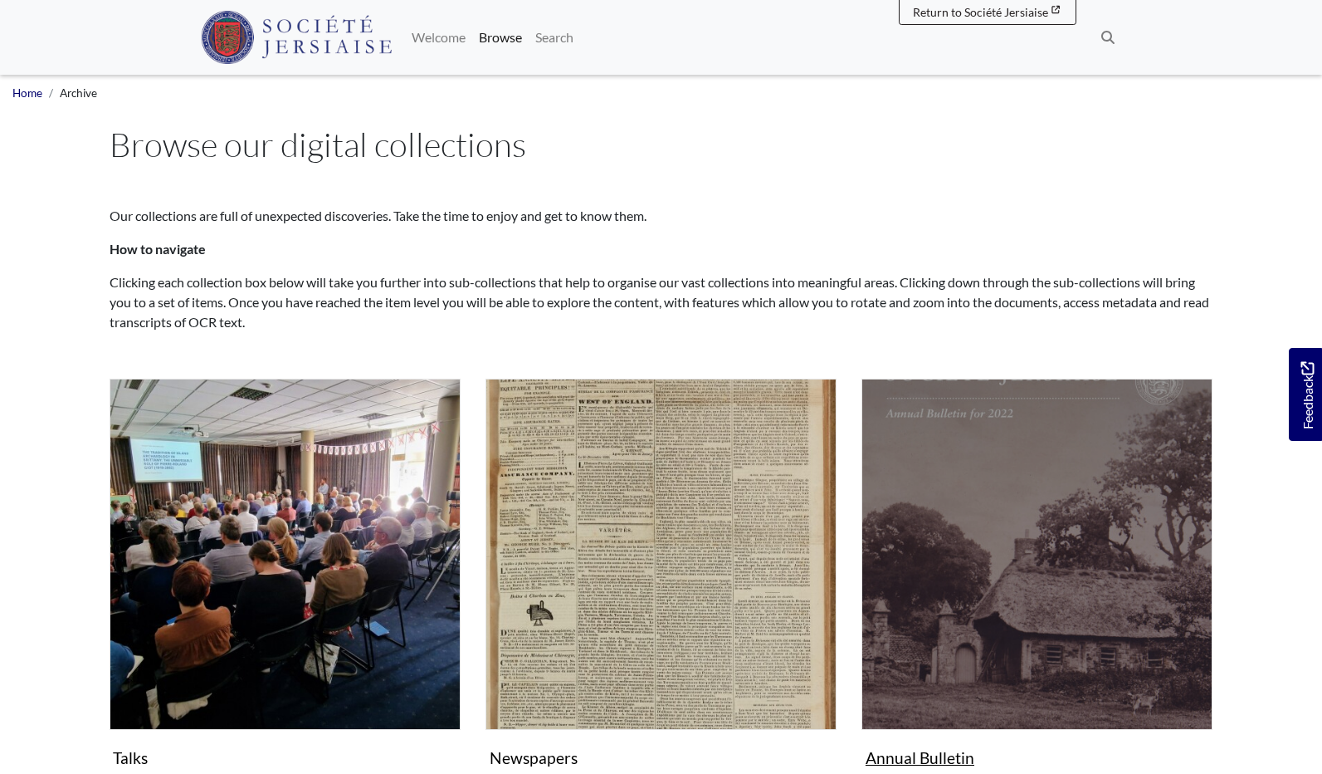
click at [1079, 671] on img "Subcollection" at bounding box center [1037, 553] width 351 height 351
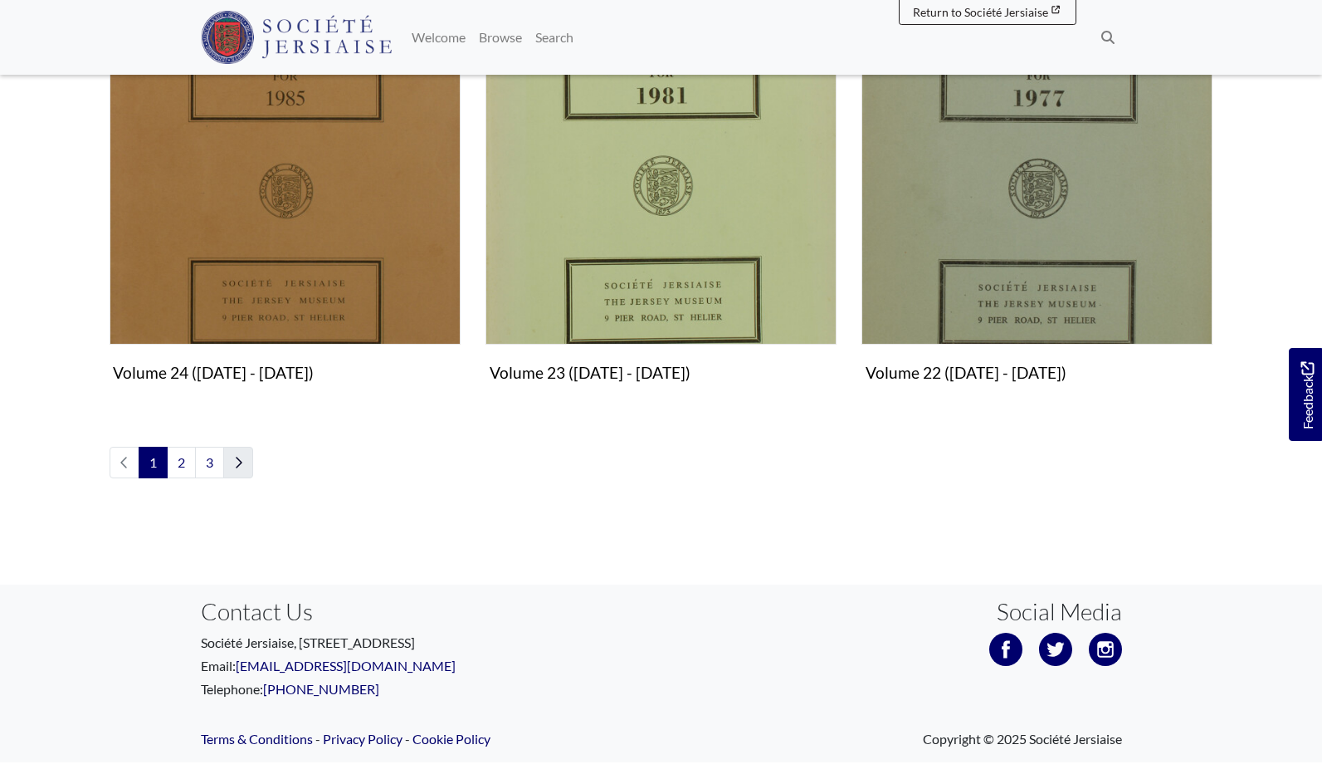
scroll to position [1970, 0]
click at [240, 466] on link "Next page" at bounding box center [238, 462] width 30 height 32
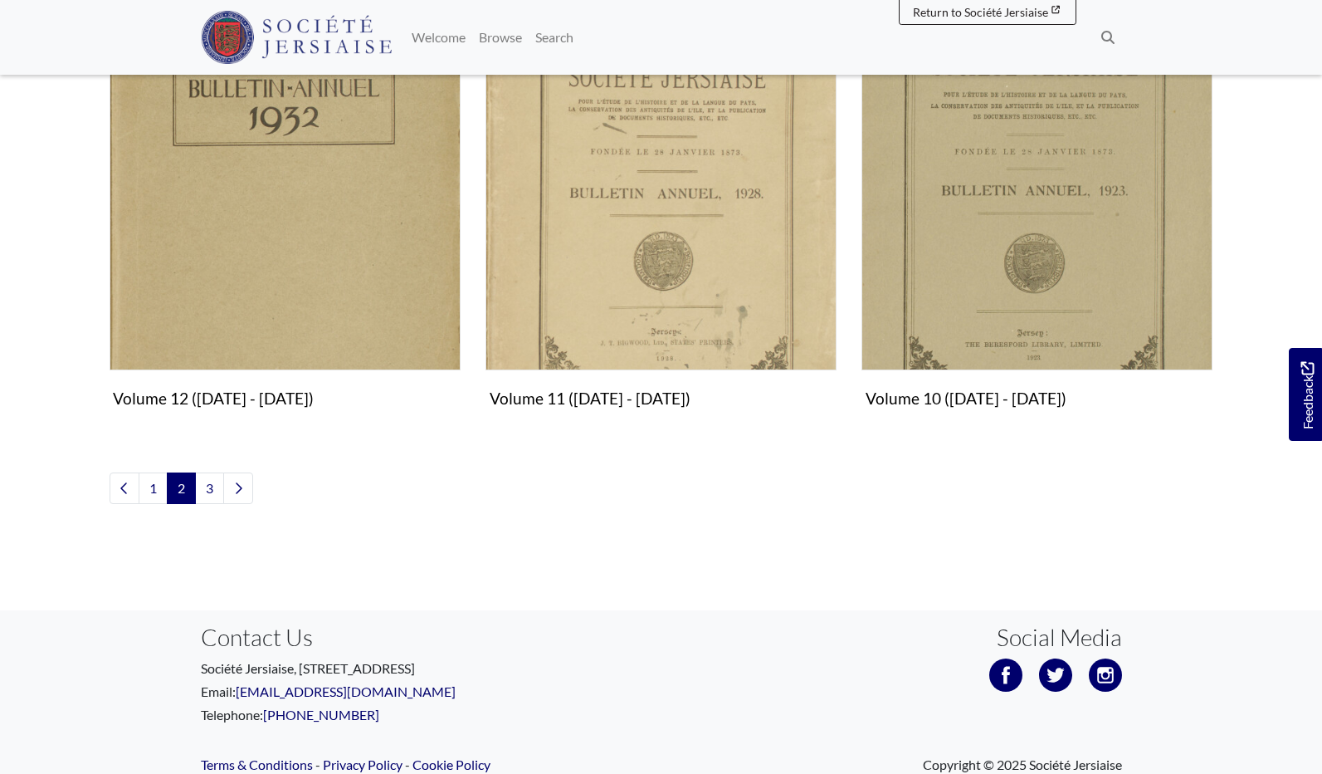
scroll to position [1953, 0]
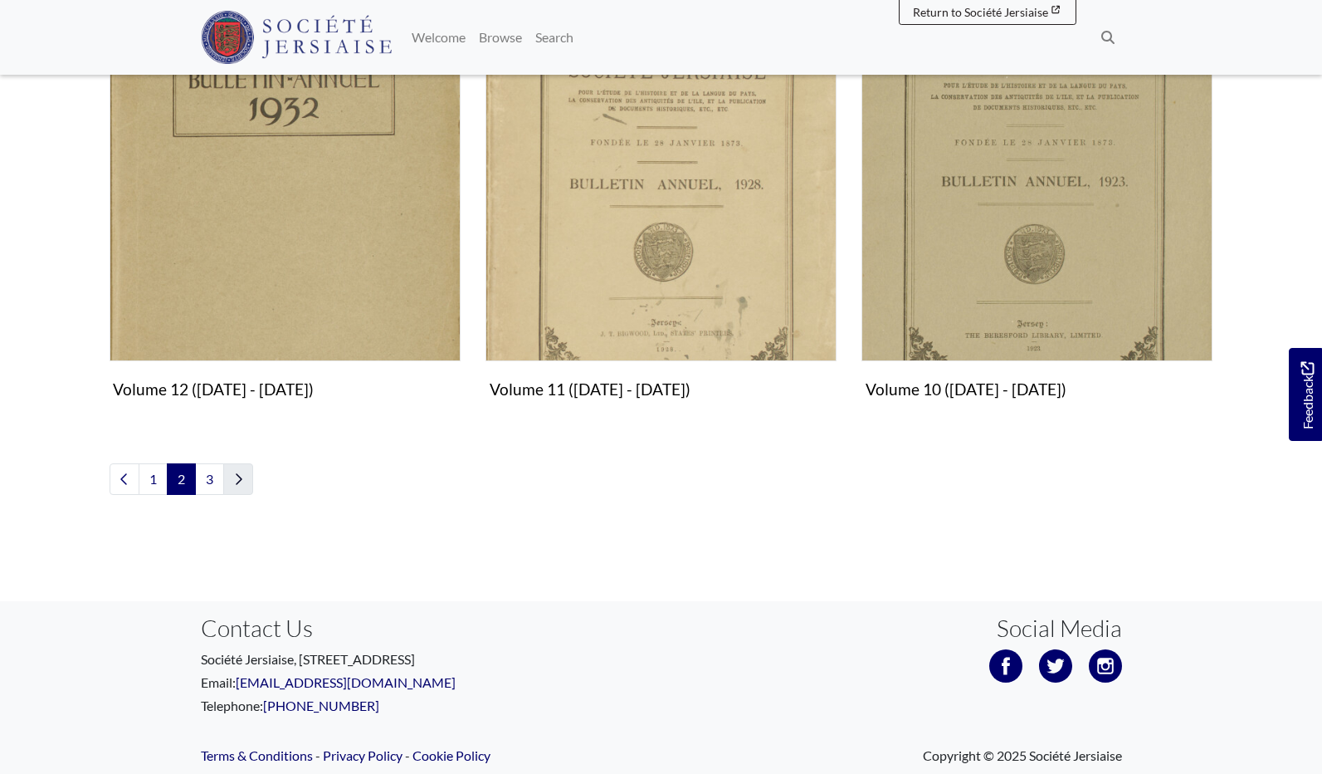
click at [239, 473] on icon "Next page" at bounding box center [239, 478] width 7 height 11
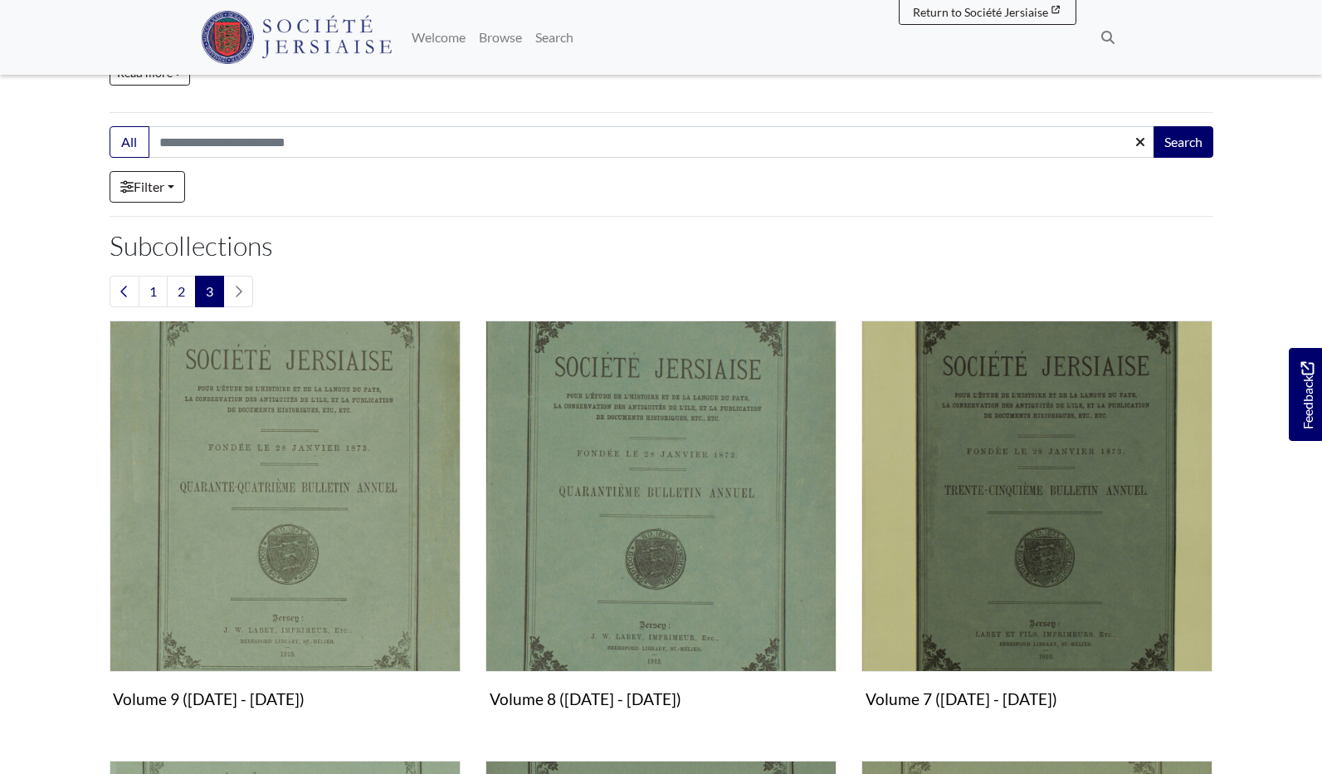
scroll to position [317, 0]
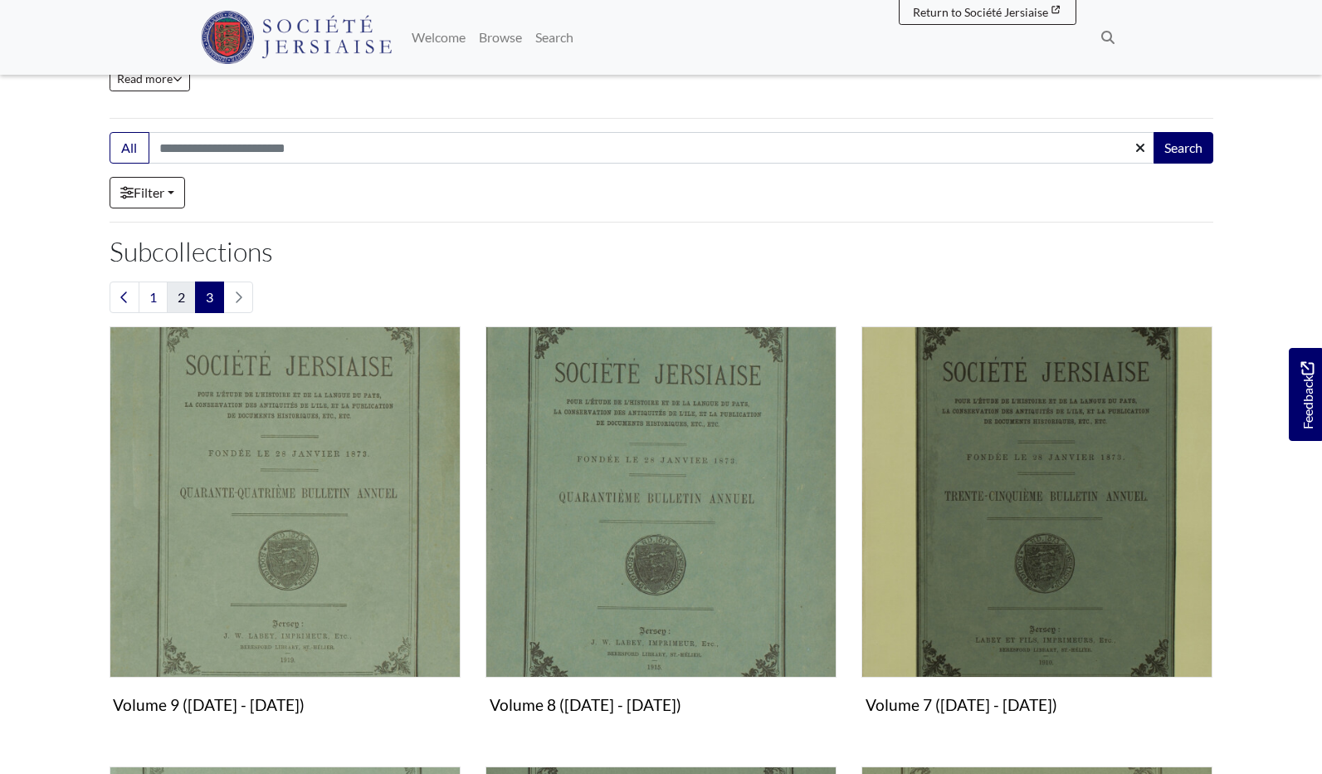
click at [178, 298] on link "2" at bounding box center [181, 297] width 29 height 32
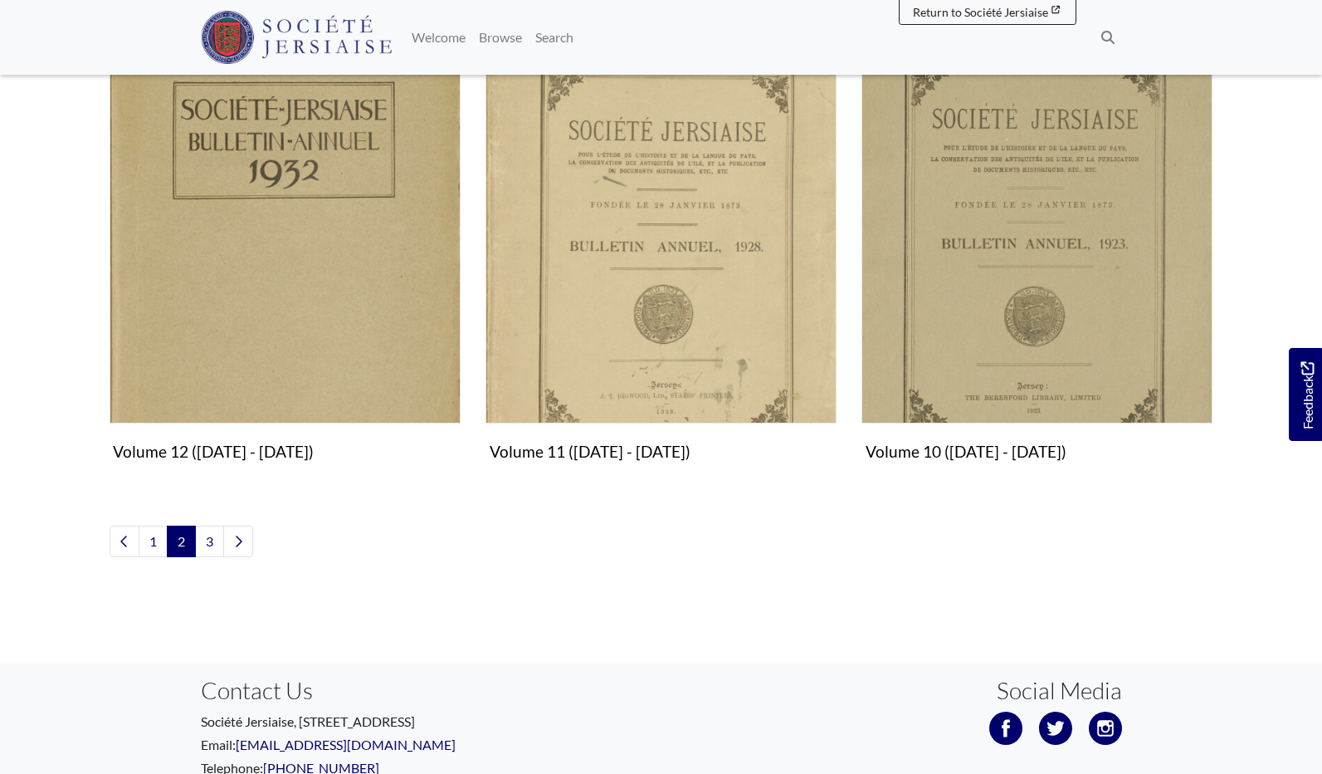
scroll to position [1892, 0]
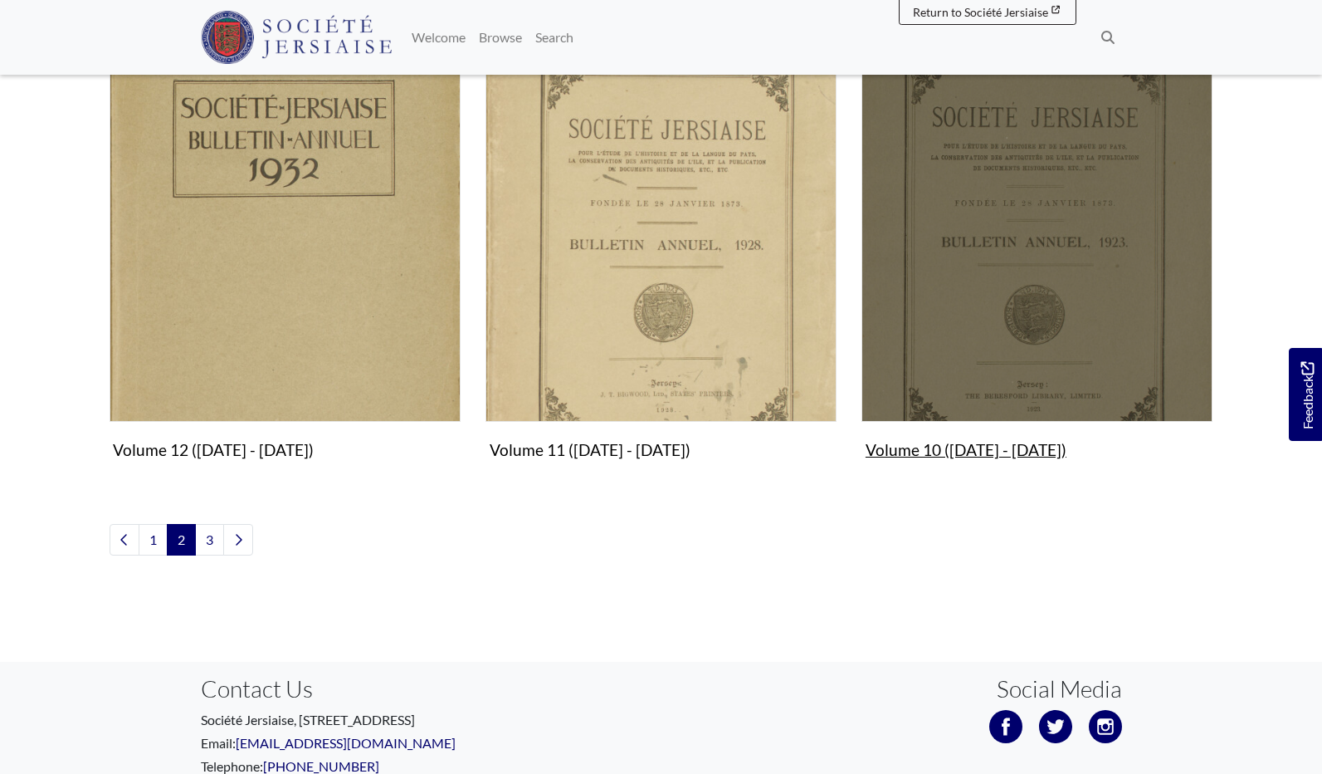
click at [999, 369] on img "Subcollection" at bounding box center [1037, 246] width 351 height 351
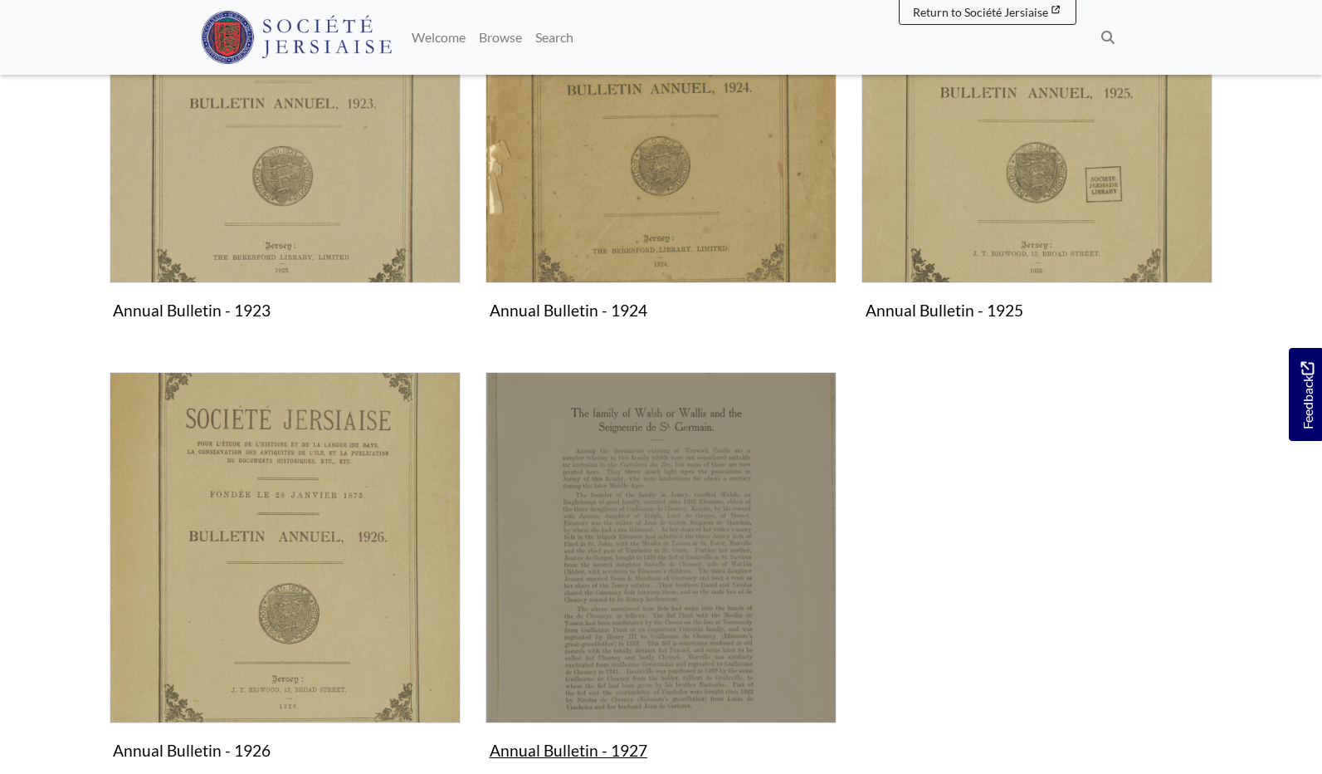
scroll to position [498, 0]
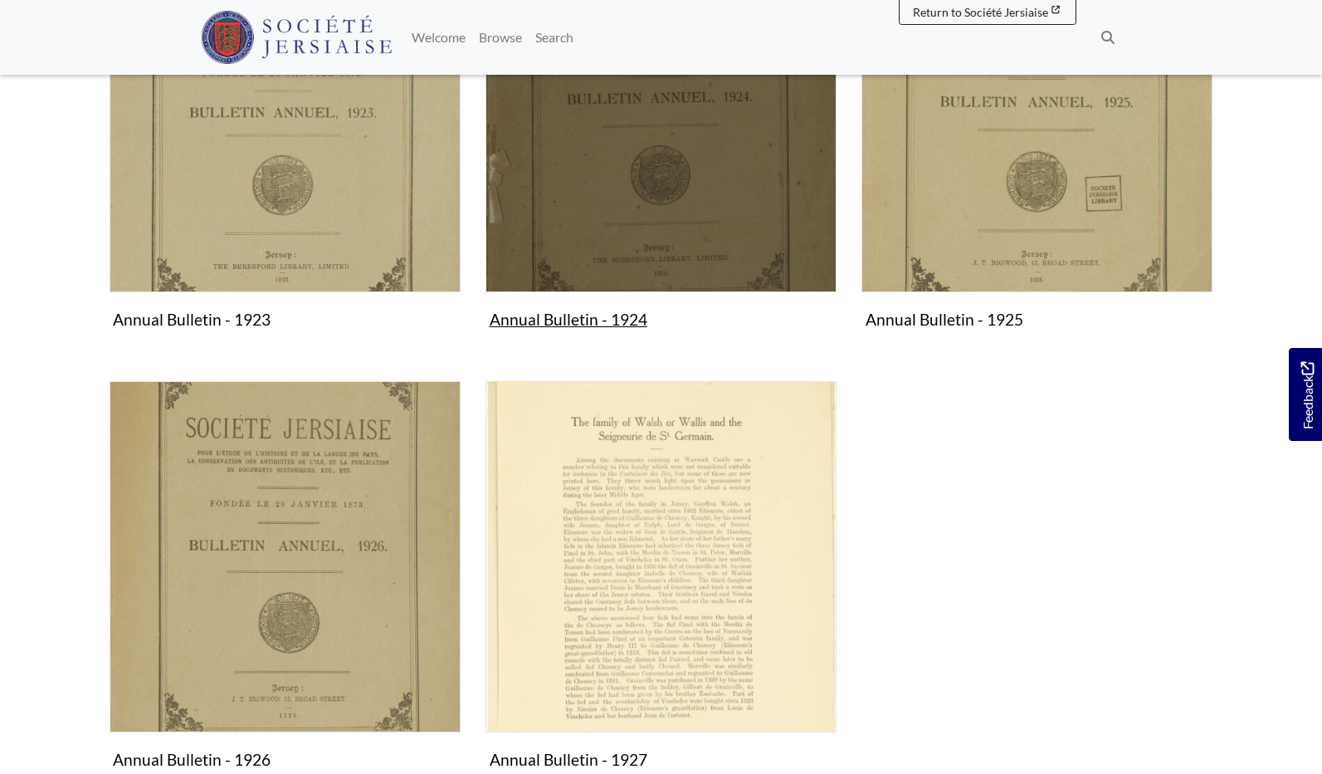
click at [594, 287] on img "Subcollection" at bounding box center [661, 116] width 351 height 351
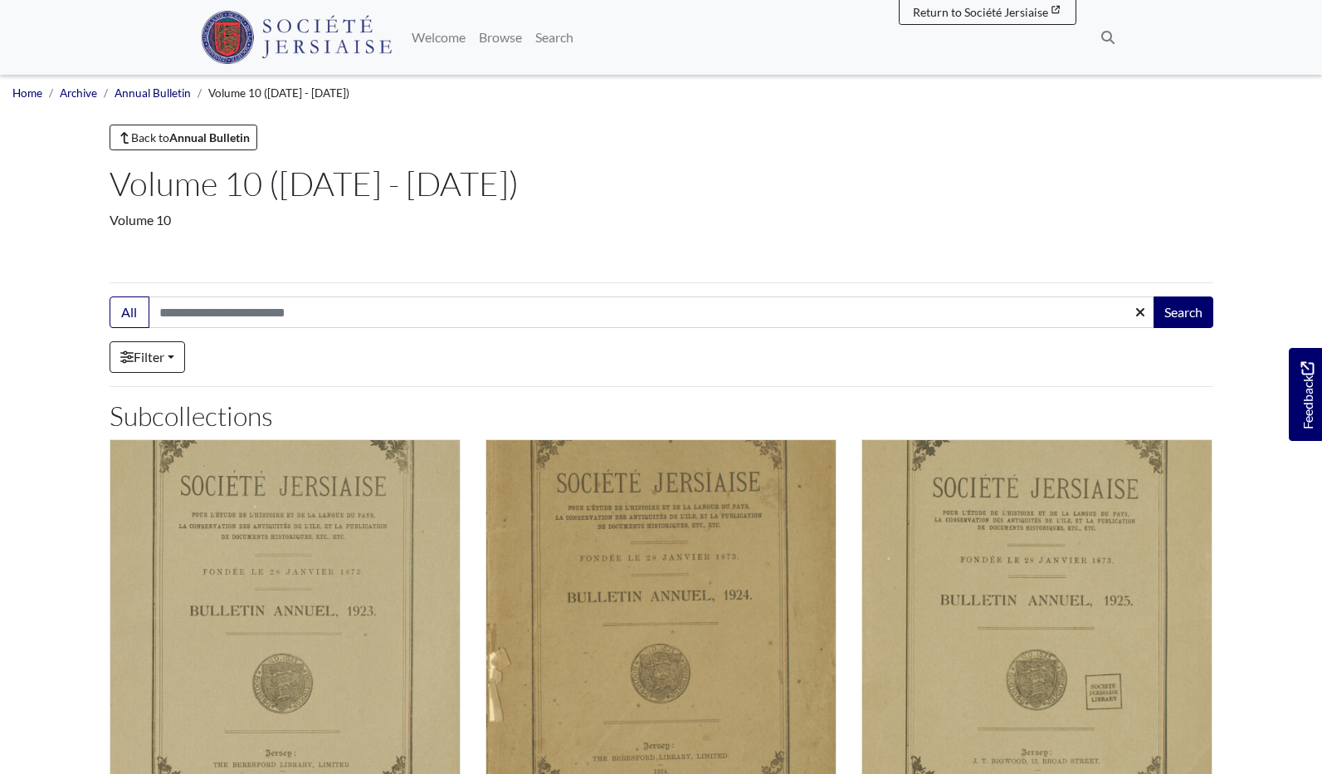
scroll to position [0, 0]
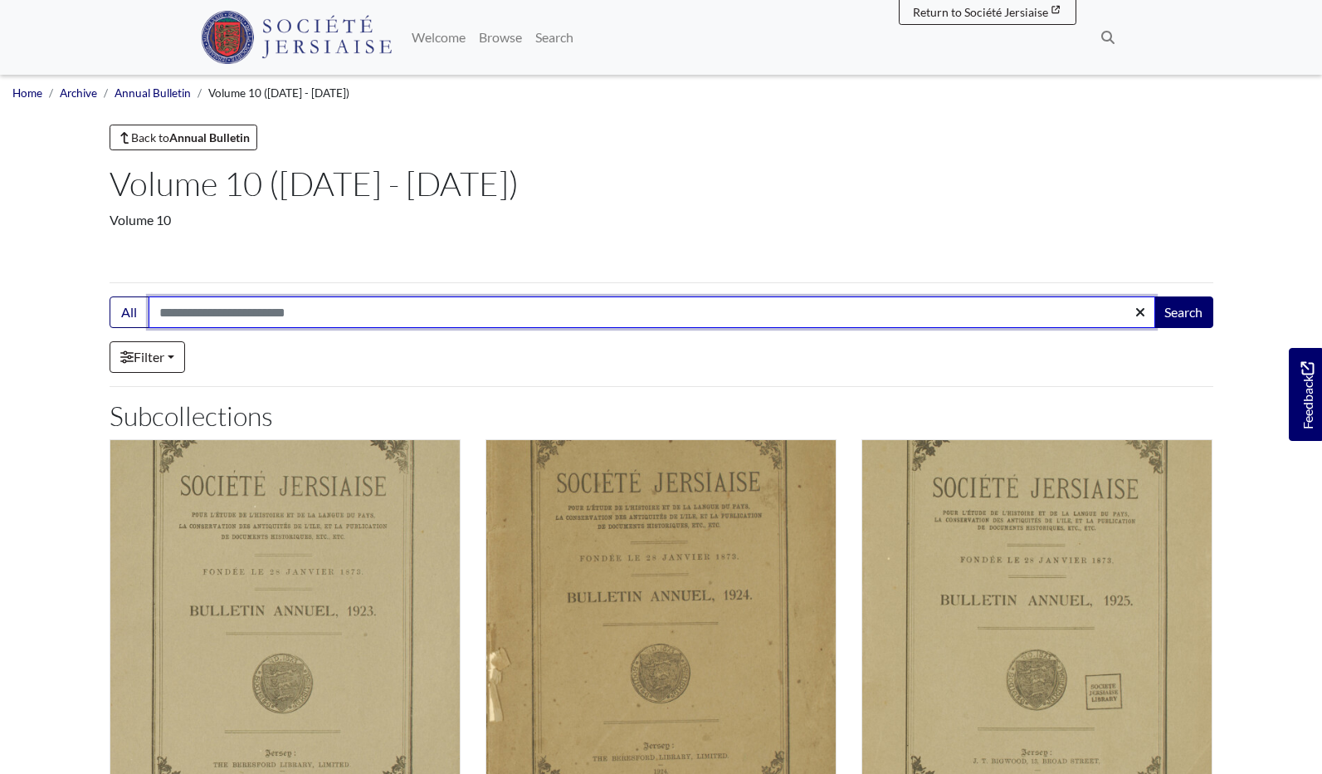
click at [164, 308] on input "Search:" at bounding box center [652, 312] width 1007 height 32
type input "**********"
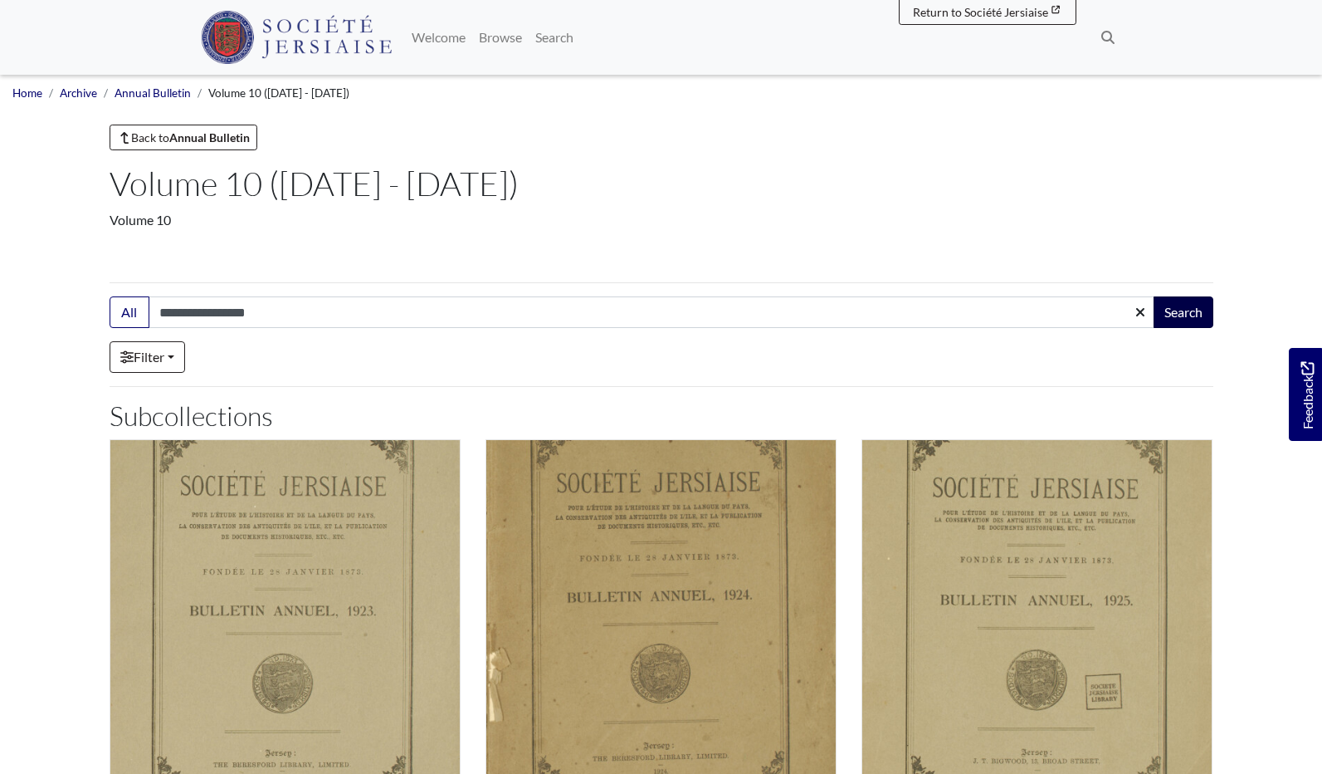
click at [1163, 305] on button "Search" at bounding box center [1184, 312] width 60 height 32
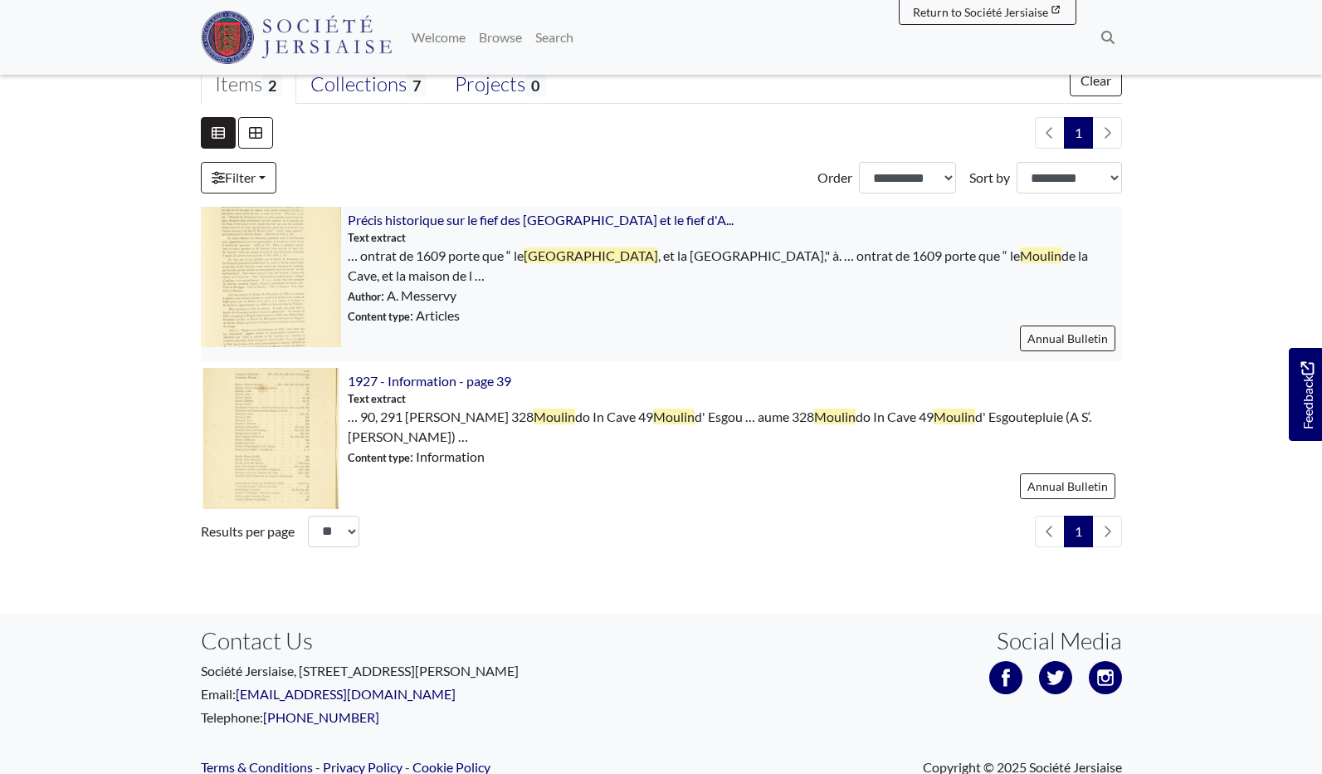
scroll to position [427, 0]
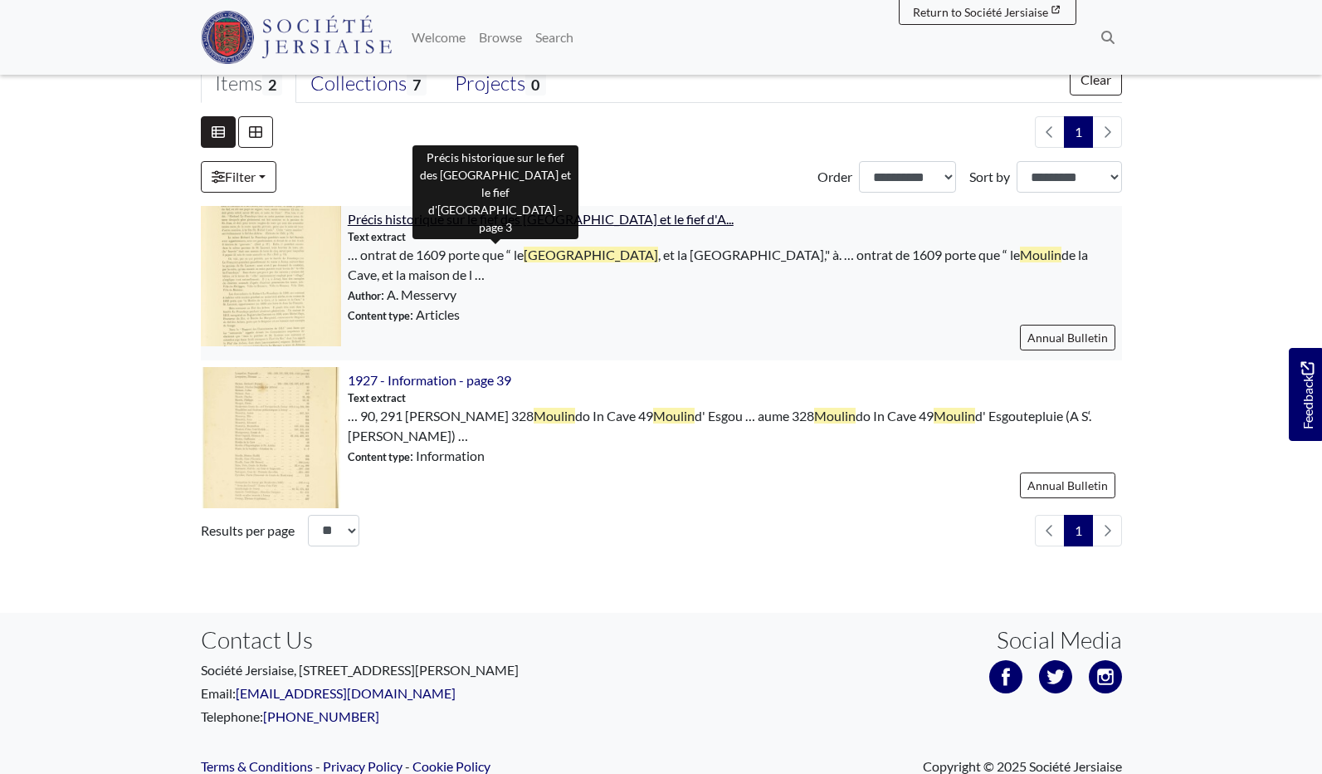
click at [445, 220] on span "Précis historique sur le fief des [GEOGRAPHIC_DATA] et le fief d'A..." at bounding box center [541, 219] width 386 height 16
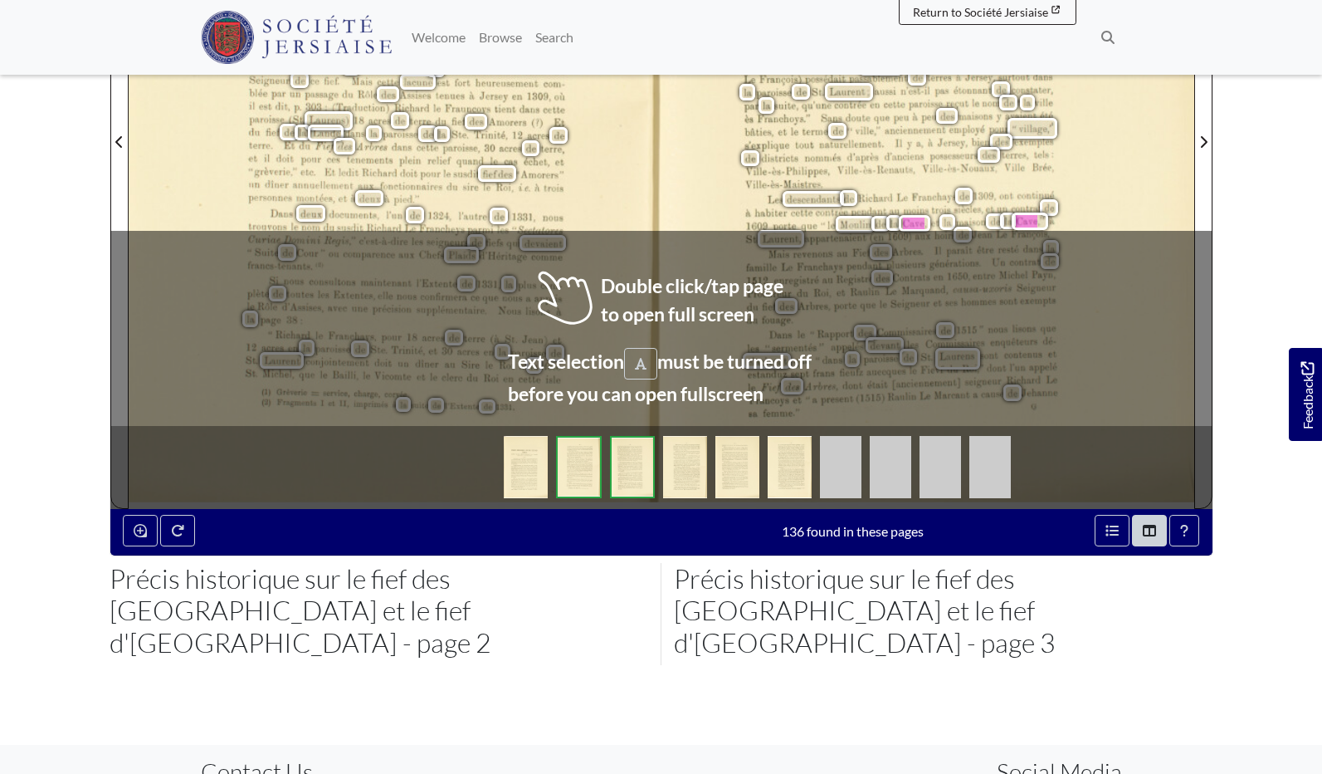
scroll to position [635, 0]
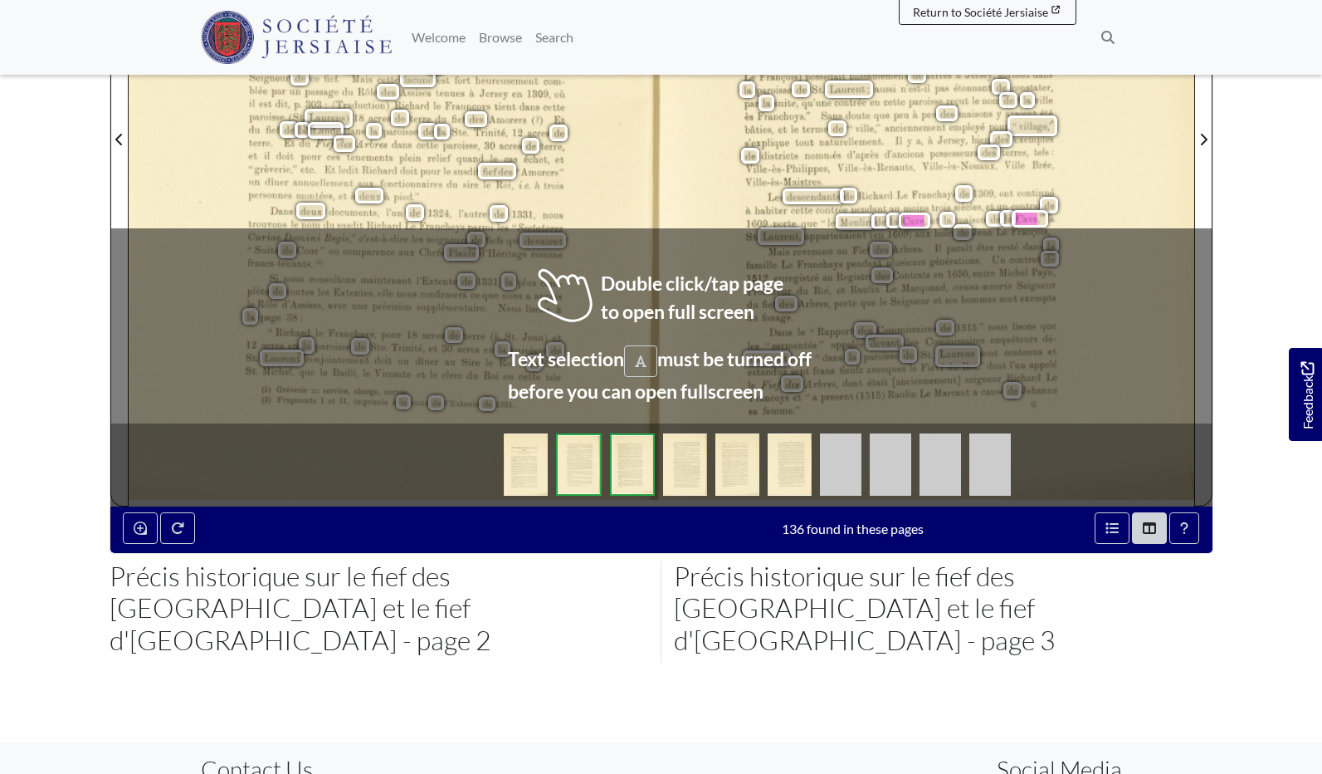
click at [639, 168] on div "_48._ d’Avranches, c'est qu'il existe une étroite relation entre eux, comme on …" at bounding box center [395, 132] width 533 height 746
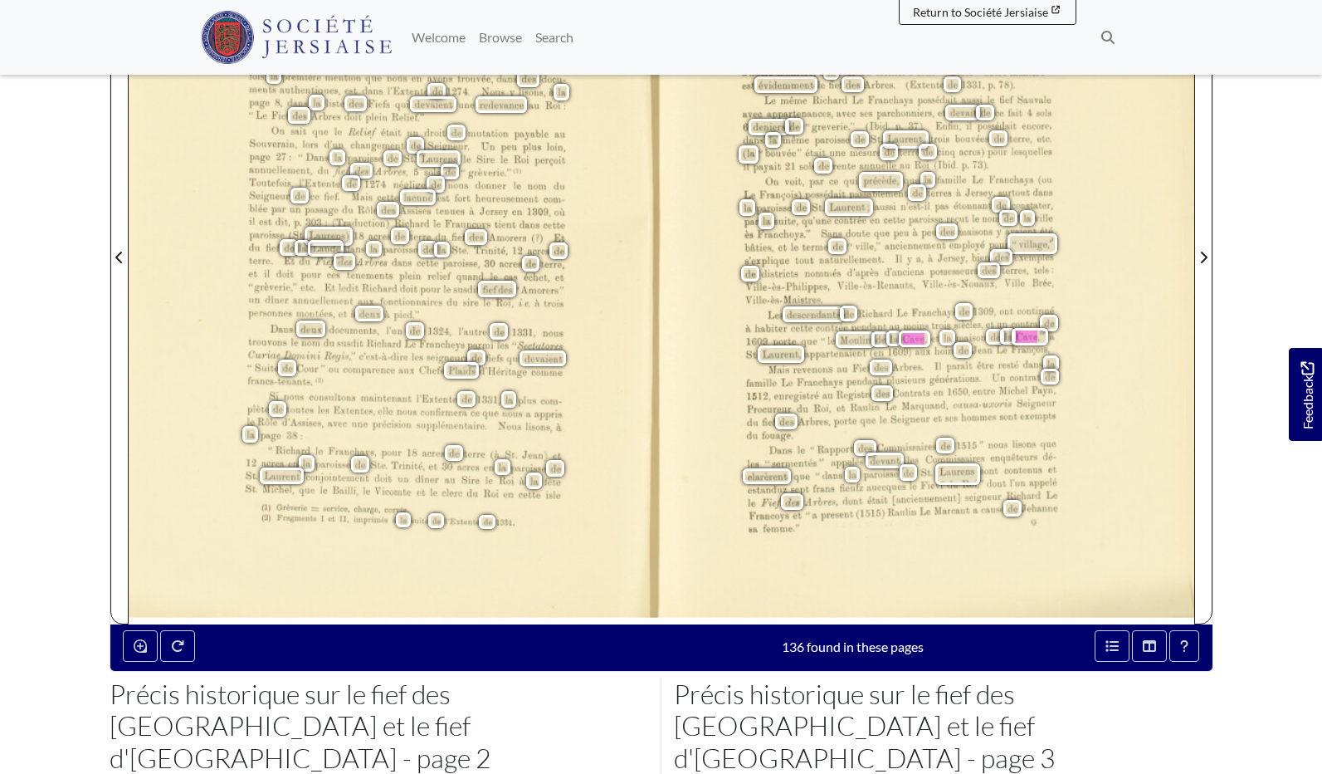
scroll to position [517, 1]
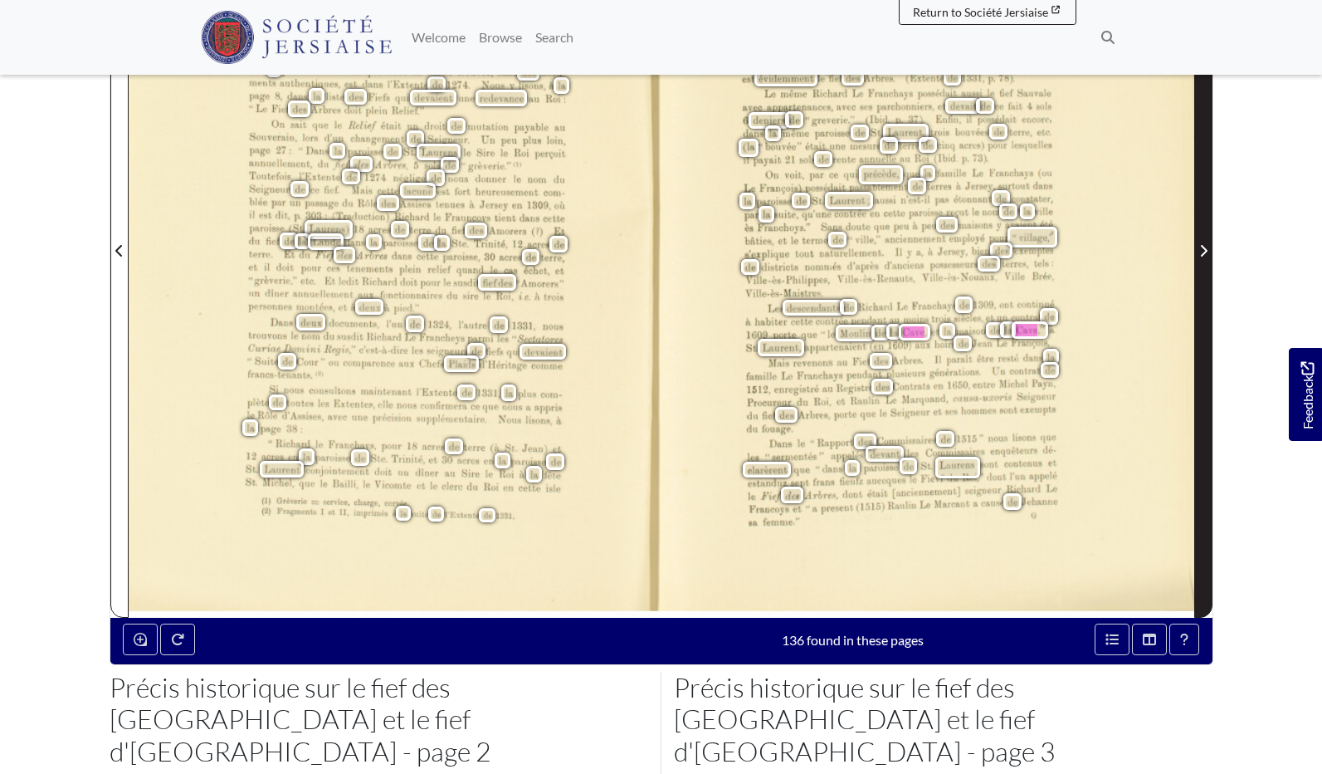
click at [1196, 241] on span "Next Page" at bounding box center [1203, 251] width 17 height 20
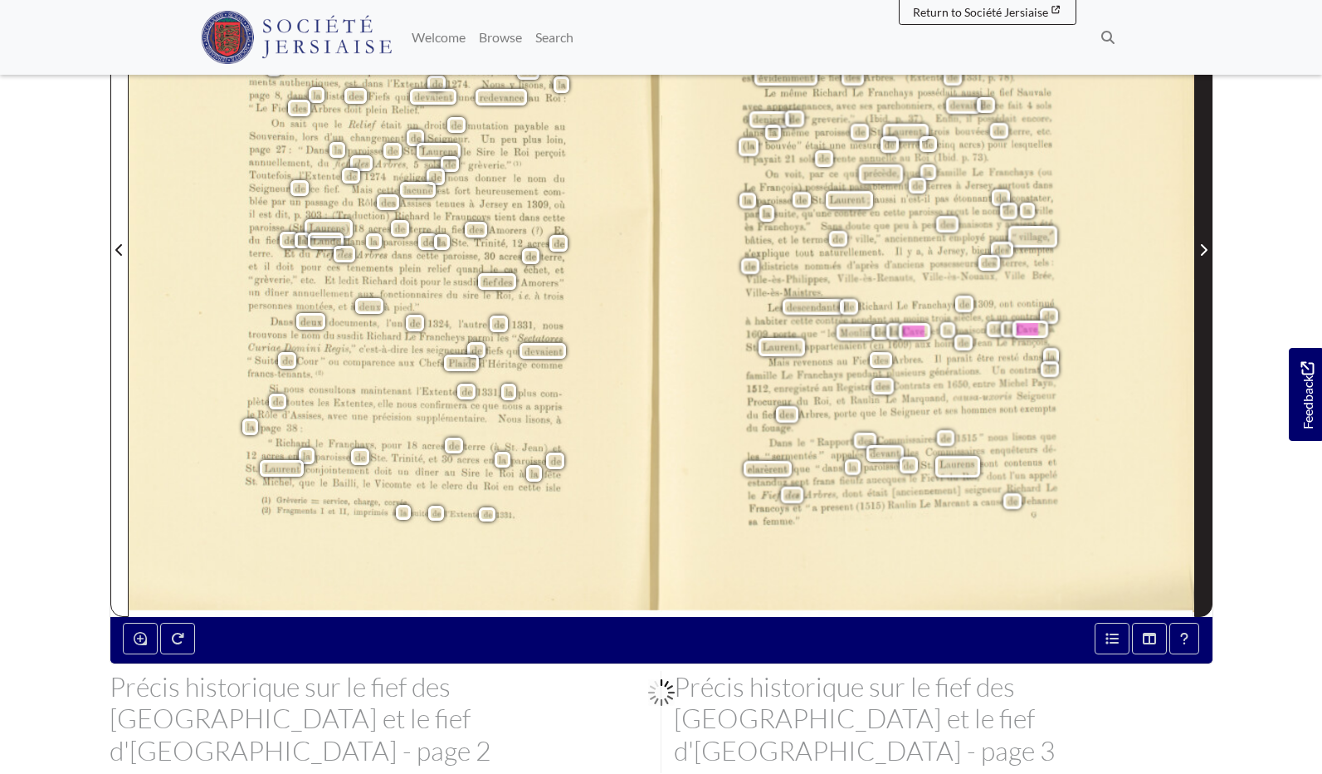
scroll to position [528, 1]
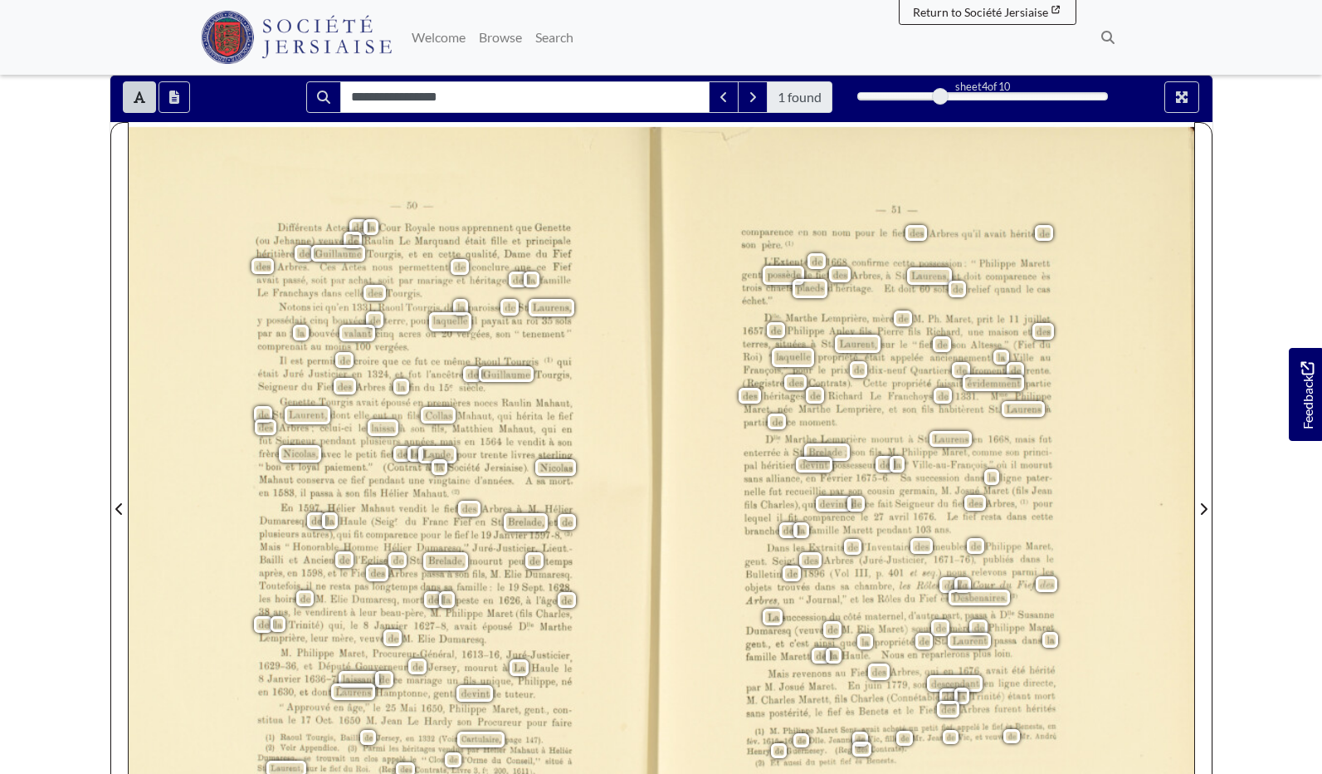
scroll to position [273, 0]
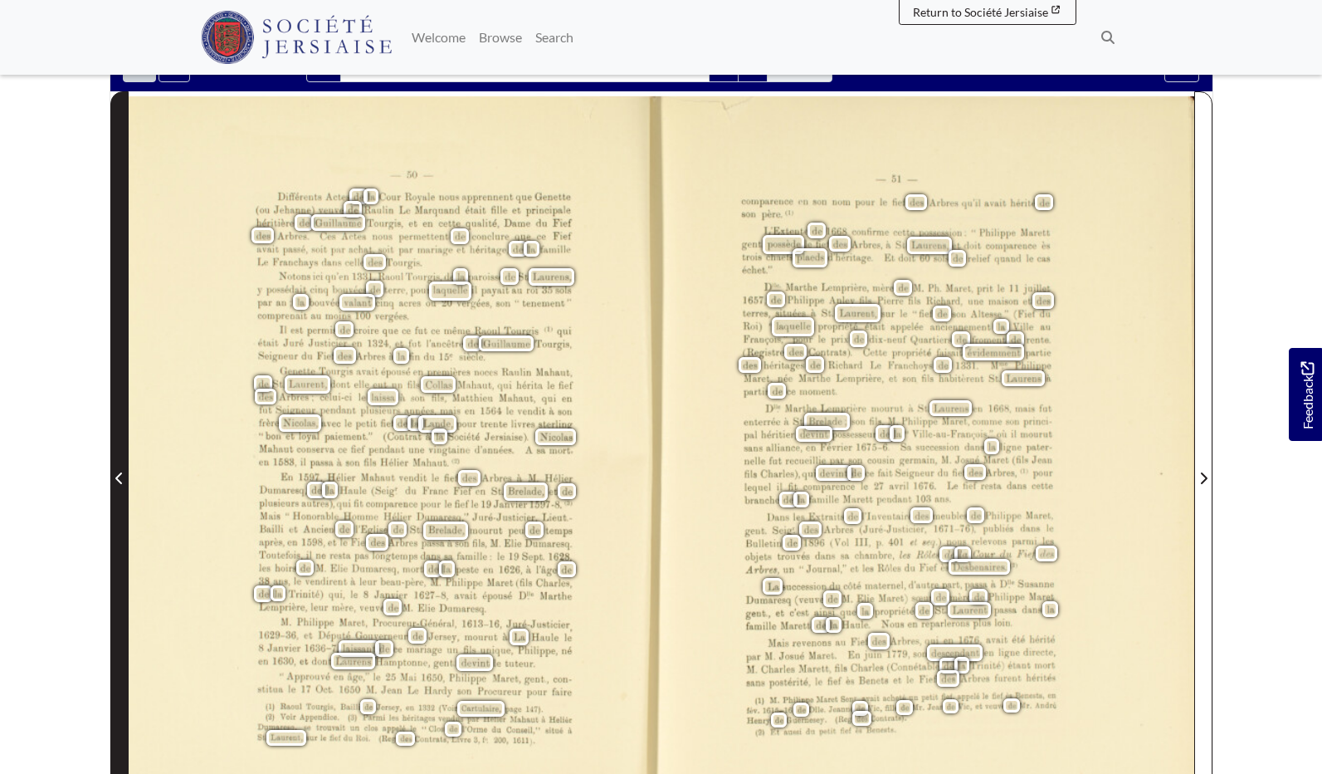
click at [117, 468] on span "Previous Page" at bounding box center [119, 478] width 17 height 20
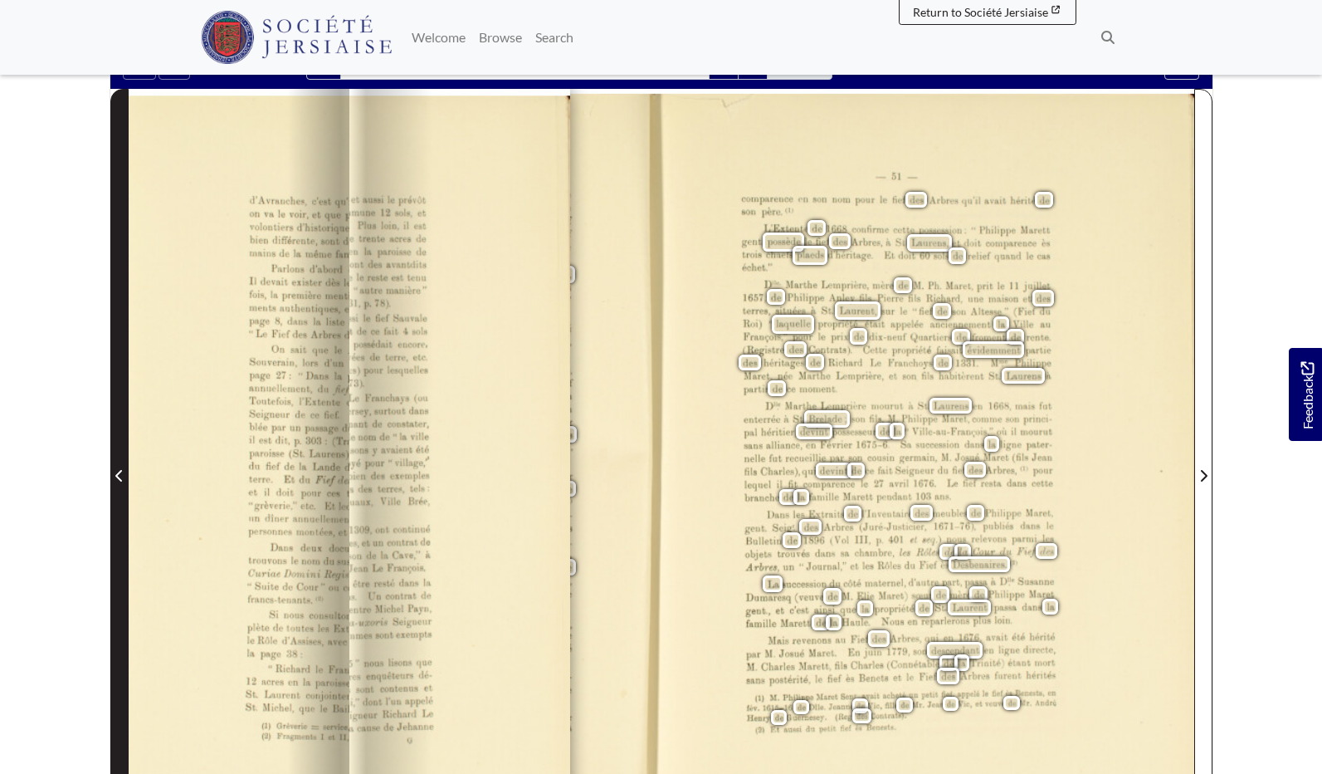
scroll to position [305, 2]
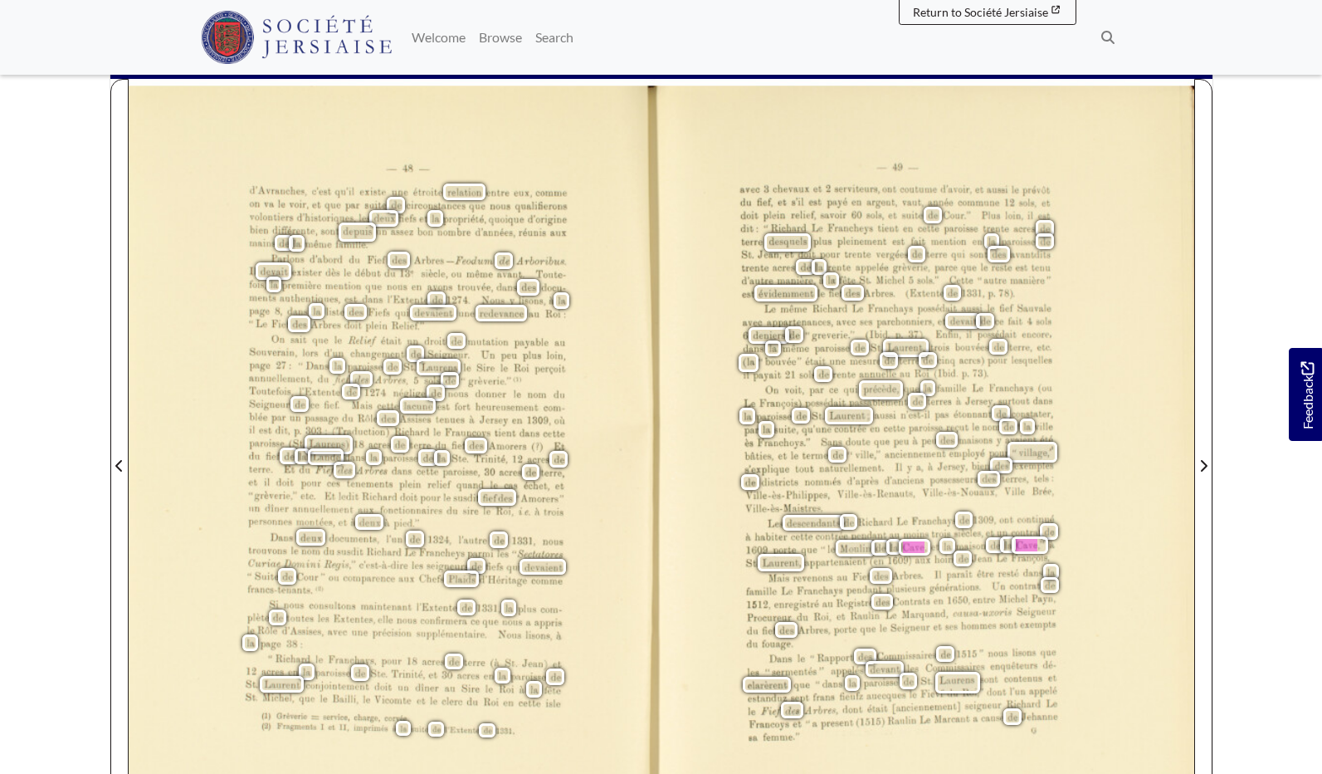
scroll to position [309, 0]
